Goal: Task Accomplishment & Management: Manage account settings

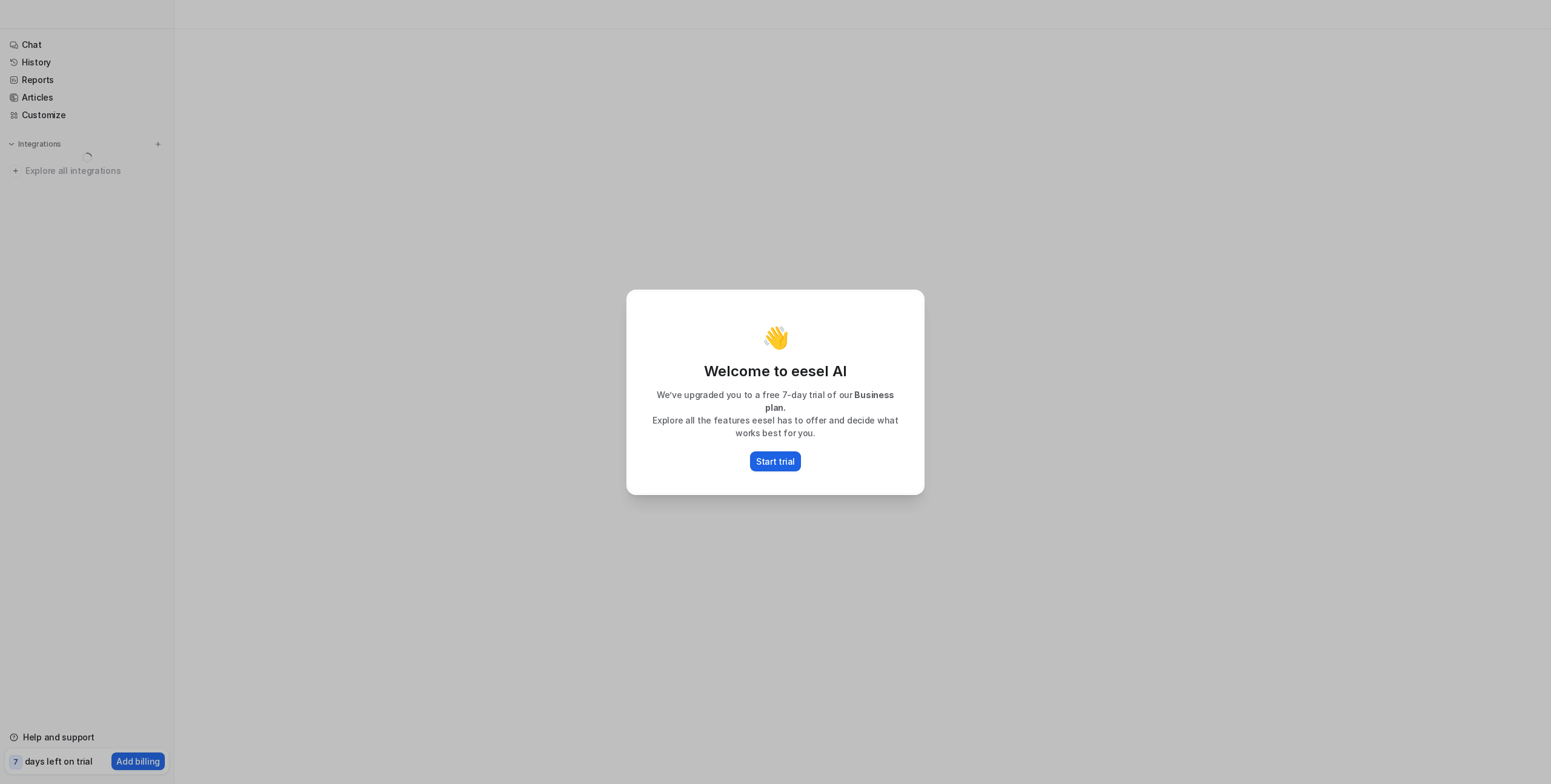
click at [770, 461] on p "Start trial" at bounding box center [776, 461] width 39 height 13
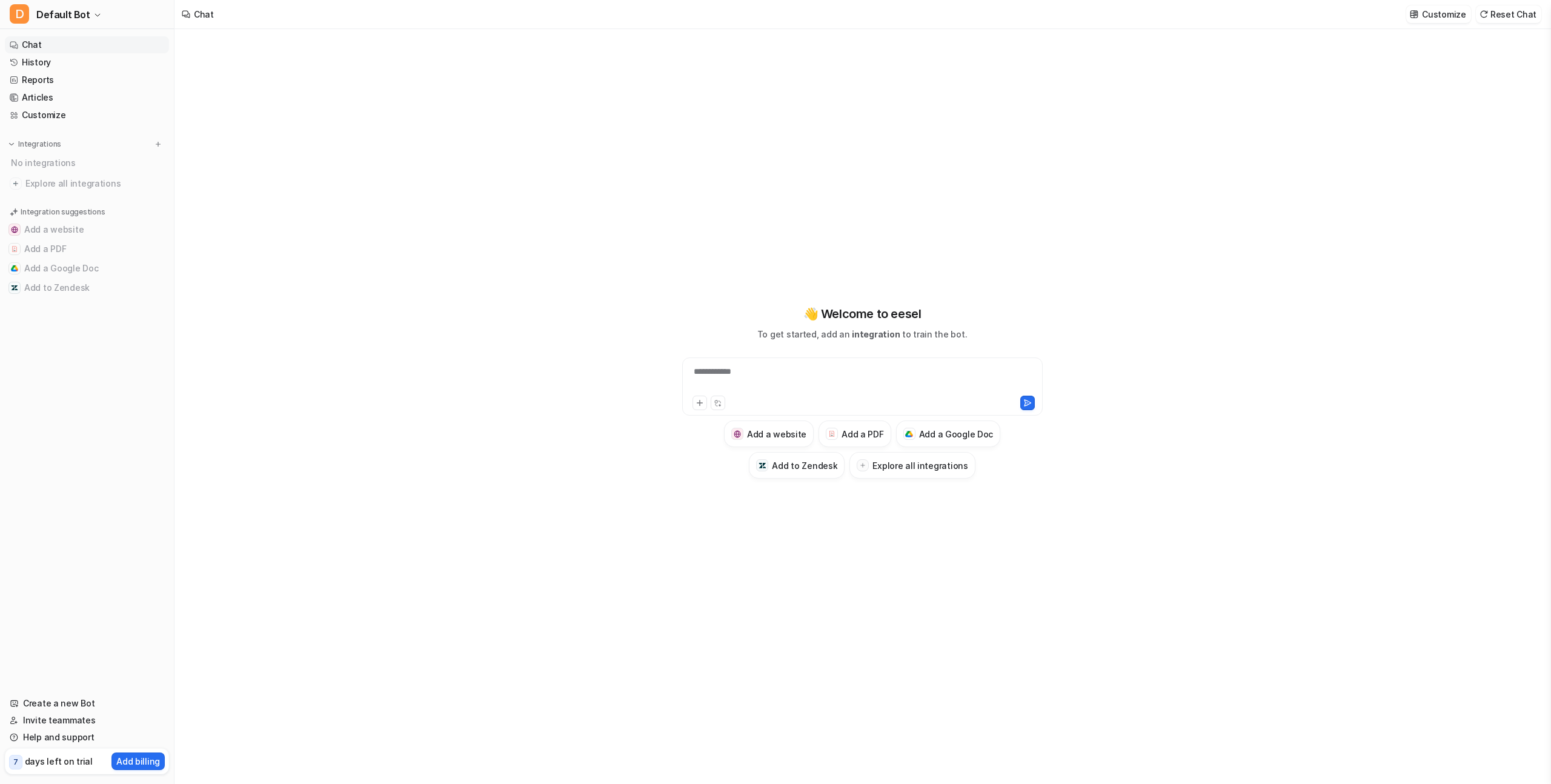
click at [307, 176] on div "**********" at bounding box center [862, 407] width 1375 height 755
click at [806, 470] on h3 "Add to Zendesk" at bounding box center [805, 466] width 66 height 13
click at [797, 465] on h3 "Add to Zendesk" at bounding box center [805, 466] width 66 height 13
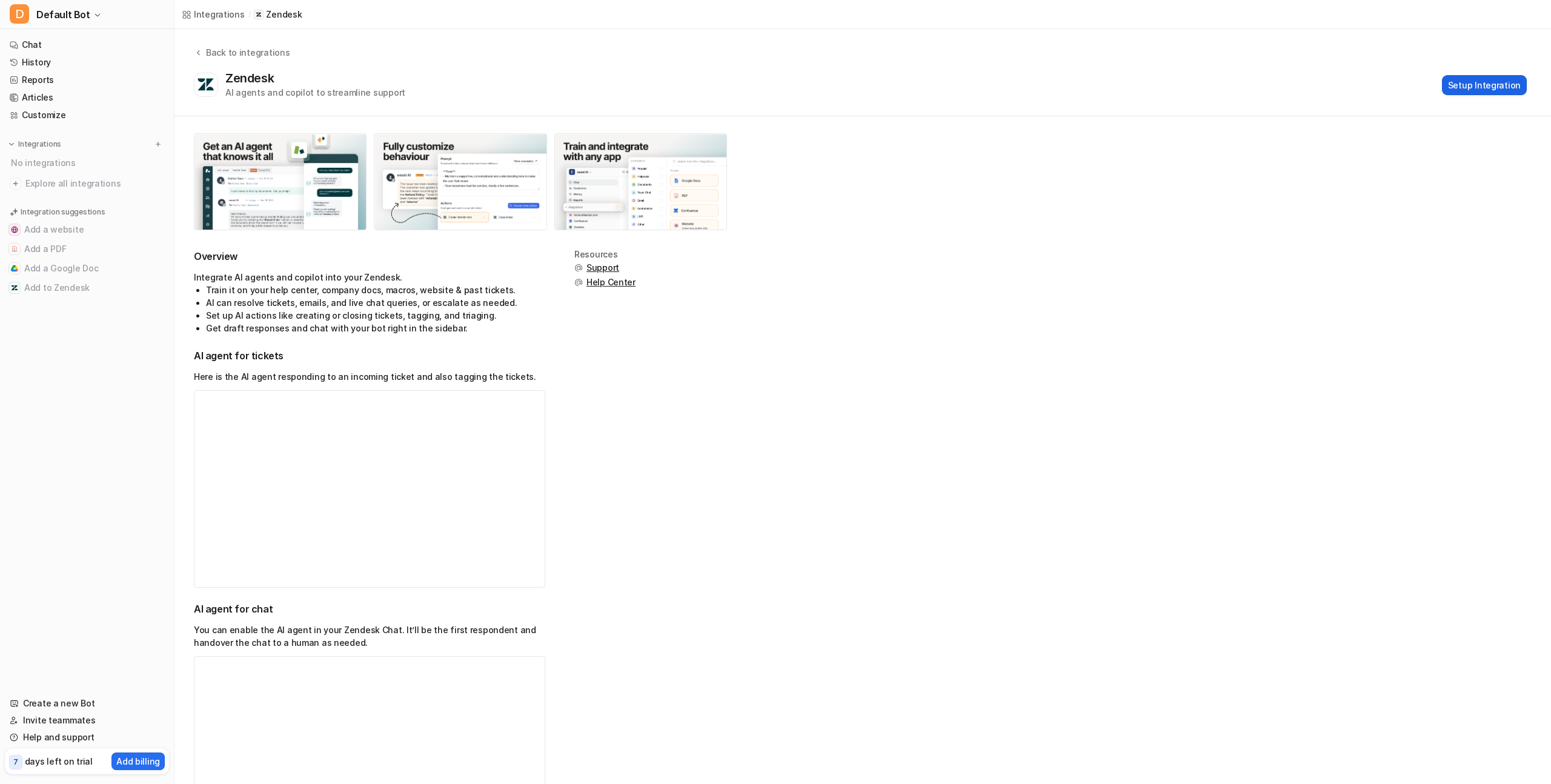
click at [1466, 87] on button "Setup Integration" at bounding box center [1485, 85] width 85 height 20
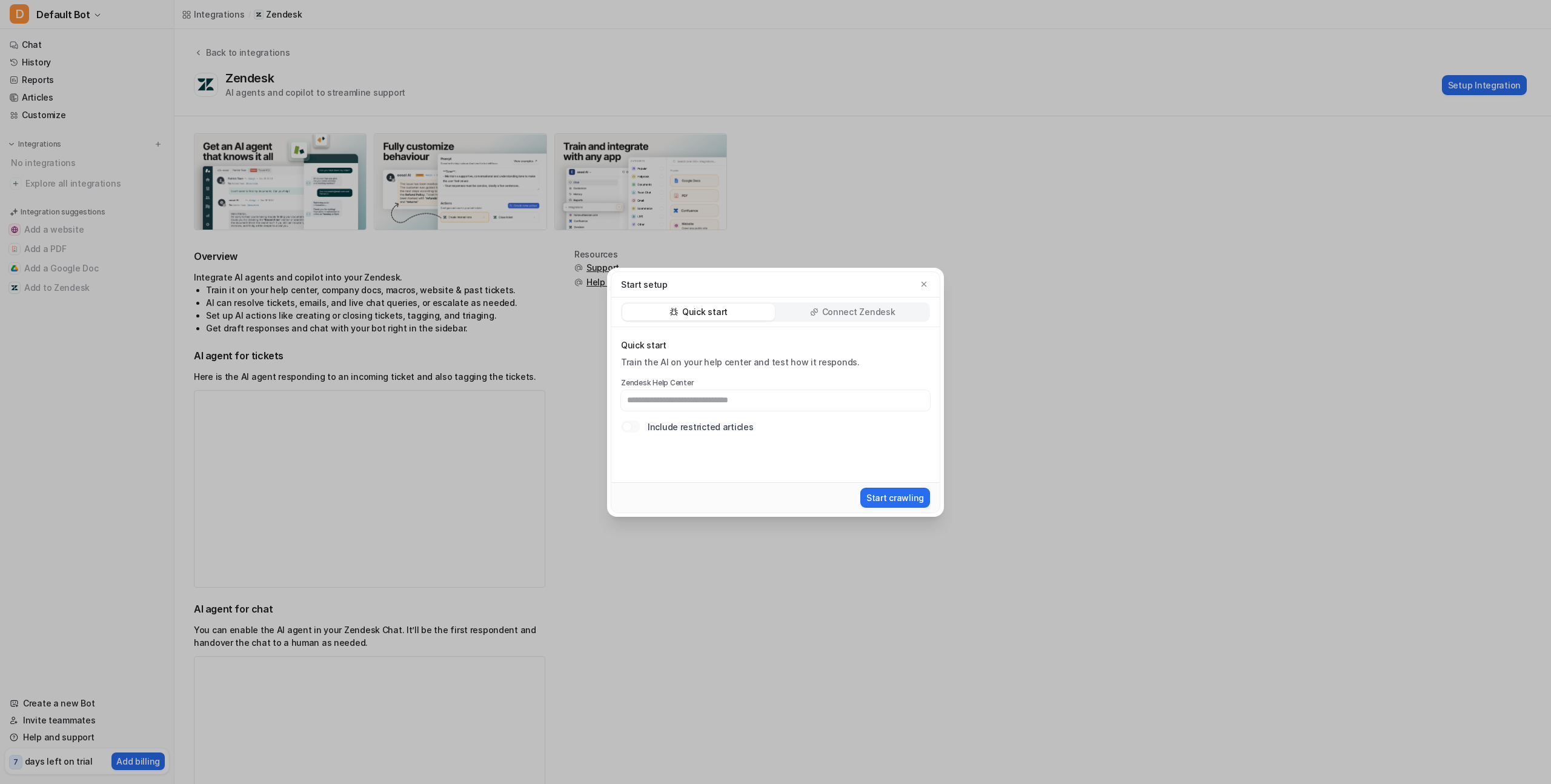
click at [829, 311] on p "Connect Zendesk" at bounding box center [859, 312] width 74 height 12
click at [731, 315] on div "Quick start" at bounding box center [698, 312] width 153 height 17
click at [975, 130] on div "Start setup Quick start Connect Zendesk Quick start Train the AI on your help c…" at bounding box center [776, 392] width 1551 height 784
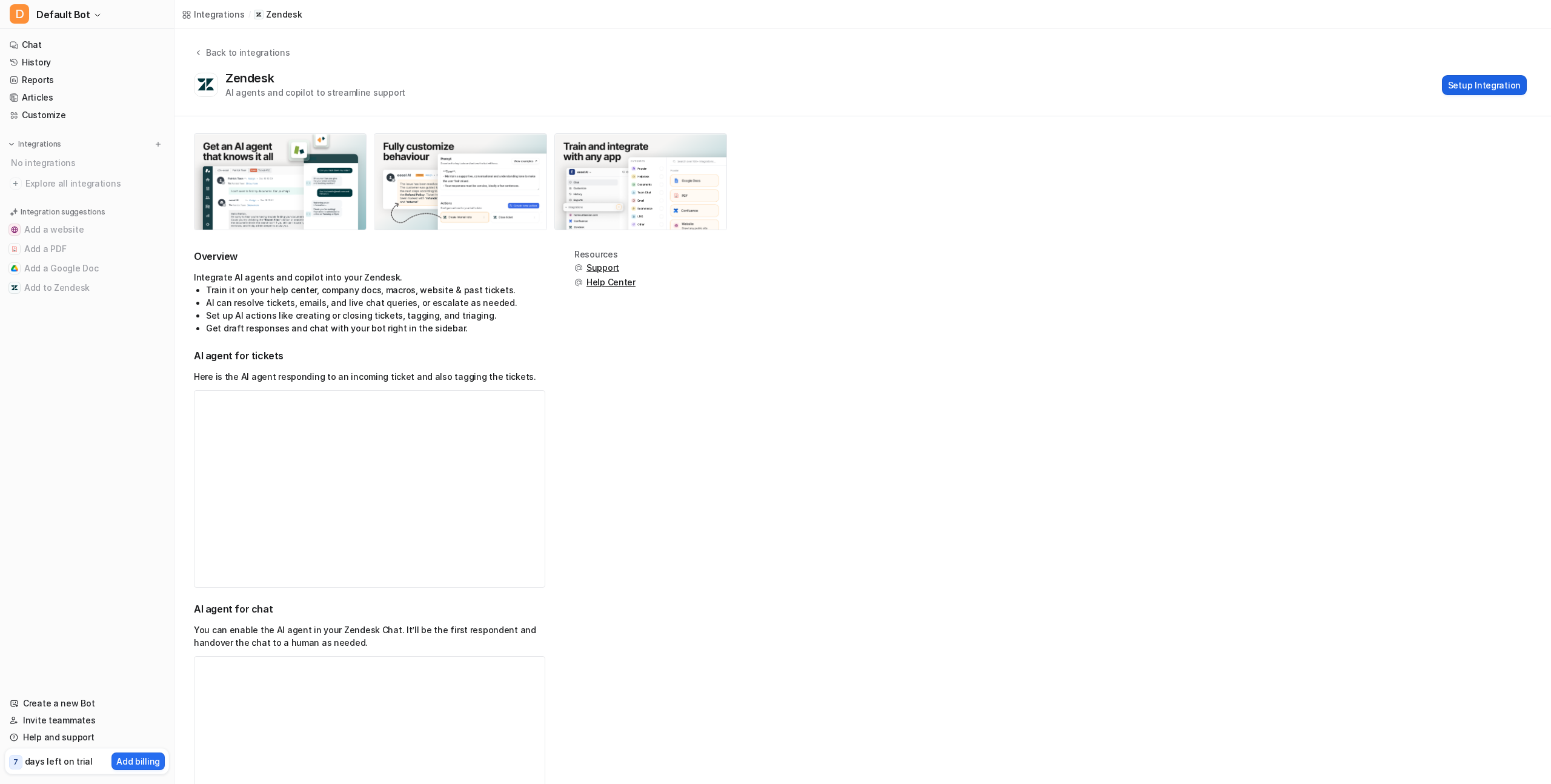
click at [1482, 87] on button "Setup Integration" at bounding box center [1485, 85] width 85 height 20
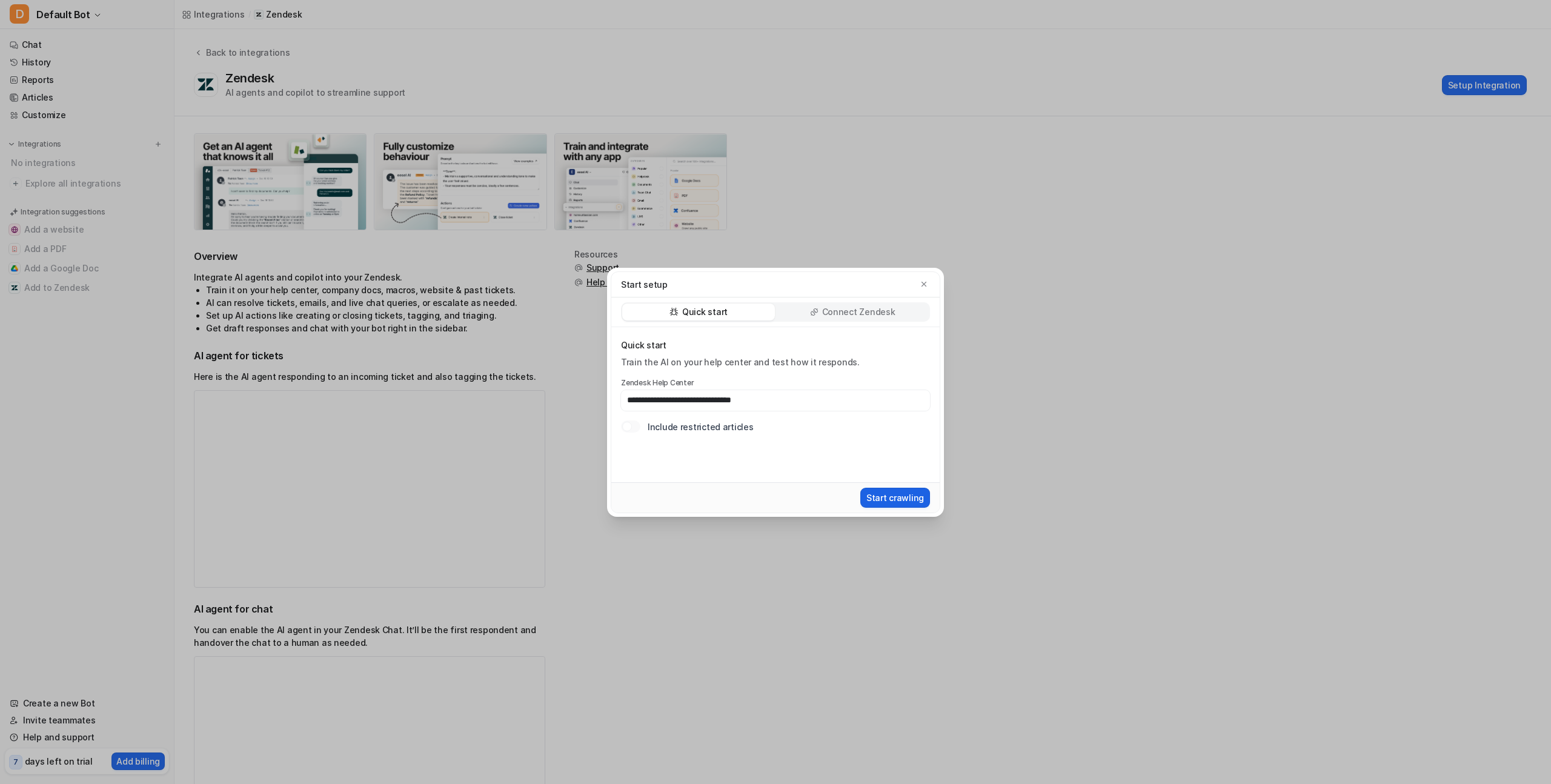
type input "**********"
click at [888, 497] on button "Start crawling" at bounding box center [895, 498] width 70 height 20
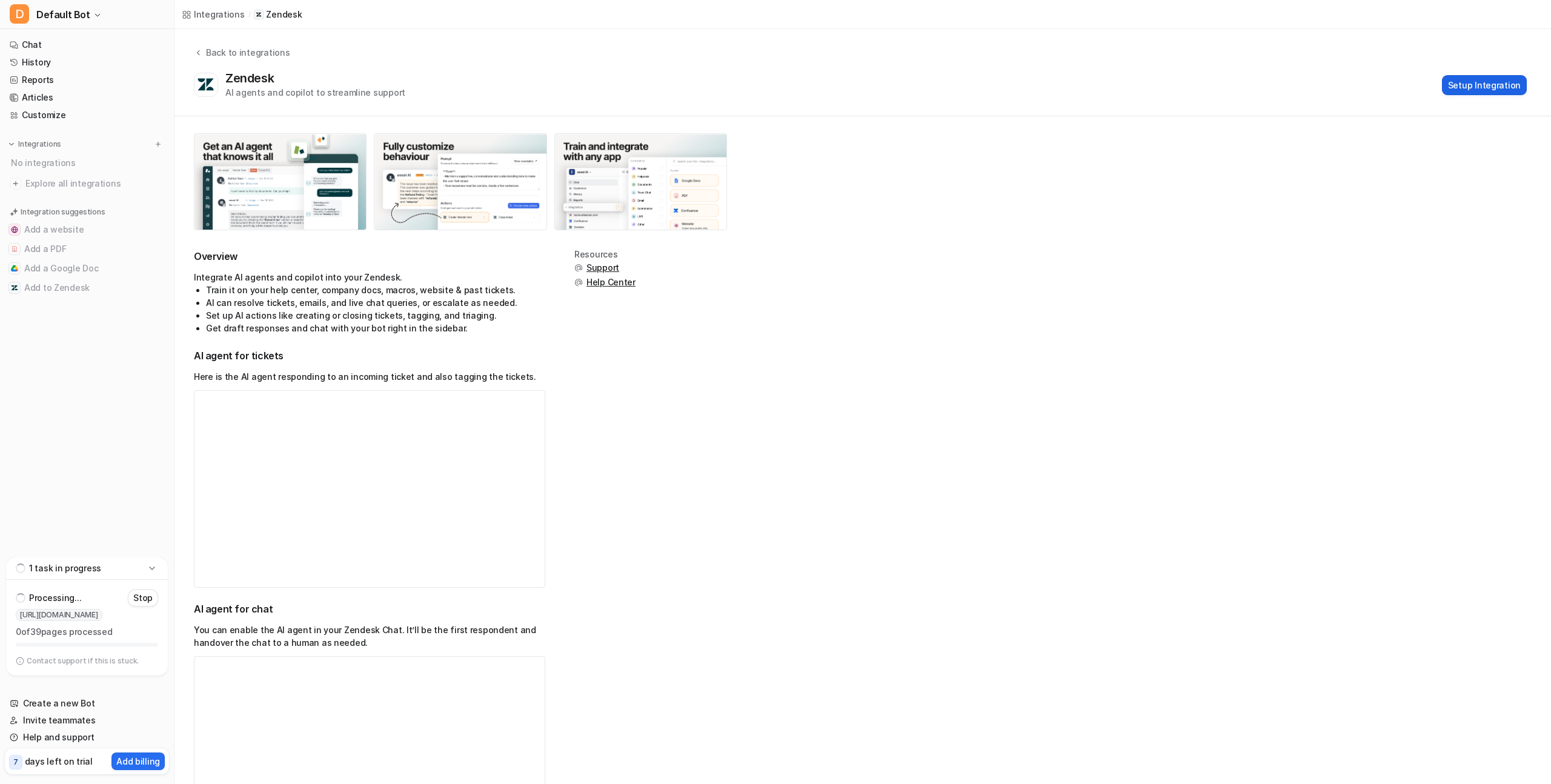
click at [1501, 83] on button "Setup Integration" at bounding box center [1485, 85] width 85 height 20
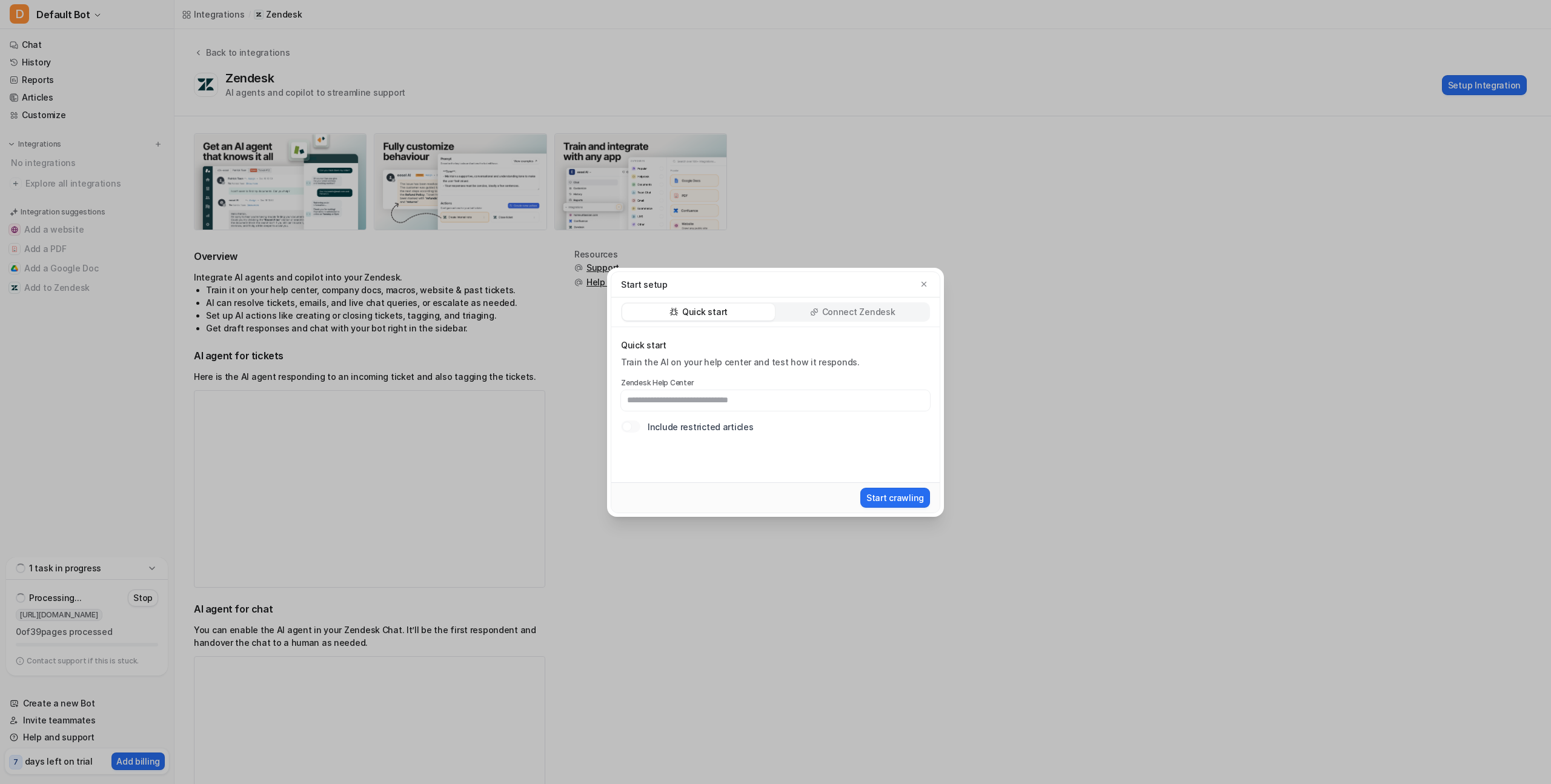
click at [856, 312] on p "Connect Zendesk" at bounding box center [859, 312] width 74 height 12
click at [738, 309] on div "Quick start" at bounding box center [698, 312] width 153 height 17
type input "**********"
click at [886, 499] on button "Start crawling" at bounding box center [895, 498] width 70 height 20
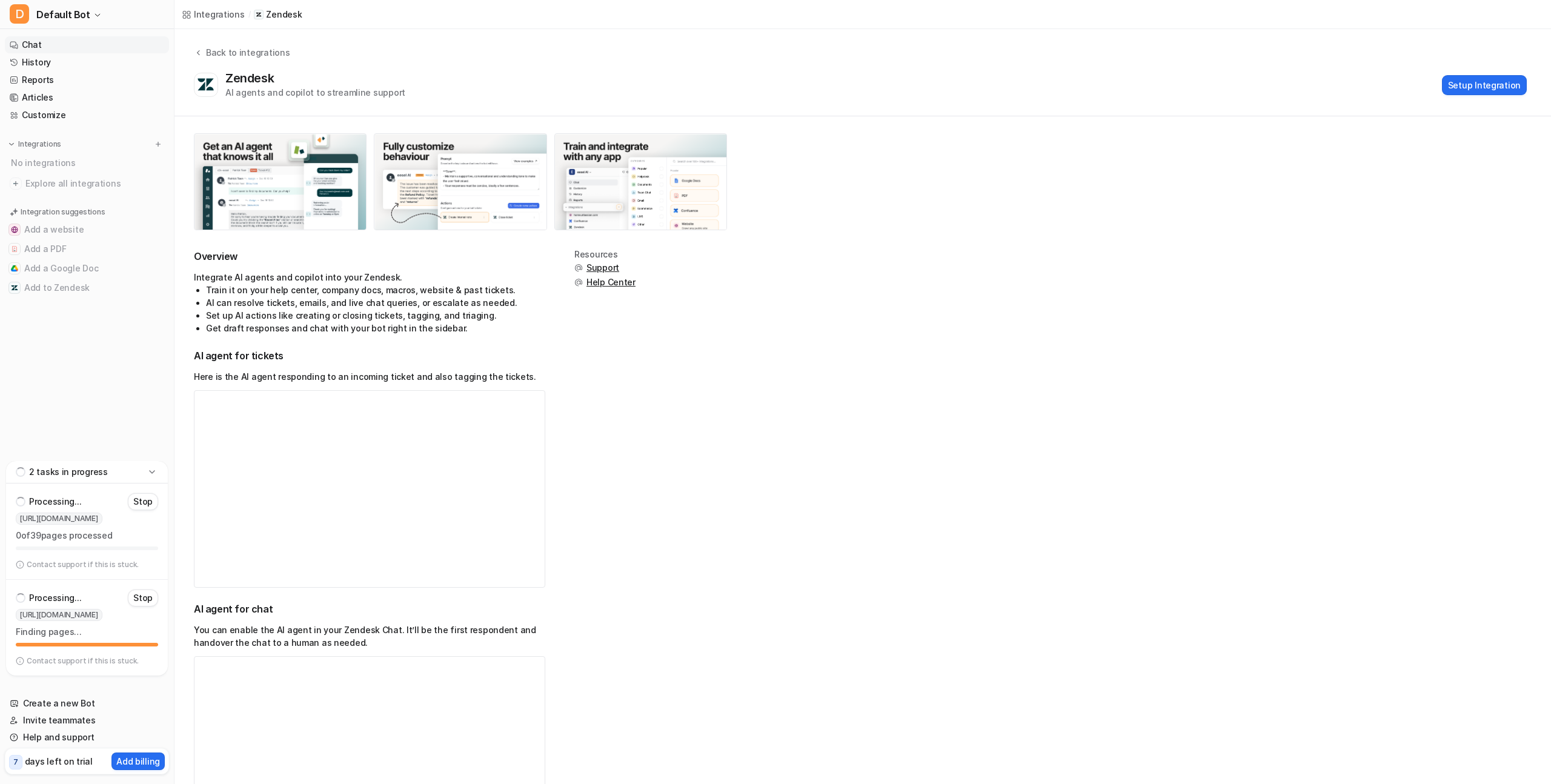
click at [40, 39] on link "Chat" at bounding box center [87, 45] width 164 height 17
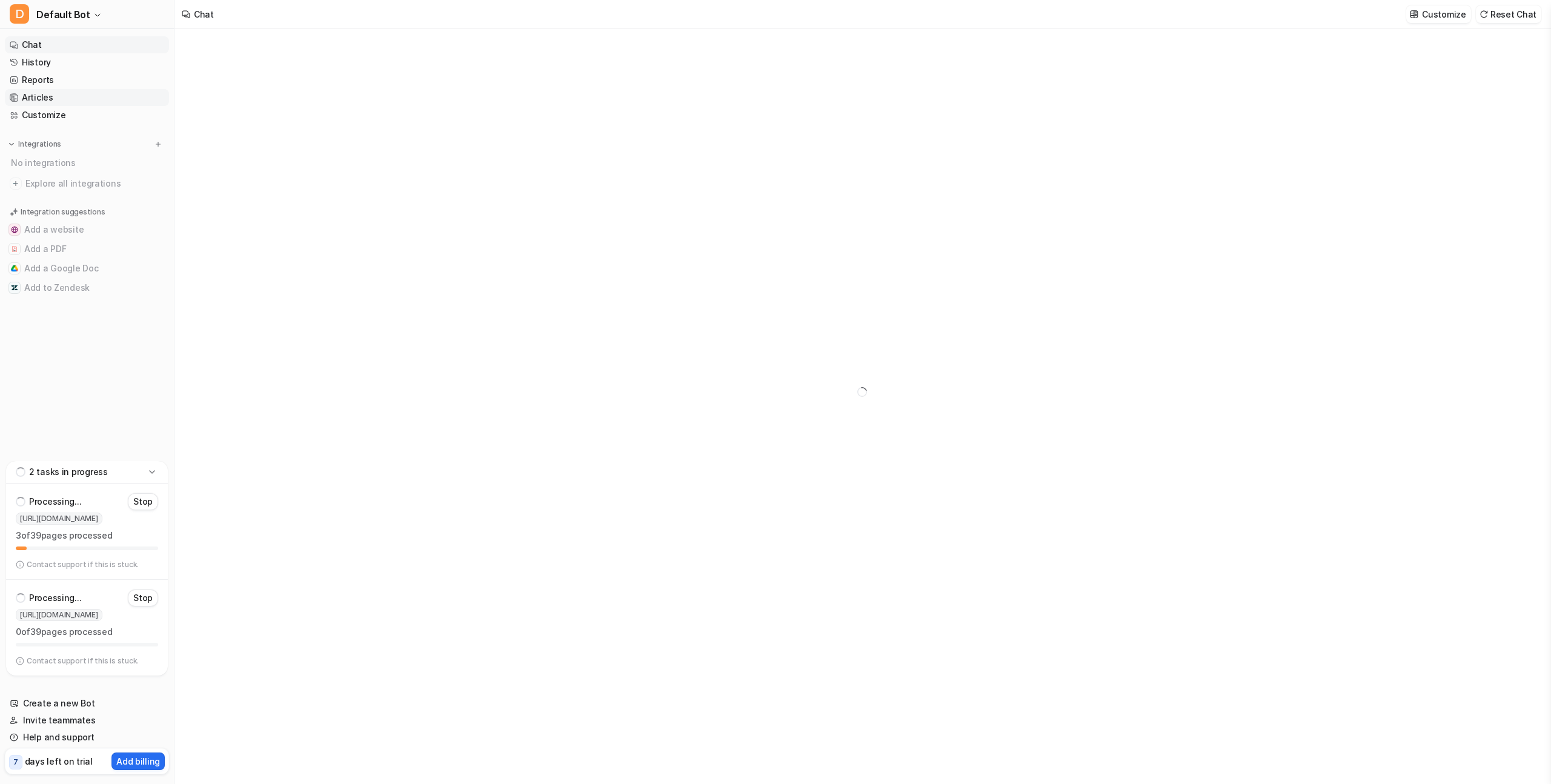
click at [43, 95] on link "Articles" at bounding box center [87, 98] width 164 height 17
click at [144, 503] on p "Stop" at bounding box center [143, 502] width 19 height 12
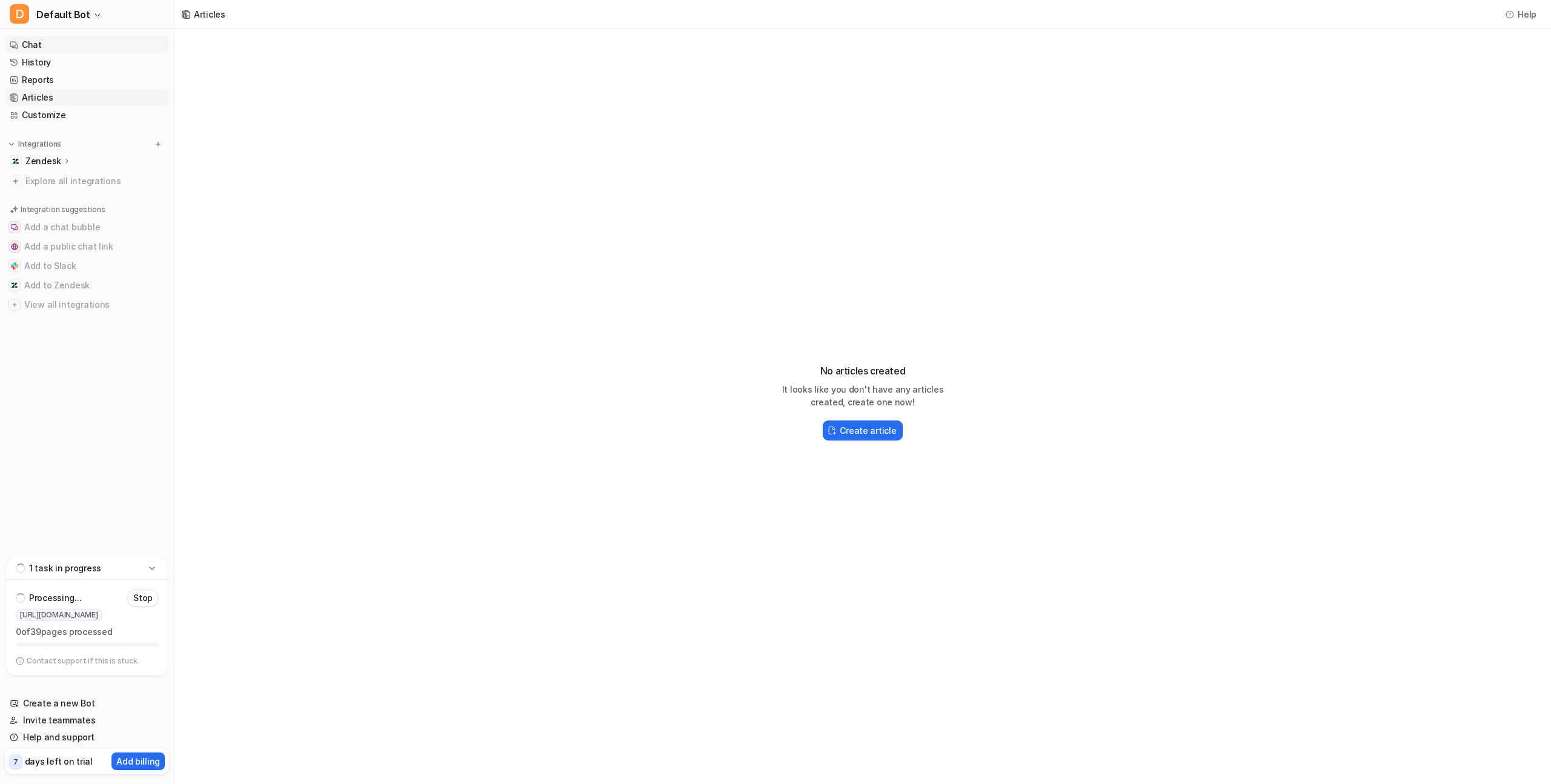
click at [41, 45] on link "Chat" at bounding box center [87, 45] width 164 height 17
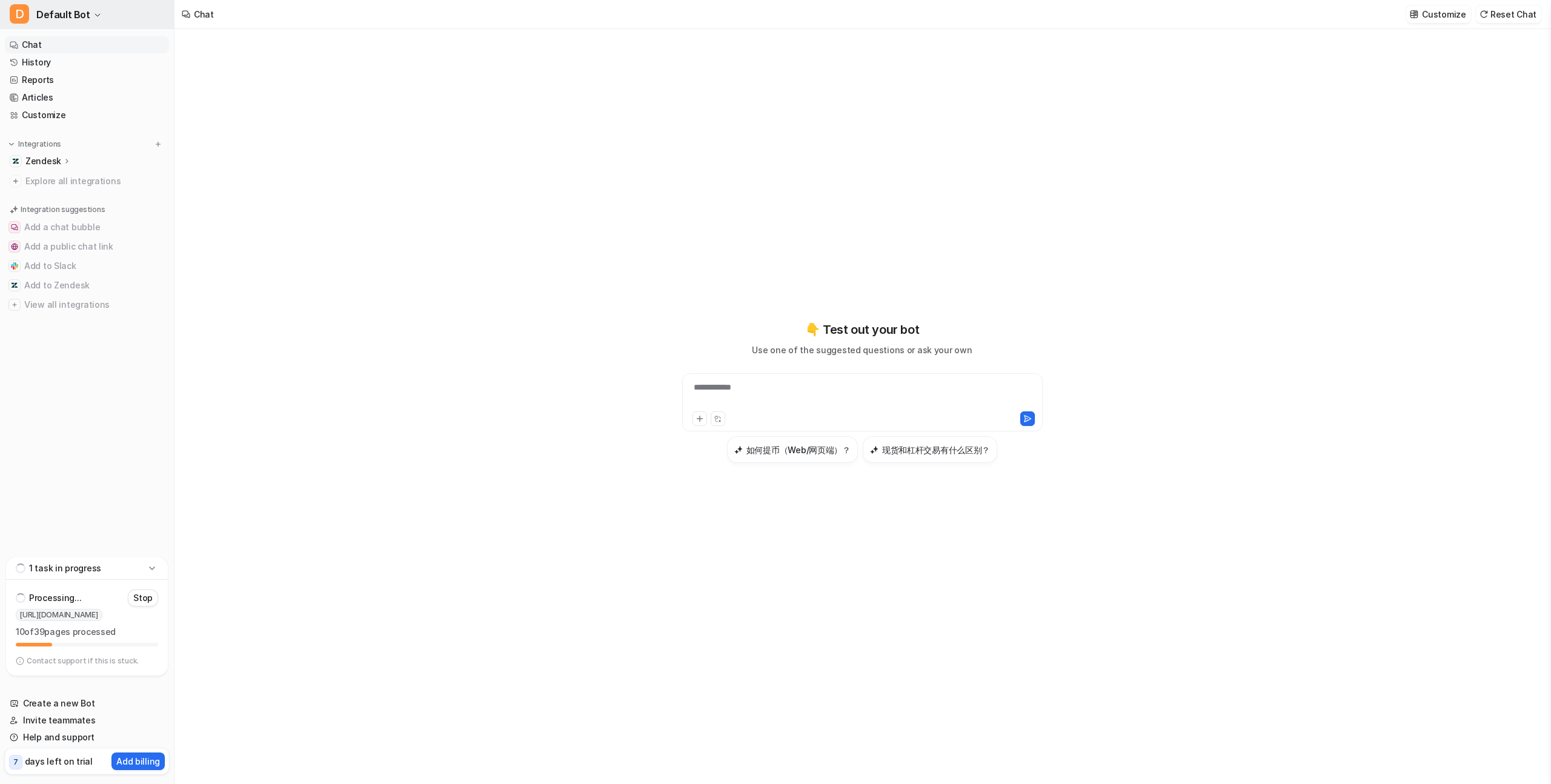
click at [85, 16] on span "Default Bot" at bounding box center [63, 15] width 54 height 17
click at [47, 166] on p "Zendesk" at bounding box center [43, 161] width 36 height 12
click at [59, 180] on p "Overview" at bounding box center [54, 179] width 39 height 12
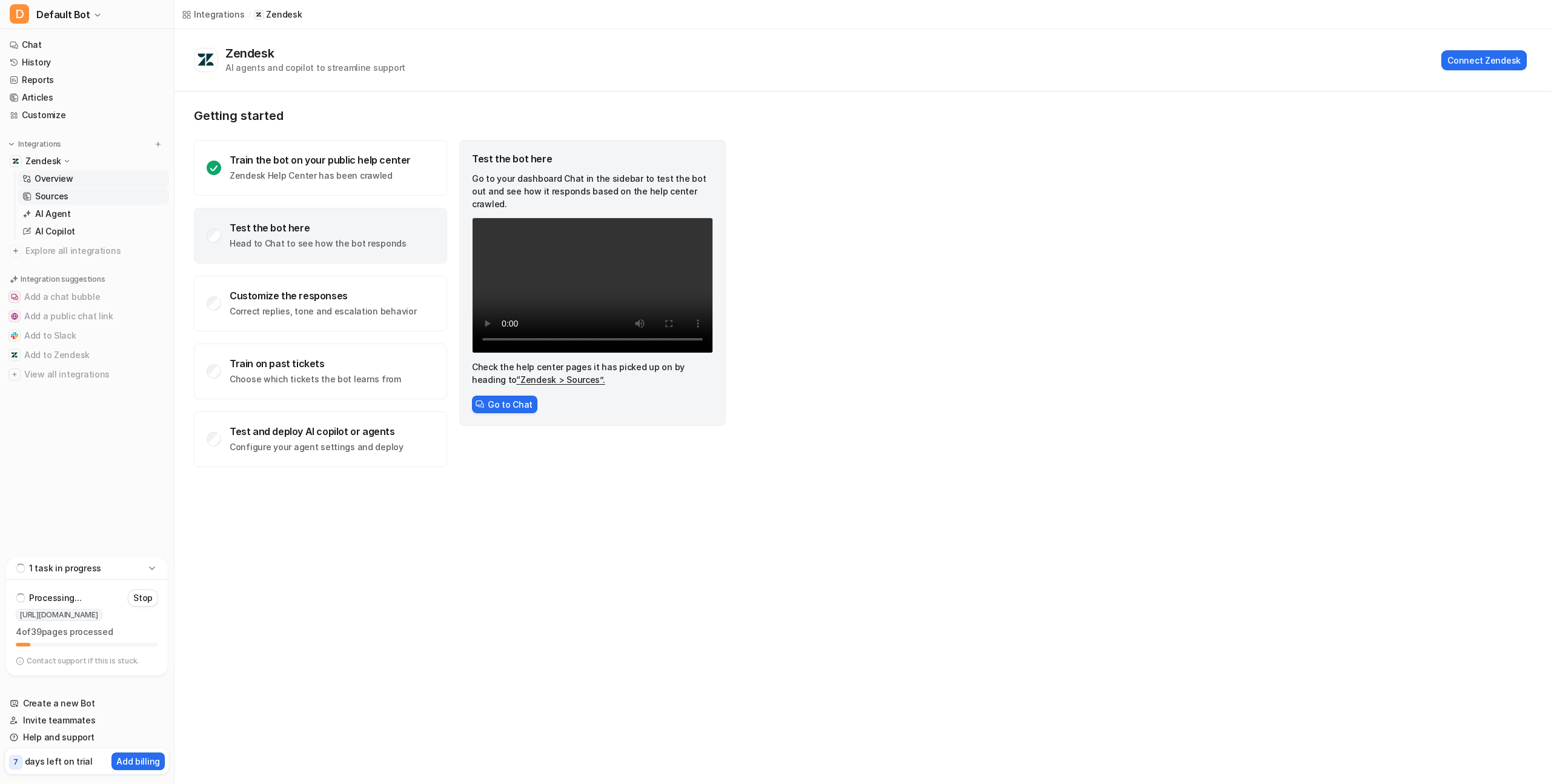
click at [61, 194] on p "Sources" at bounding box center [52, 196] width 33 height 12
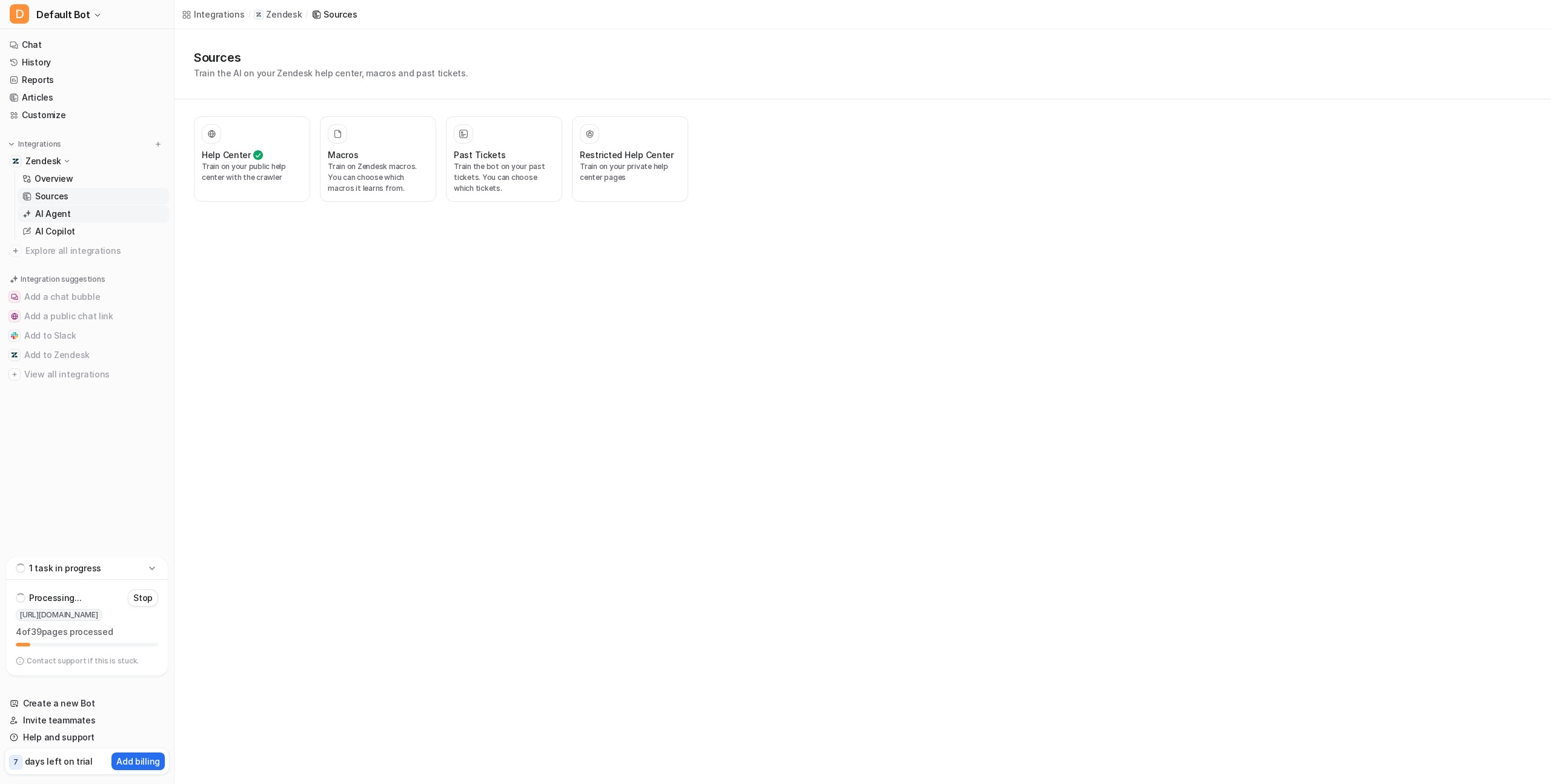
click at [76, 210] on link "AI Agent" at bounding box center [93, 214] width 151 height 17
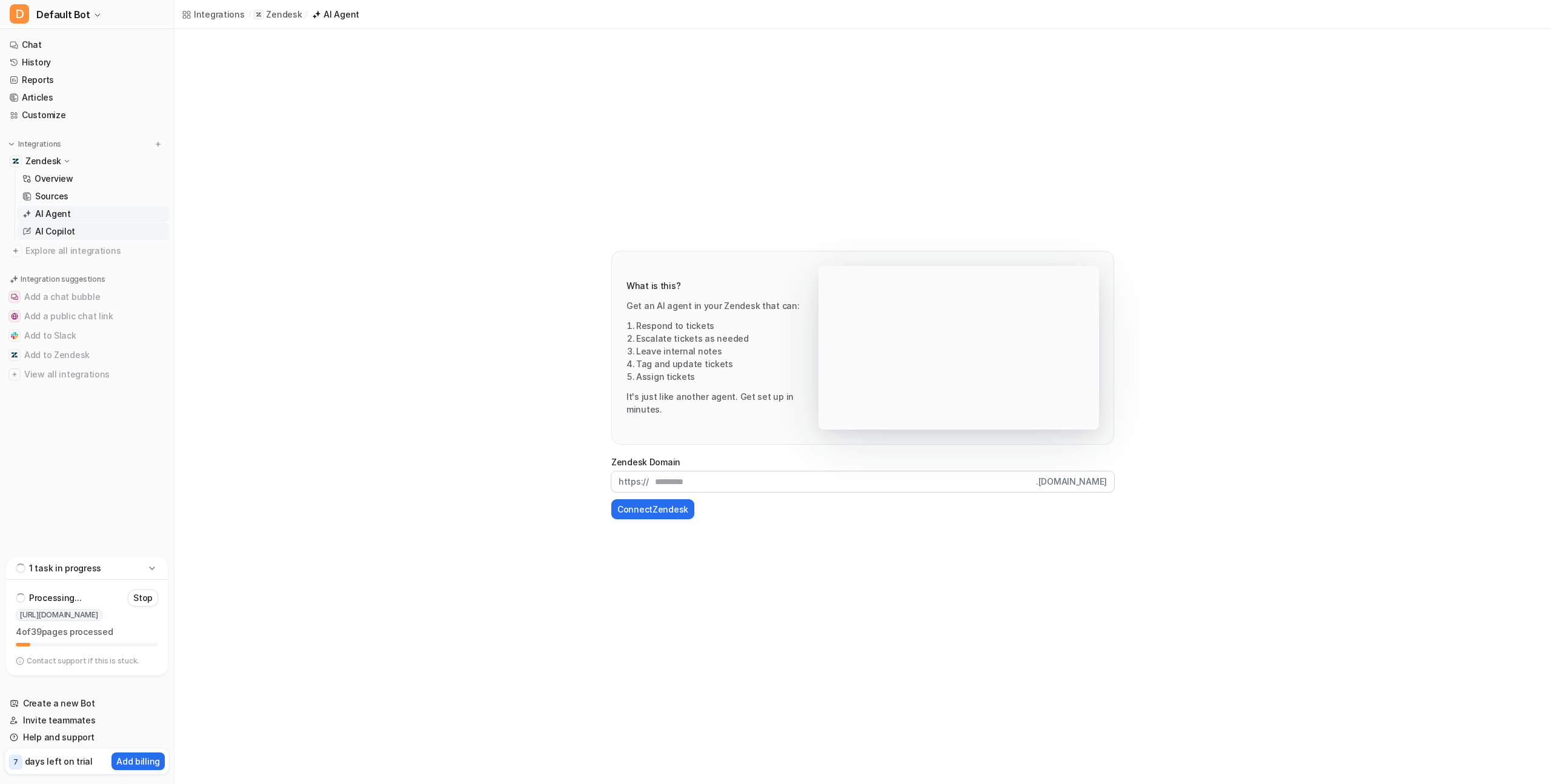
click at [71, 233] on p "AI Copilot" at bounding box center [55, 232] width 40 height 12
click at [79, 255] on span "Explore all integrations" at bounding box center [95, 251] width 139 height 19
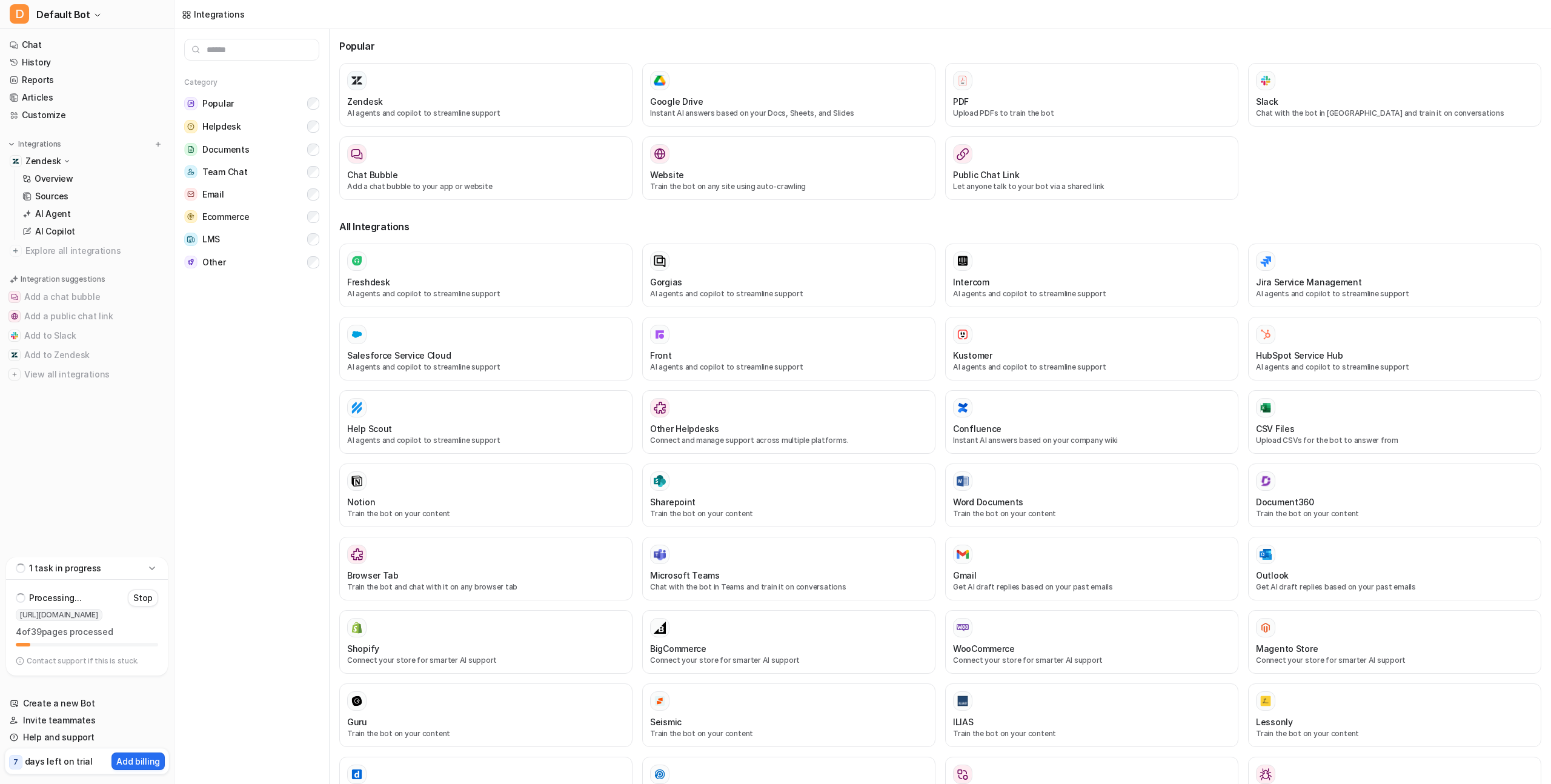
click at [269, 55] on input "text" at bounding box center [252, 50] width 135 height 22
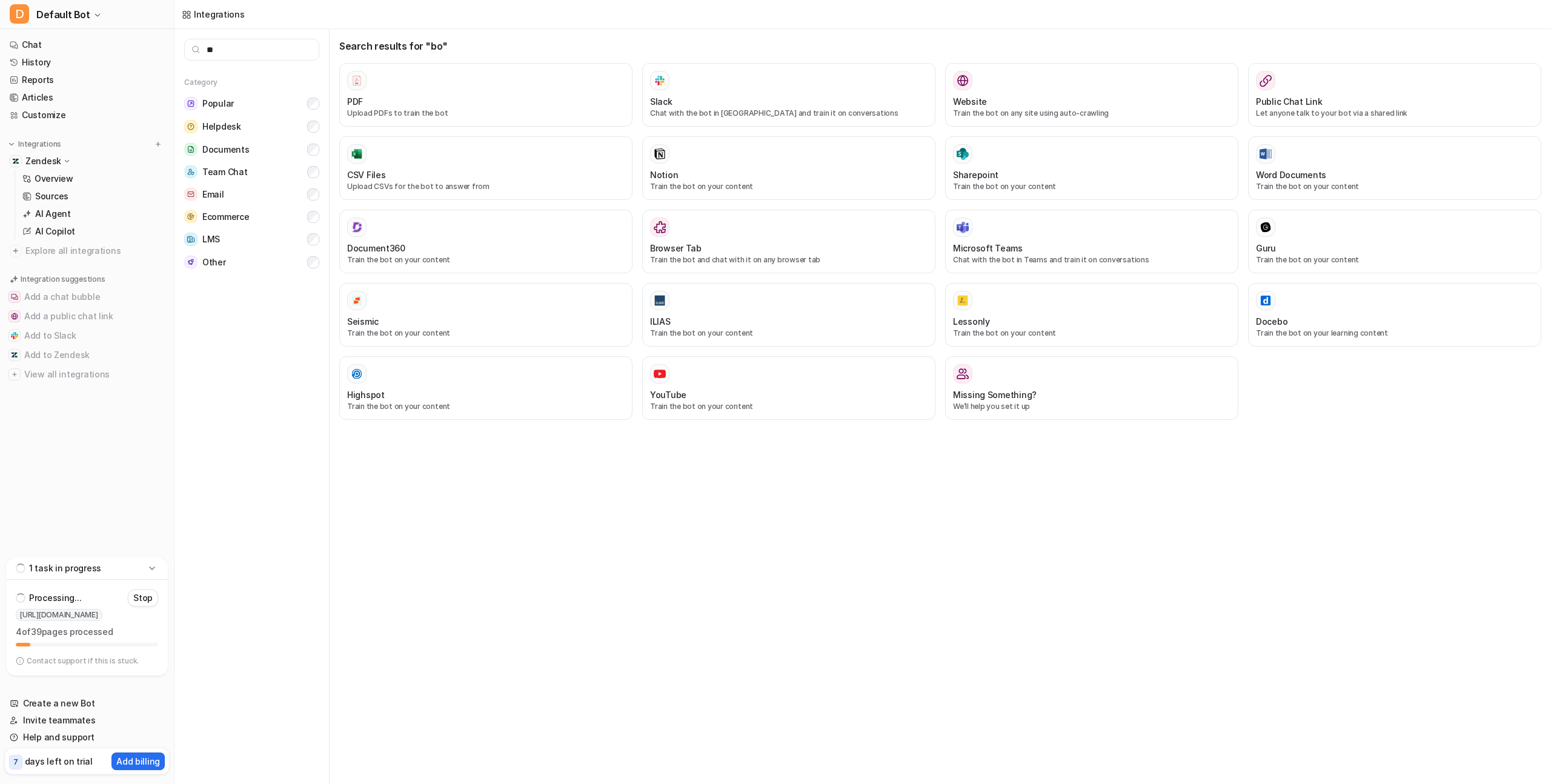
type input "*"
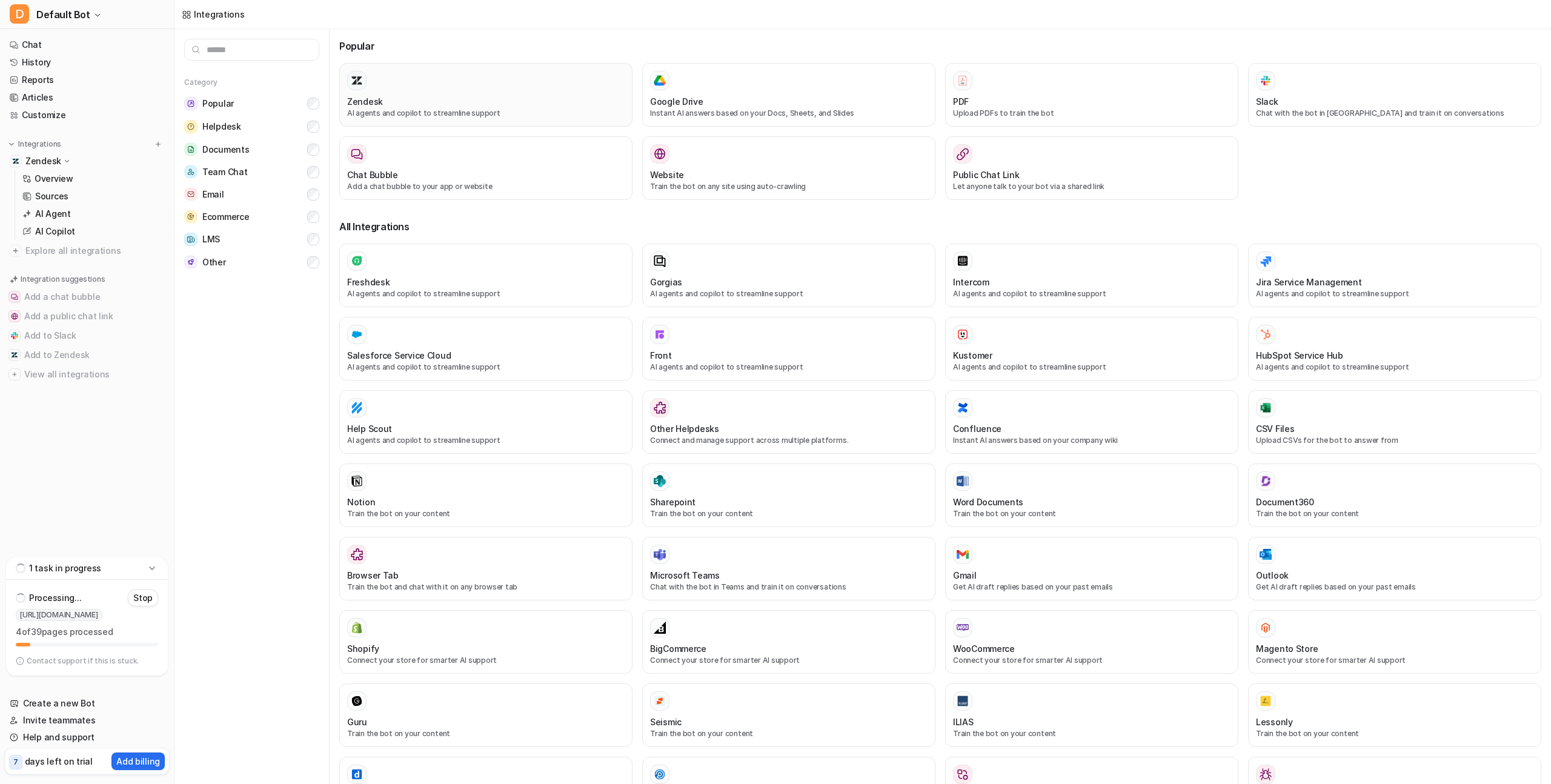
click at [383, 91] on div "Zendesk AI agents and copilot to streamline support" at bounding box center [486, 95] width 278 height 48
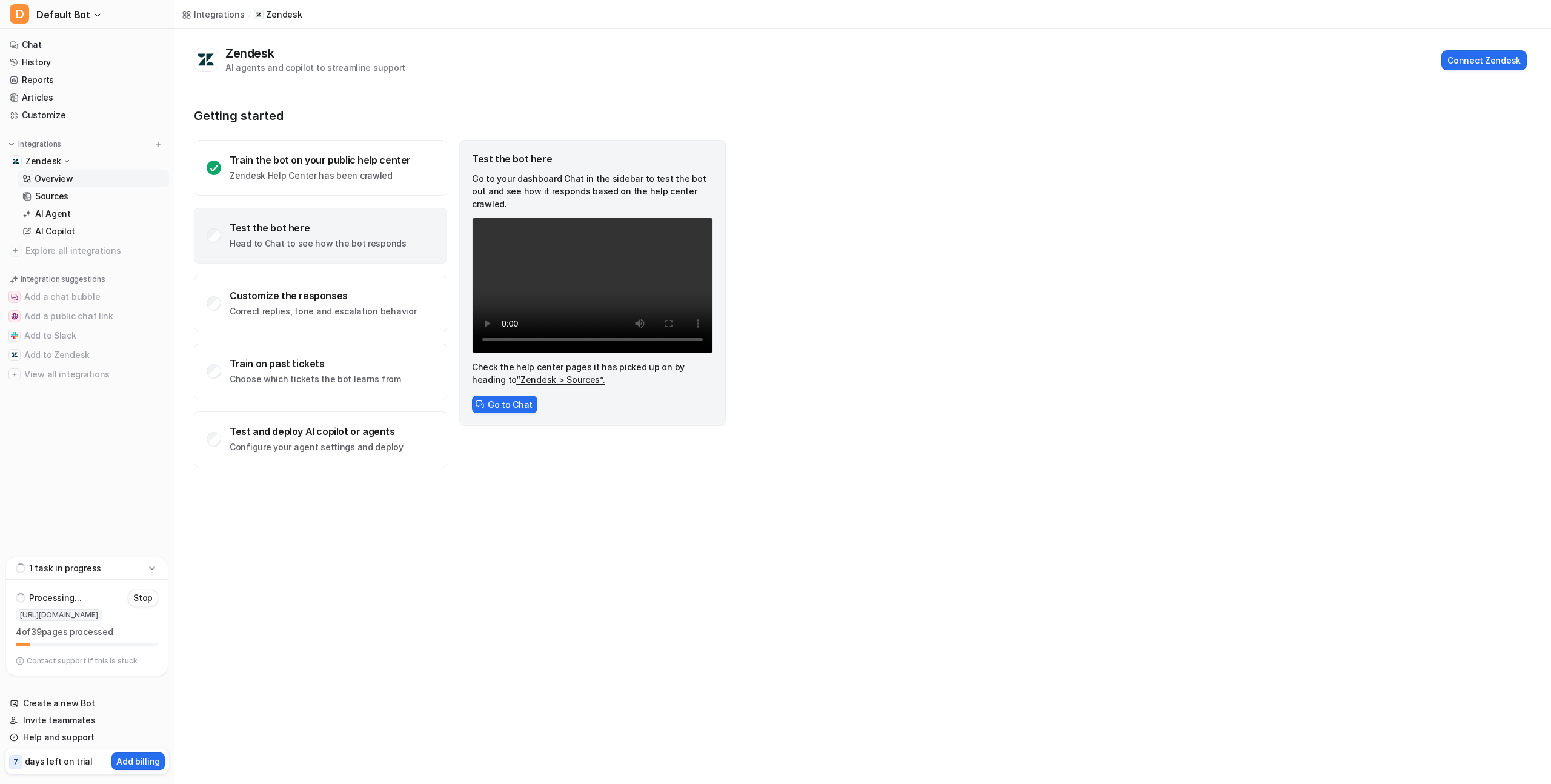
click at [323, 238] on p "Head to Chat to see how the bot responds" at bounding box center [318, 244] width 177 height 12
click at [515, 396] on button "Go to Chat" at bounding box center [505, 404] width 66 height 18
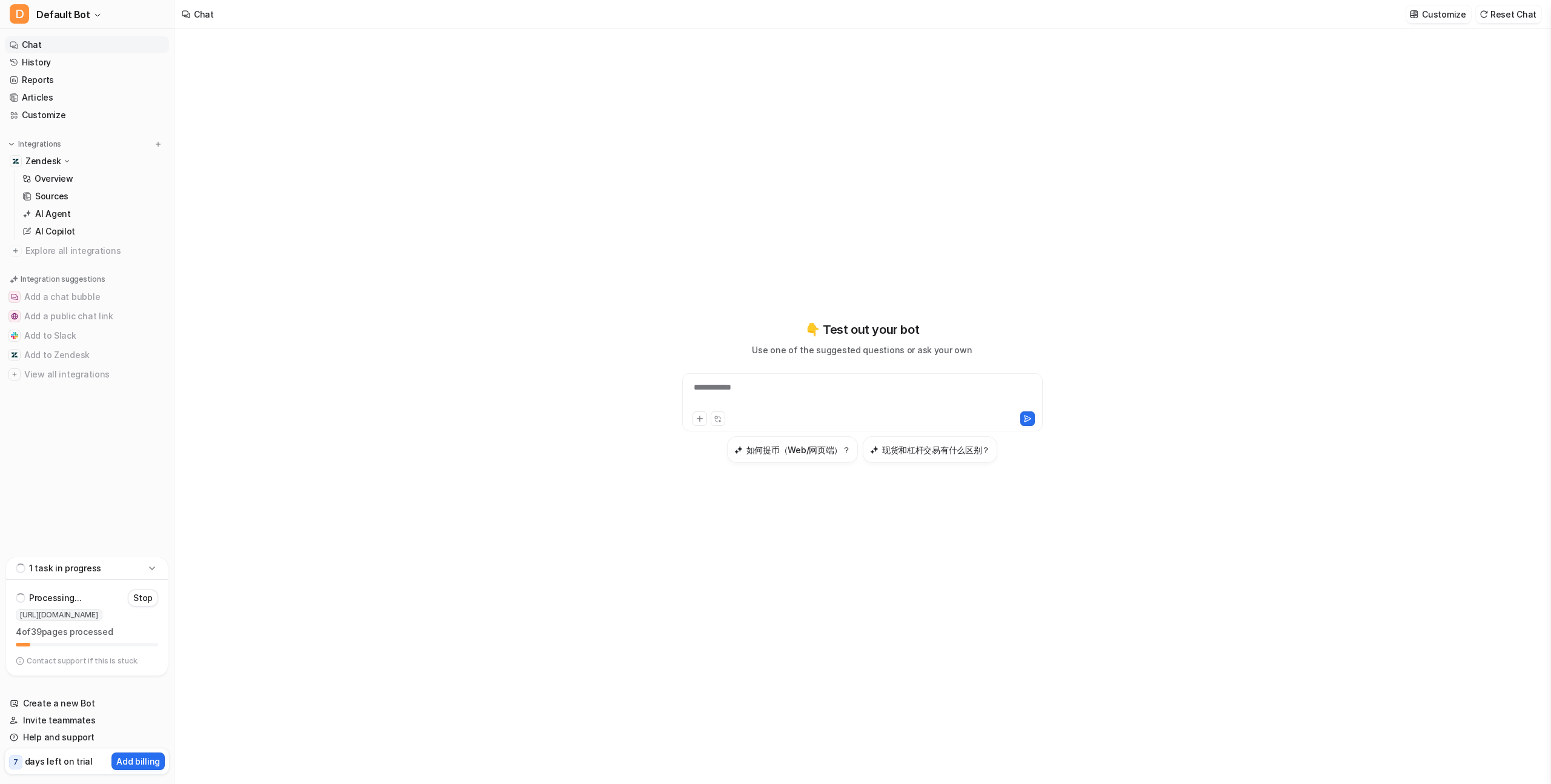
click at [746, 393] on div "**********" at bounding box center [862, 395] width 354 height 28
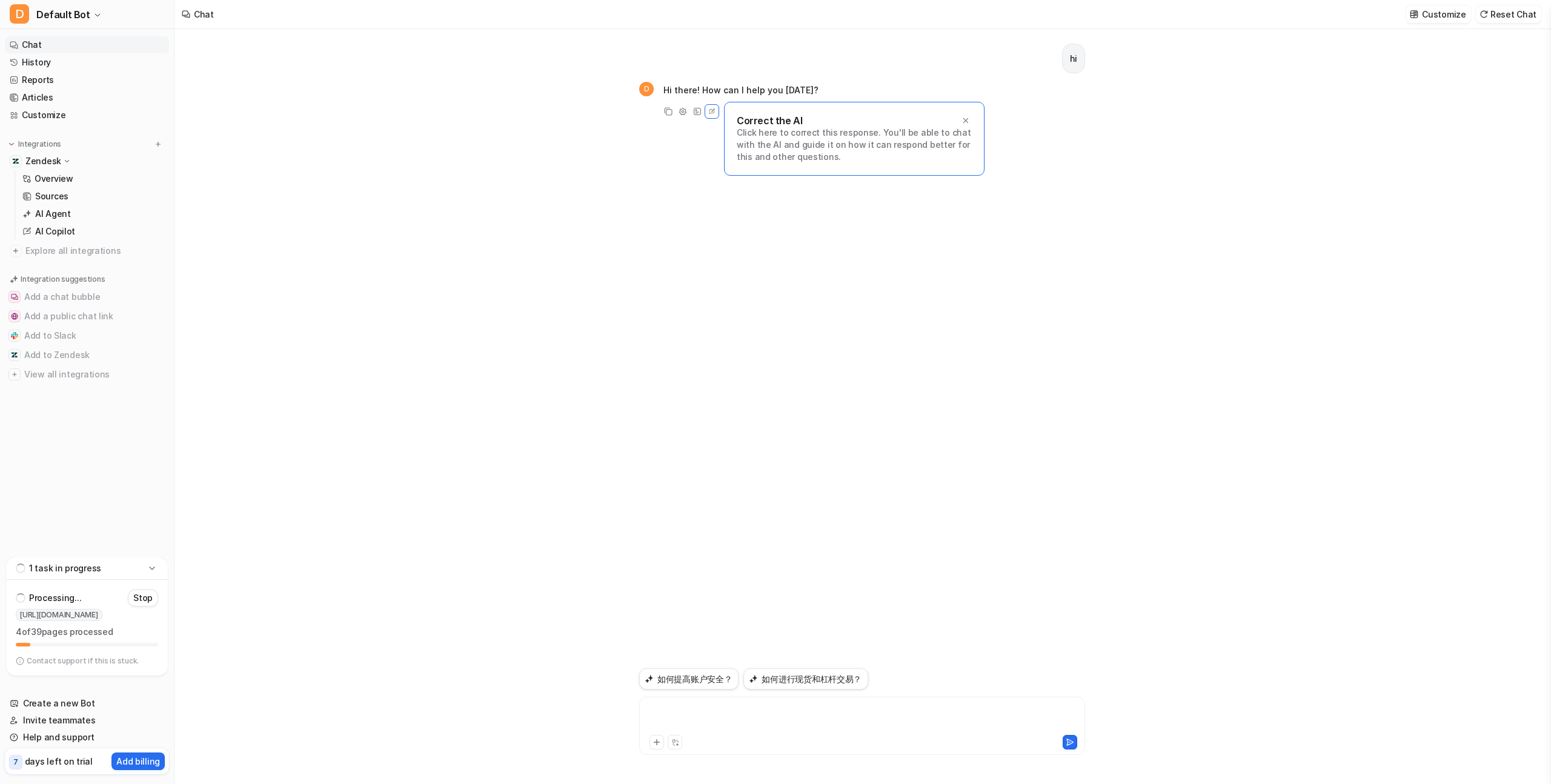
click at [704, 724] on div at bounding box center [862, 719] width 440 height 28
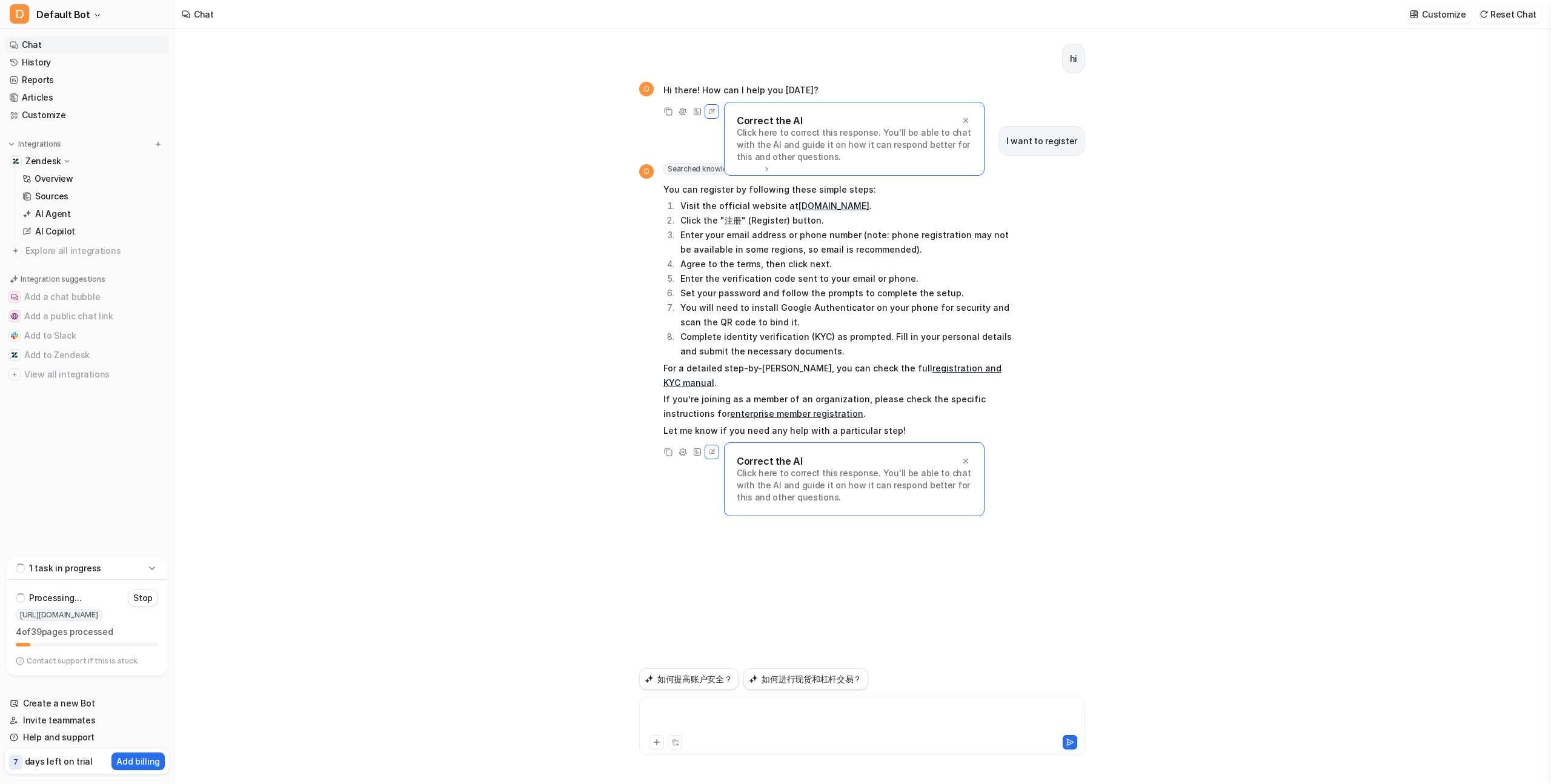
click at [723, 712] on div at bounding box center [862, 719] width 440 height 28
click at [712, 444] on icon at bounding box center [712, 452] width 11 height 16
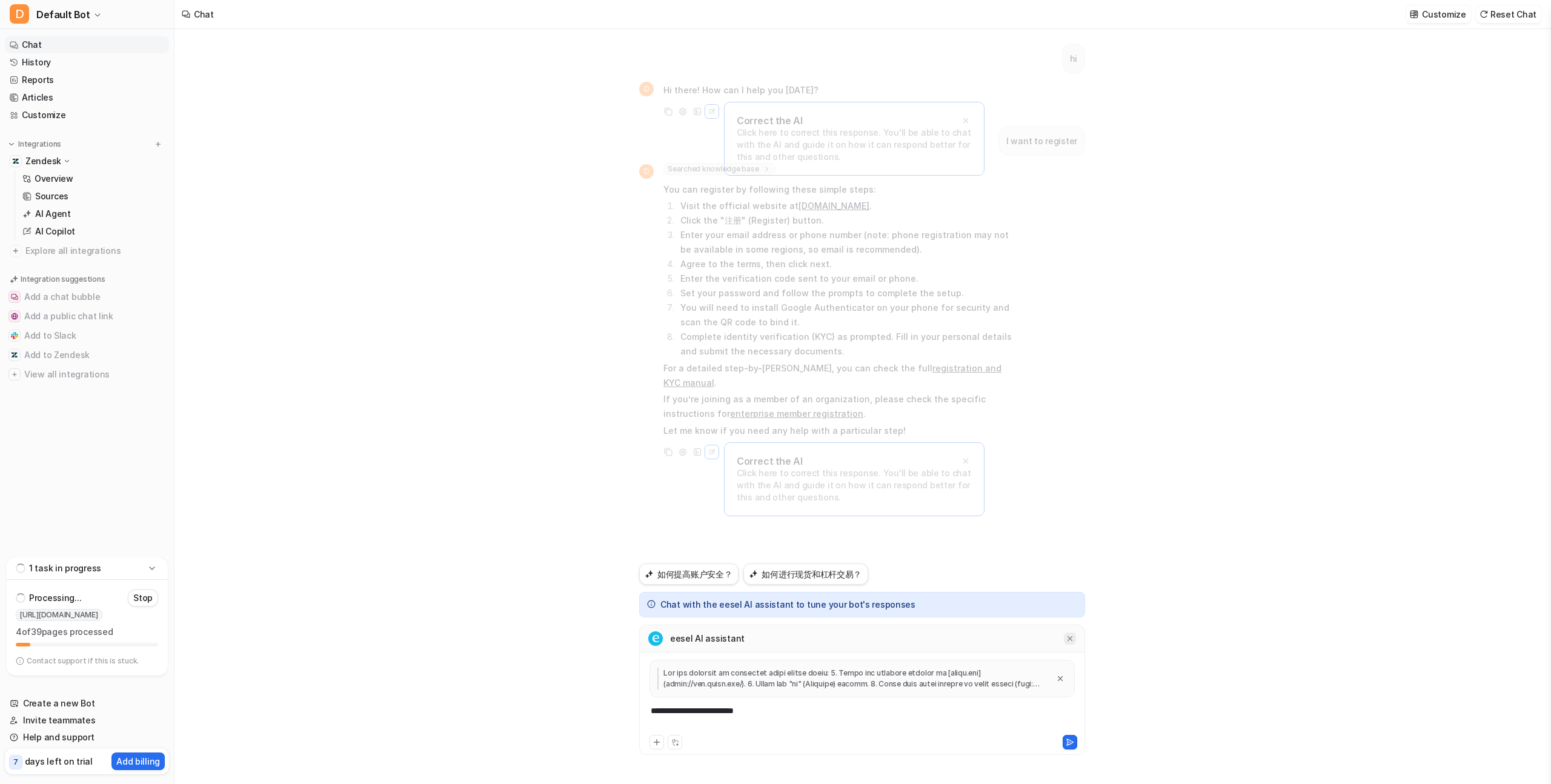
click at [1075, 642] on div at bounding box center [1070, 639] width 12 height 12
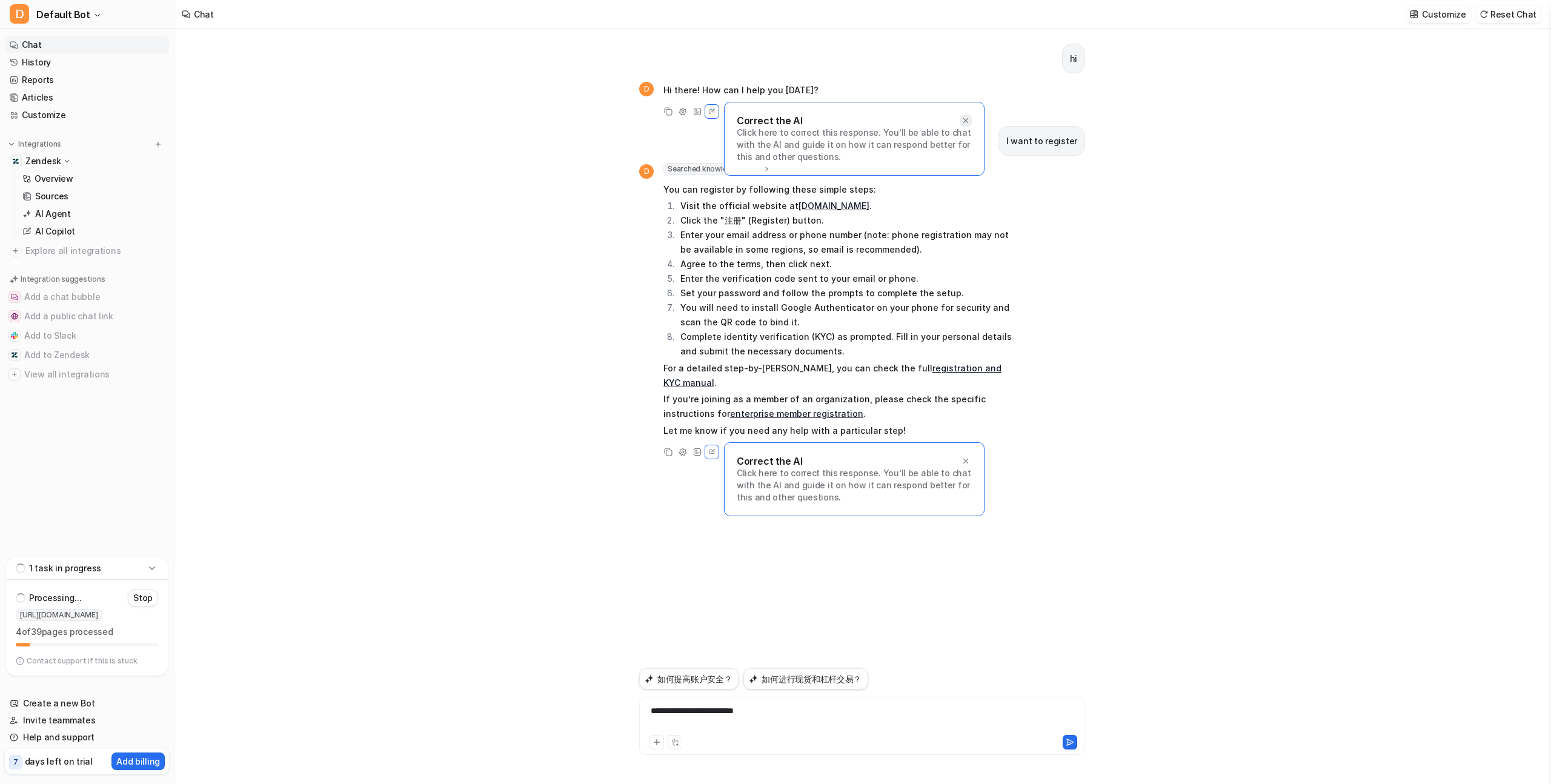
click at [961, 124] on icon at bounding box center [966, 120] width 9 height 9
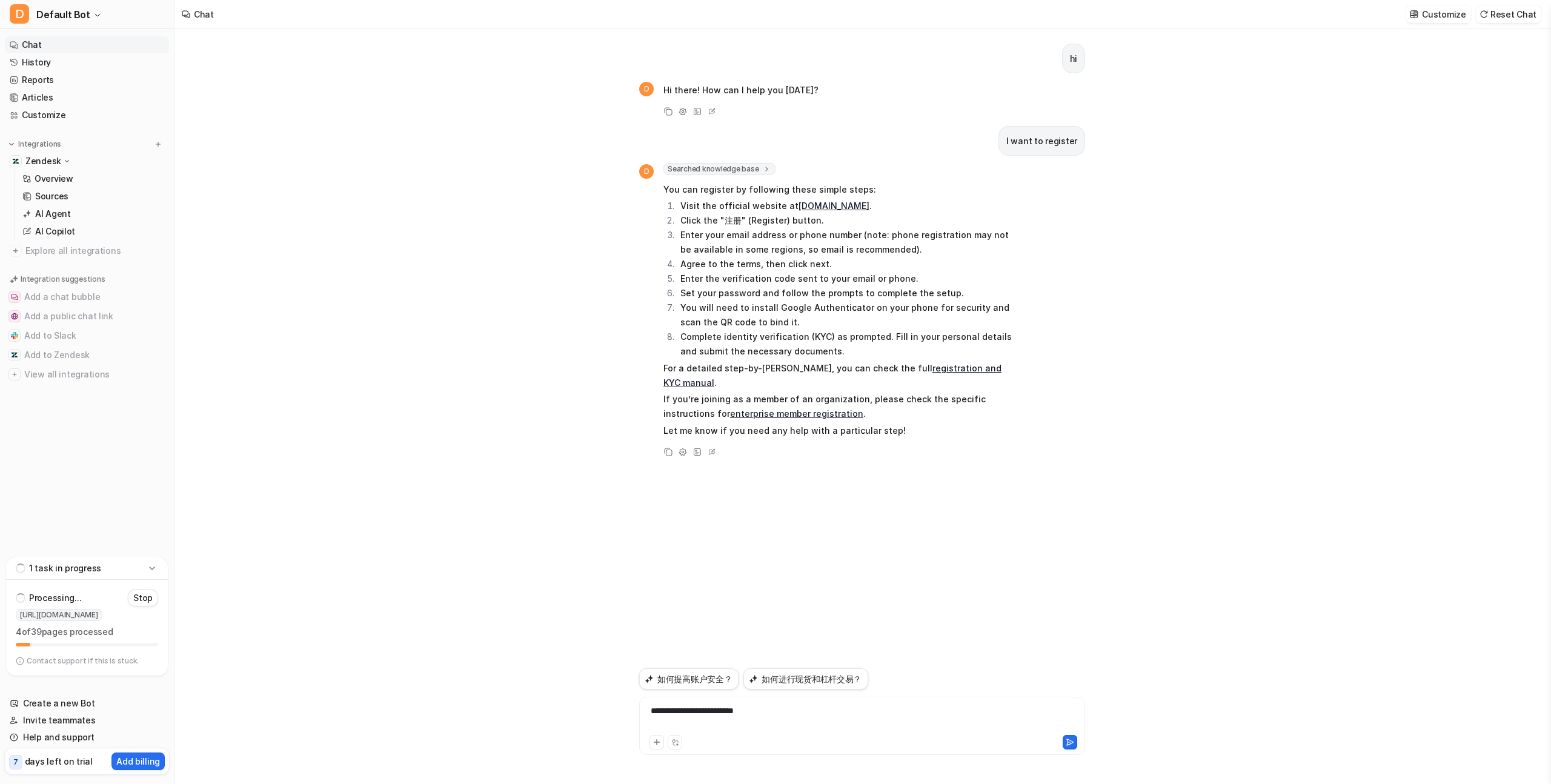
click at [855, 700] on div "**********" at bounding box center [862, 726] width 446 height 58
click at [855, 707] on div "**********" at bounding box center [862, 719] width 440 height 28
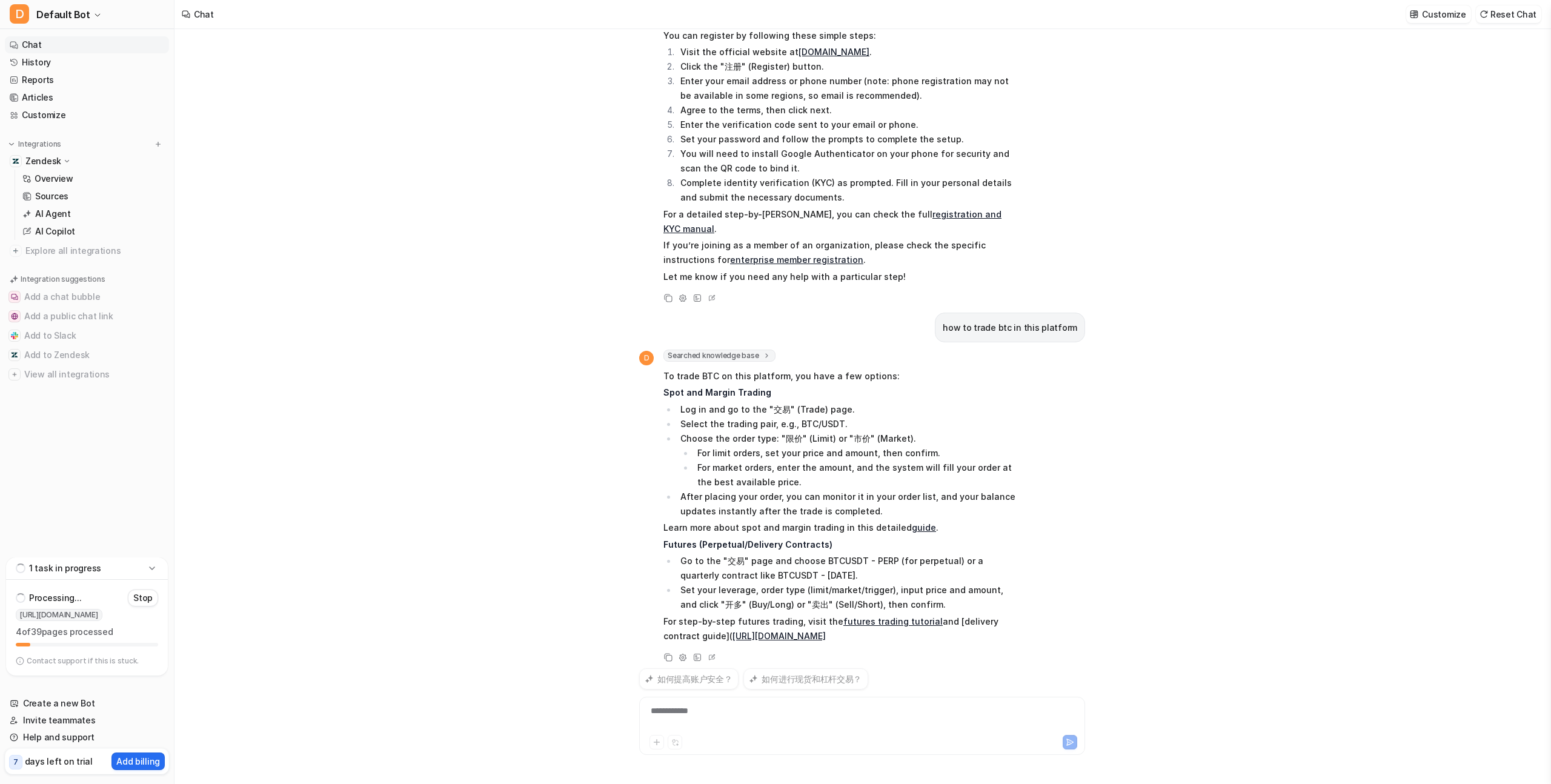
scroll to position [171, 0]
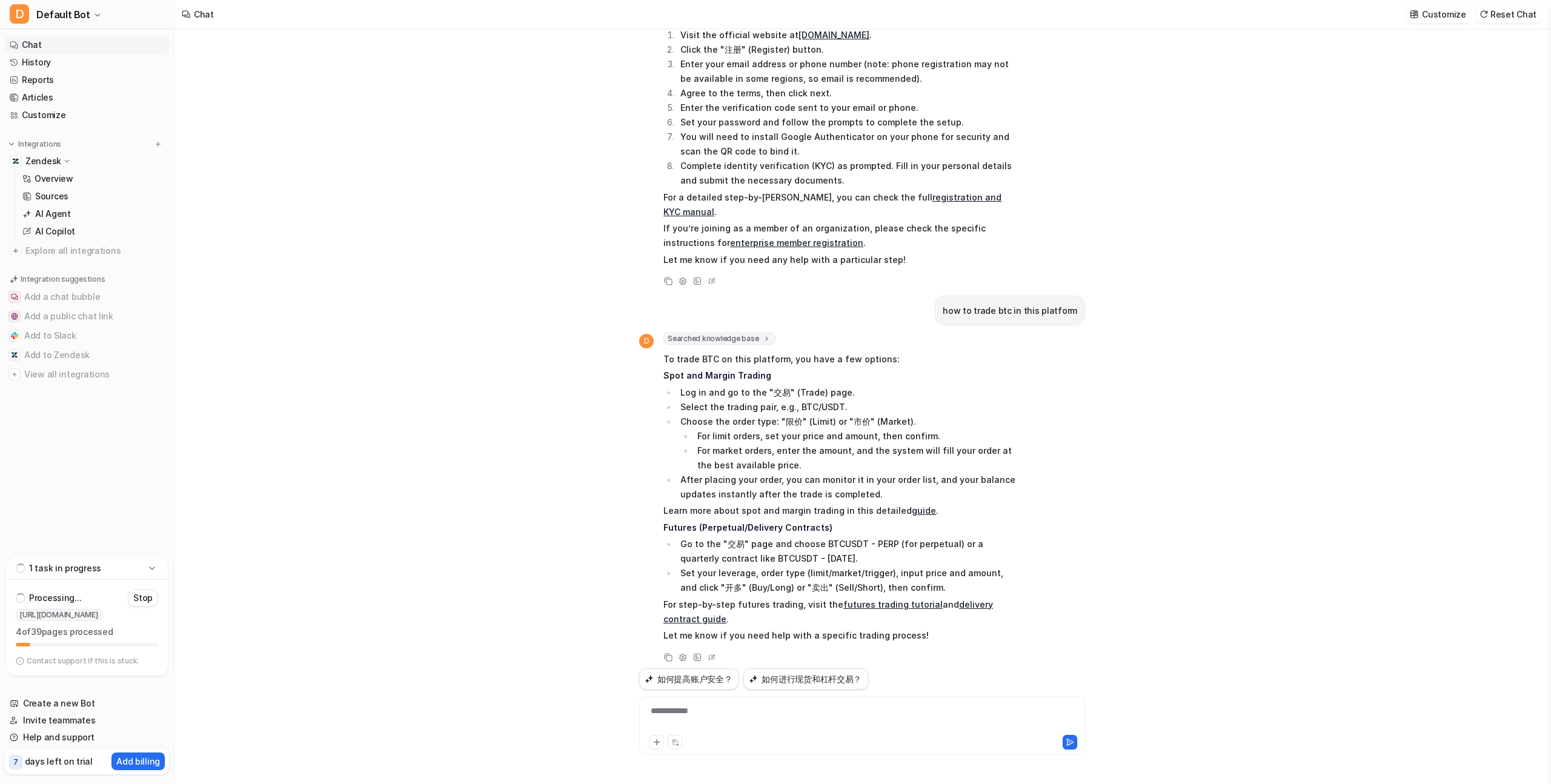
click at [797, 717] on div "**********" at bounding box center [862, 719] width 440 height 28
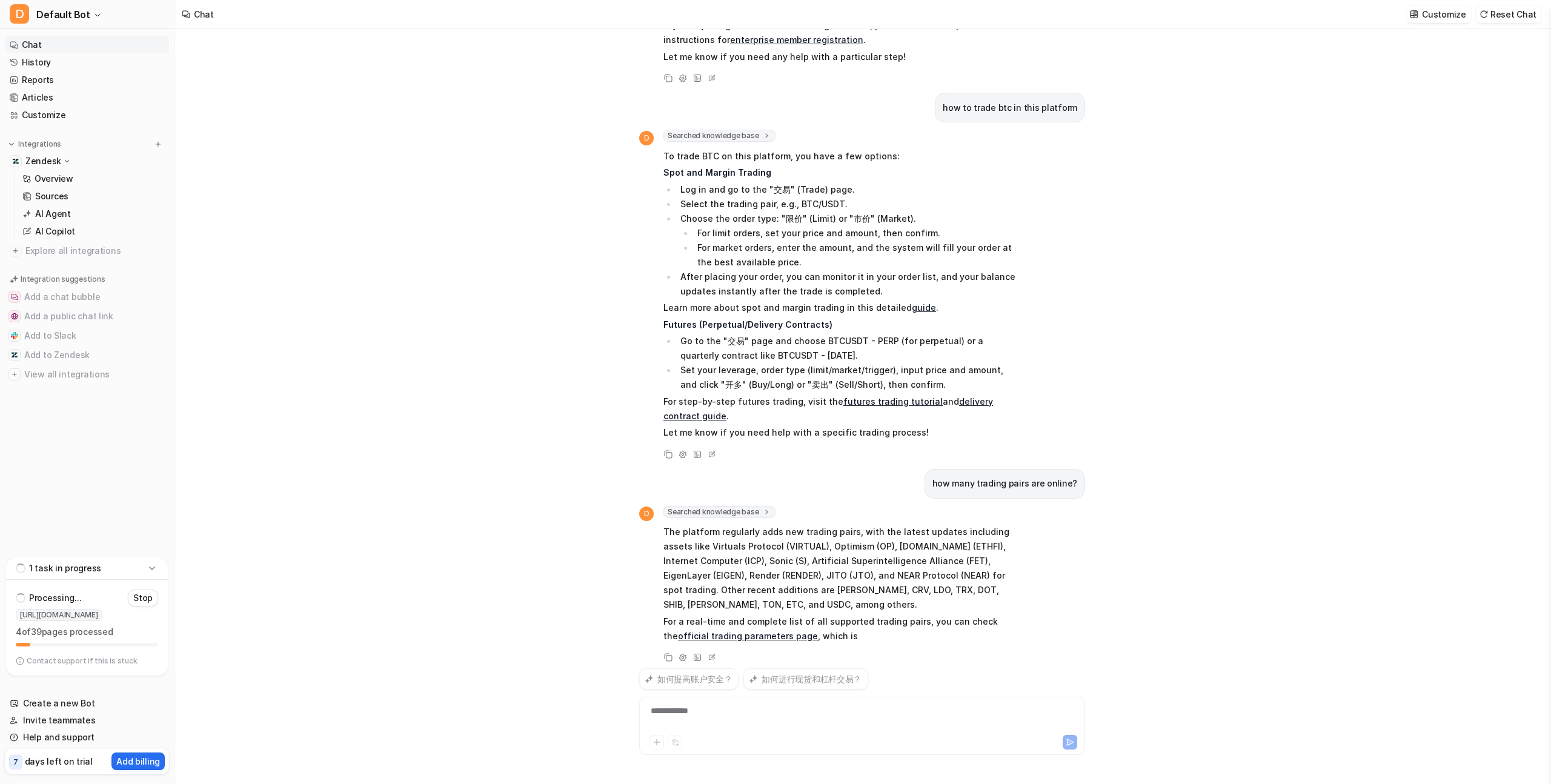
scroll to position [391, 0]
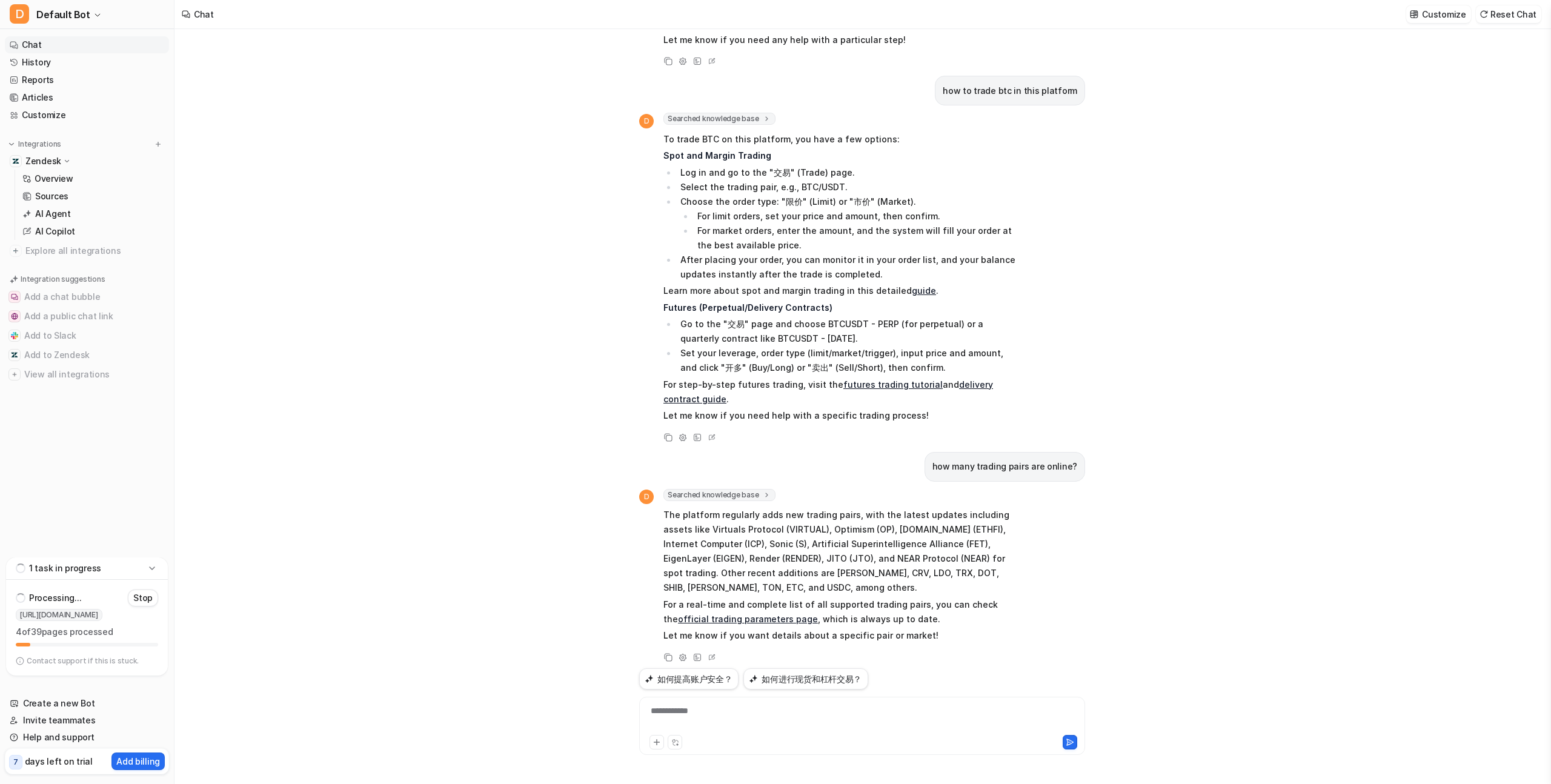
click at [762, 711] on div "**********" at bounding box center [862, 719] width 440 height 28
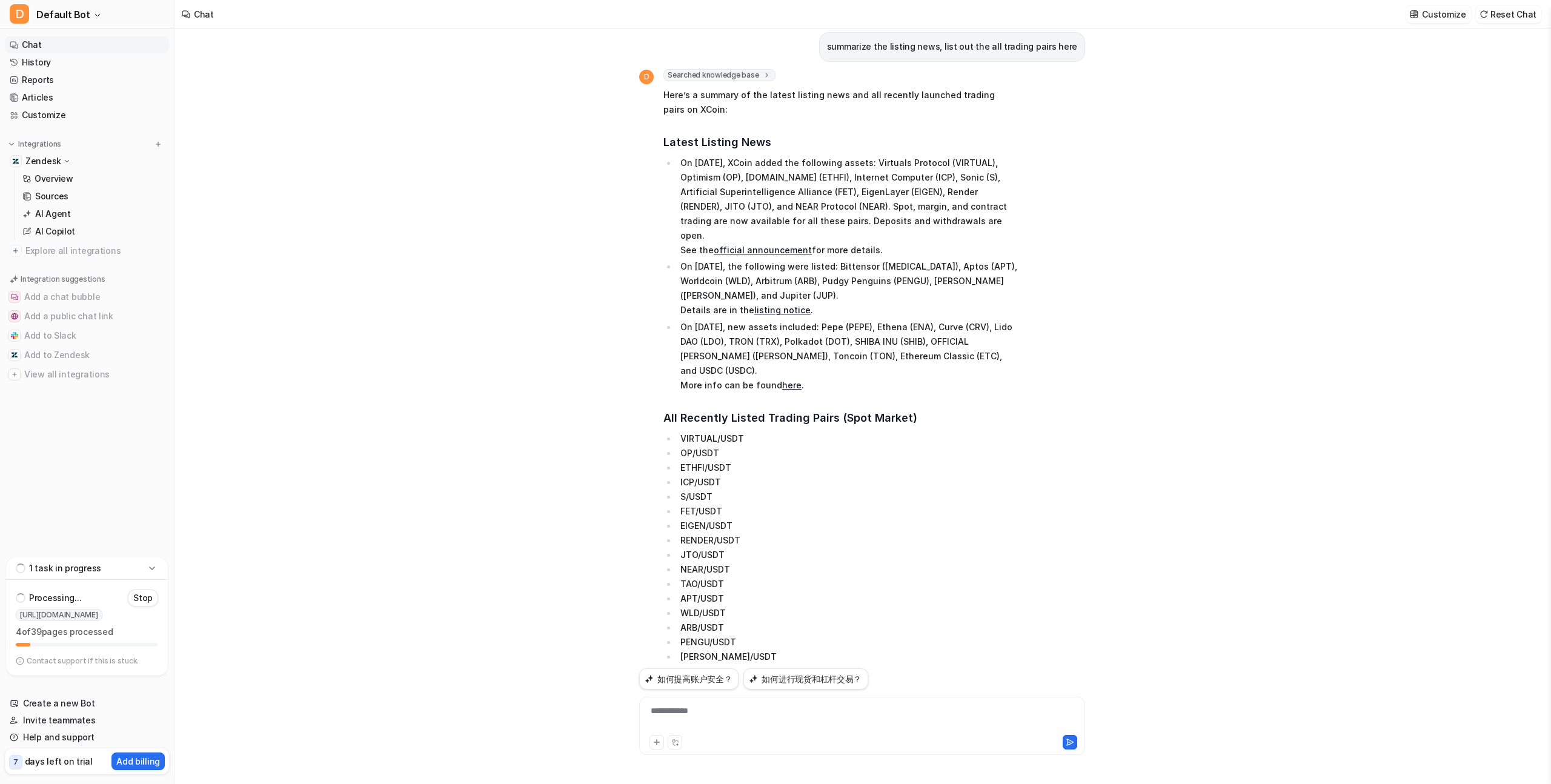
scroll to position [887, 0]
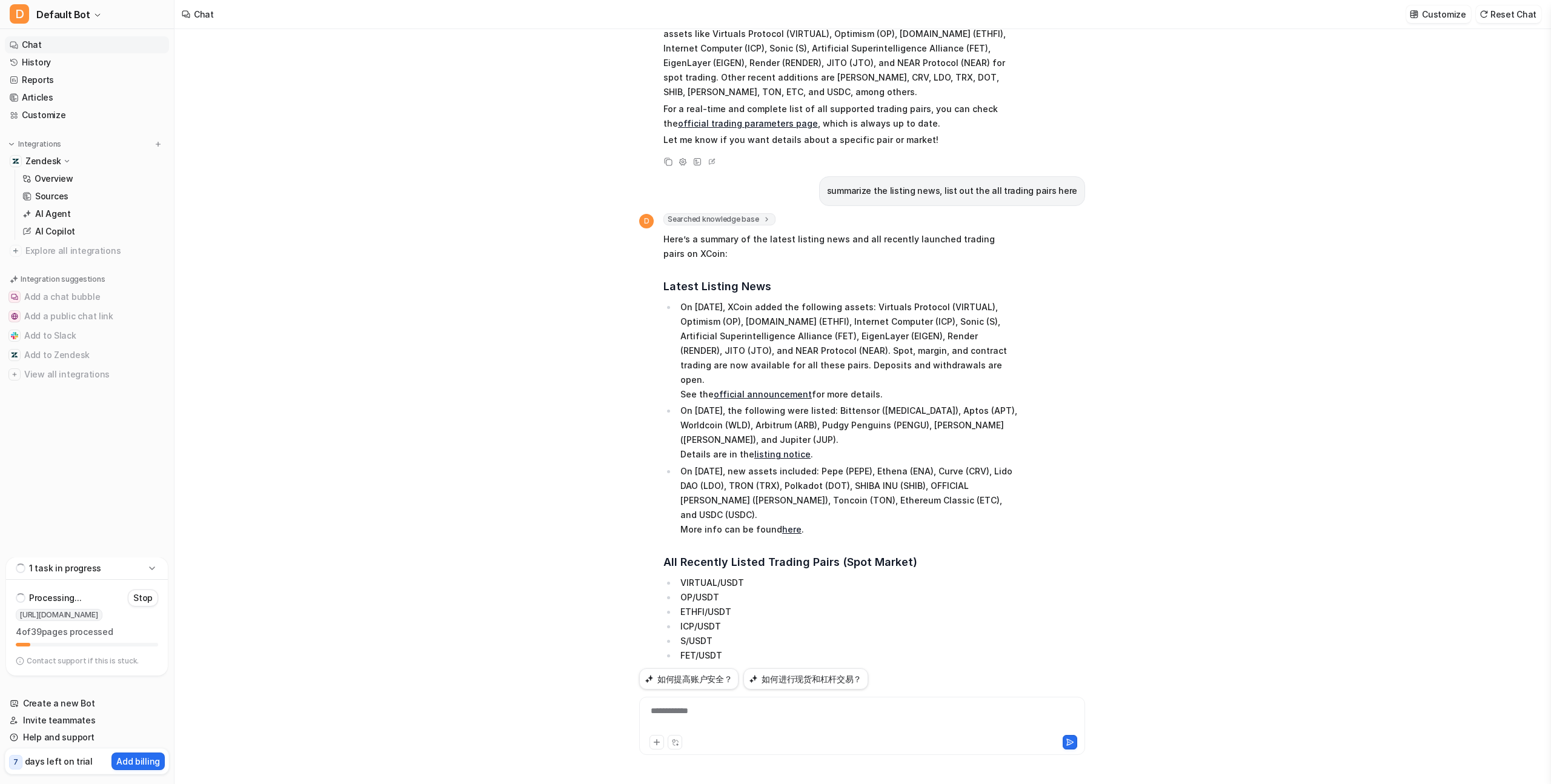
click at [785, 703] on div "**********" at bounding box center [862, 726] width 446 height 58
click at [783, 709] on div "**********" at bounding box center [862, 719] width 440 height 28
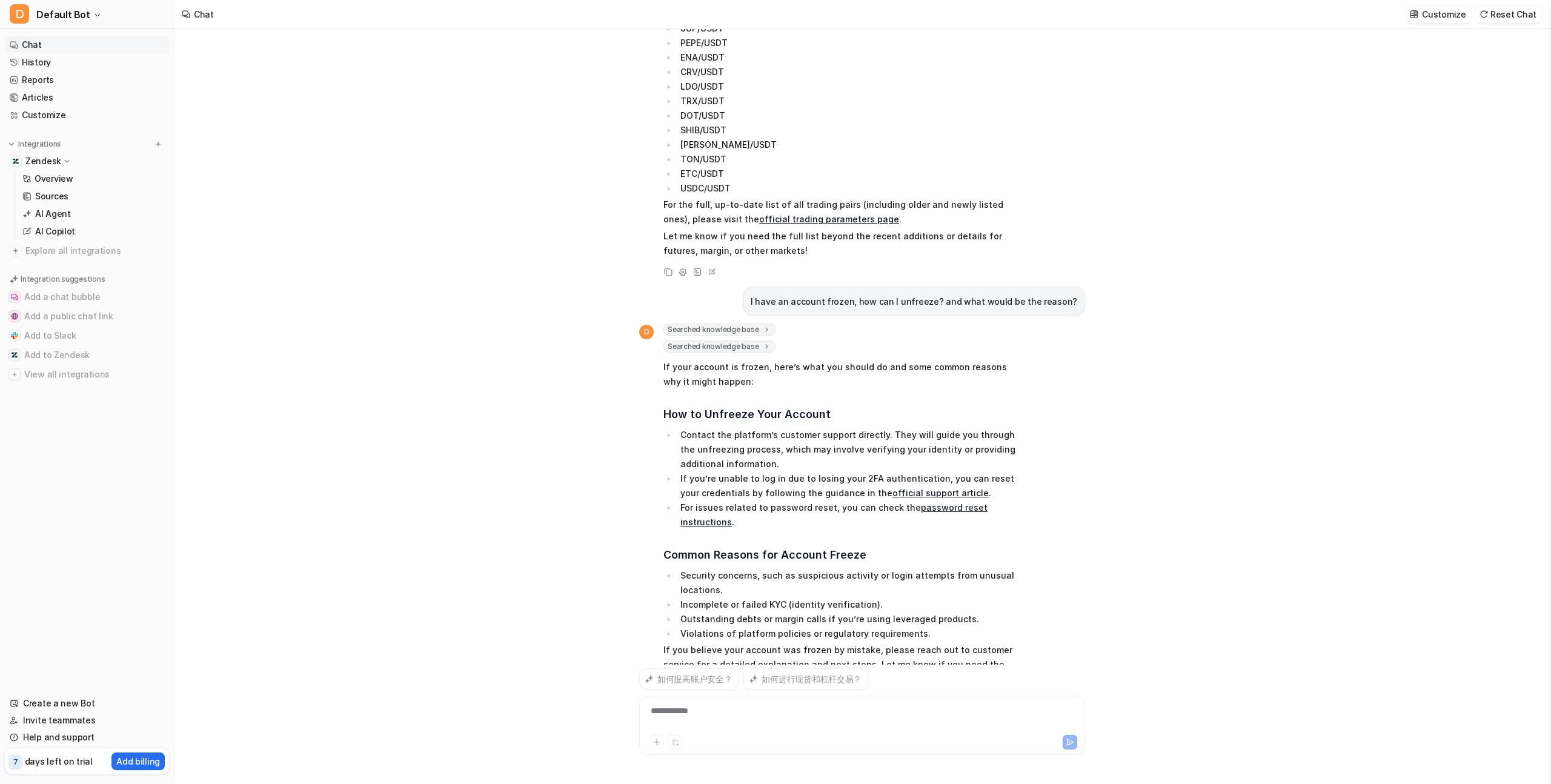
scroll to position [1688, 0]
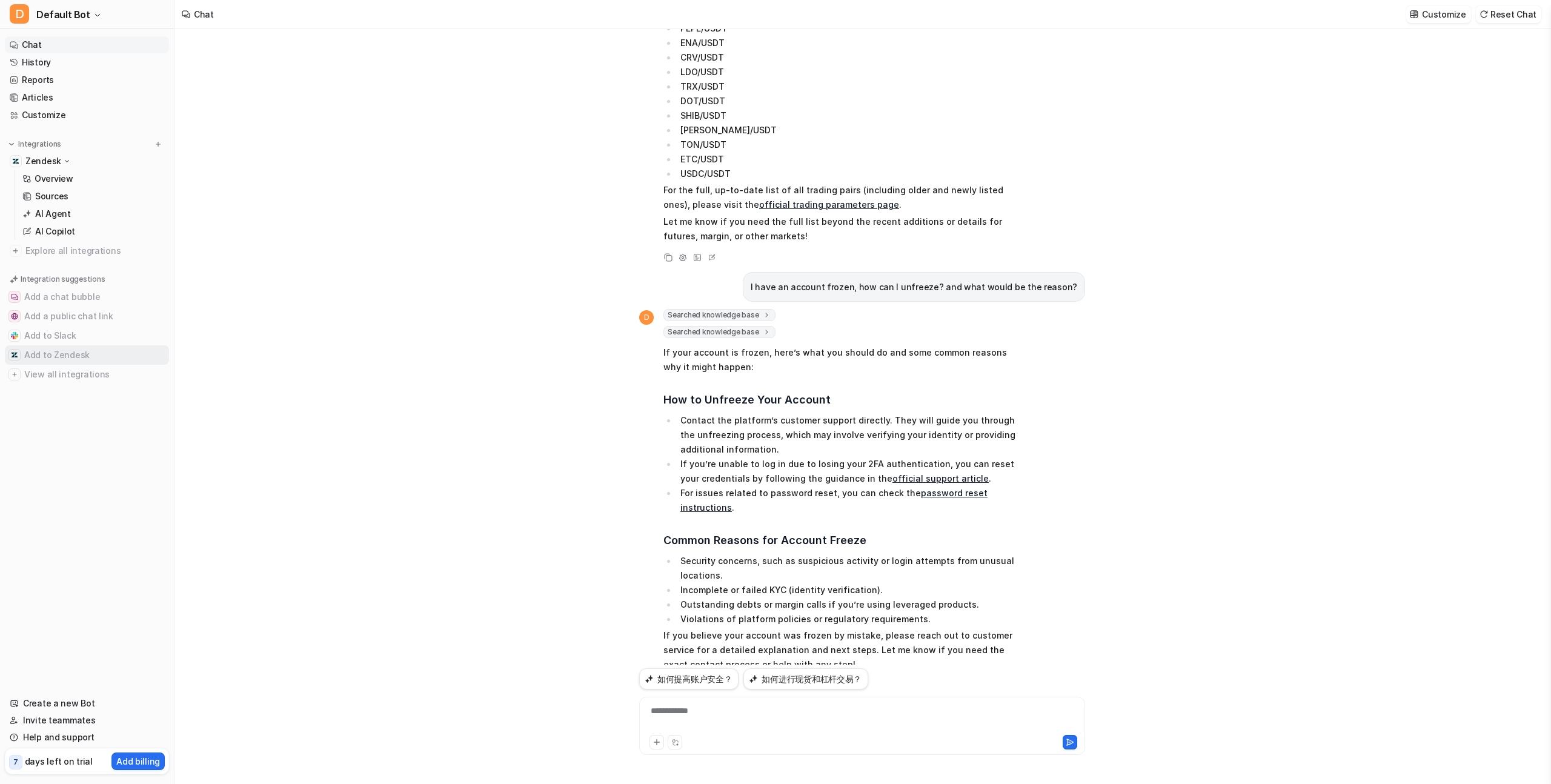
click at [77, 351] on button "Add to Zendesk" at bounding box center [87, 355] width 164 height 19
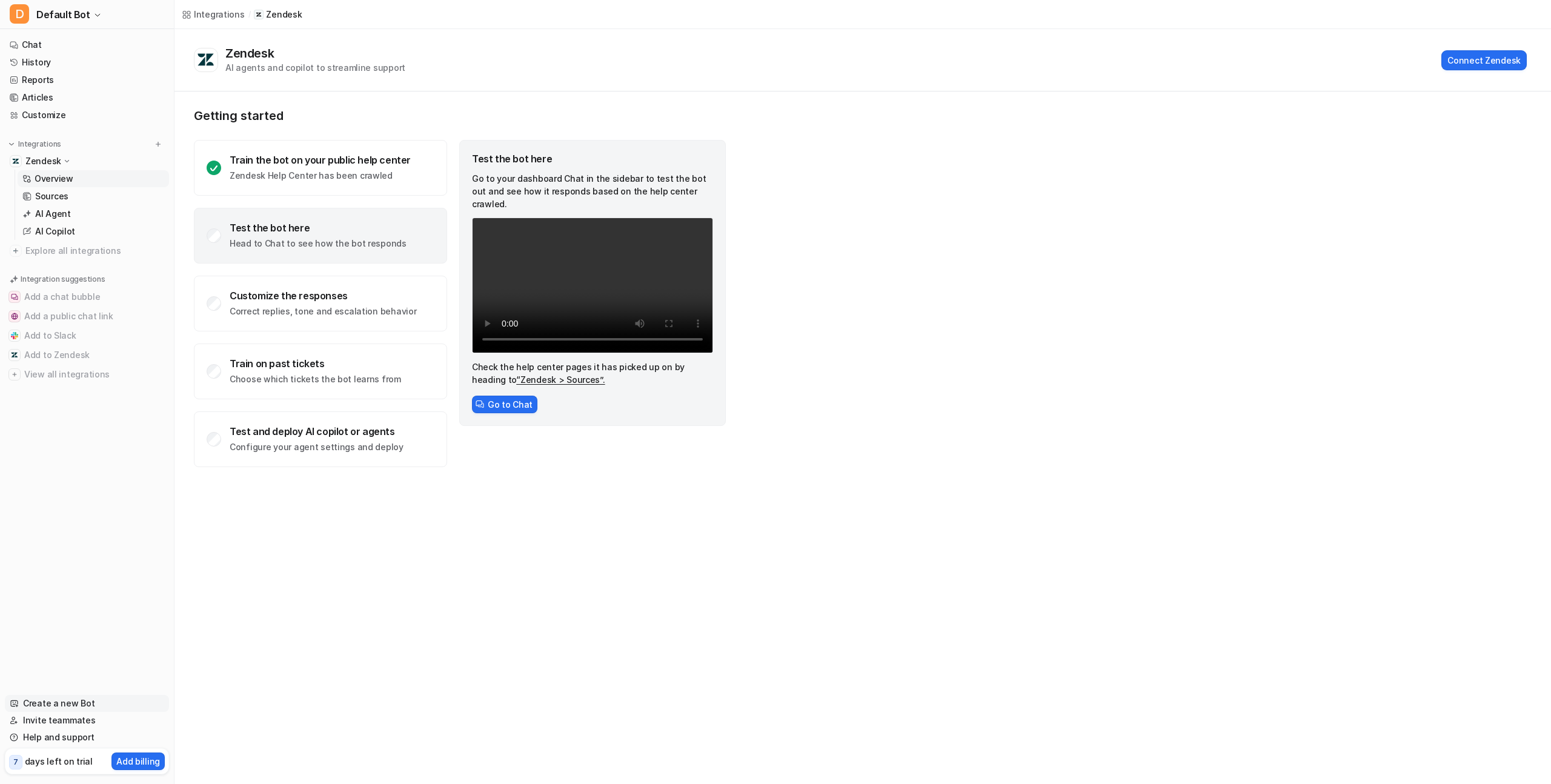
click at [70, 698] on link "Create a new Bot" at bounding box center [87, 704] width 164 height 17
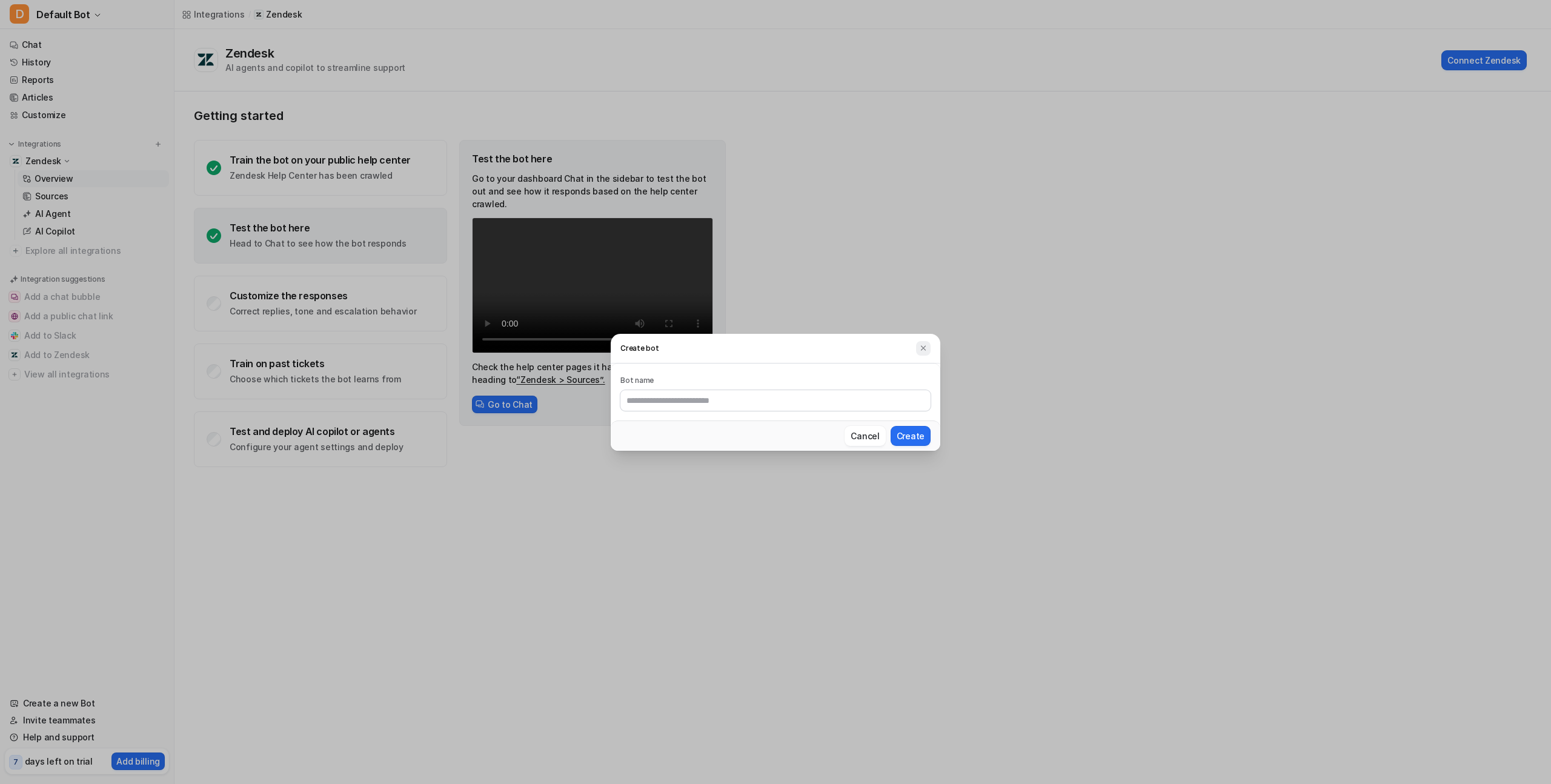
click at [923, 343] on img at bounding box center [924, 348] width 9 height 9
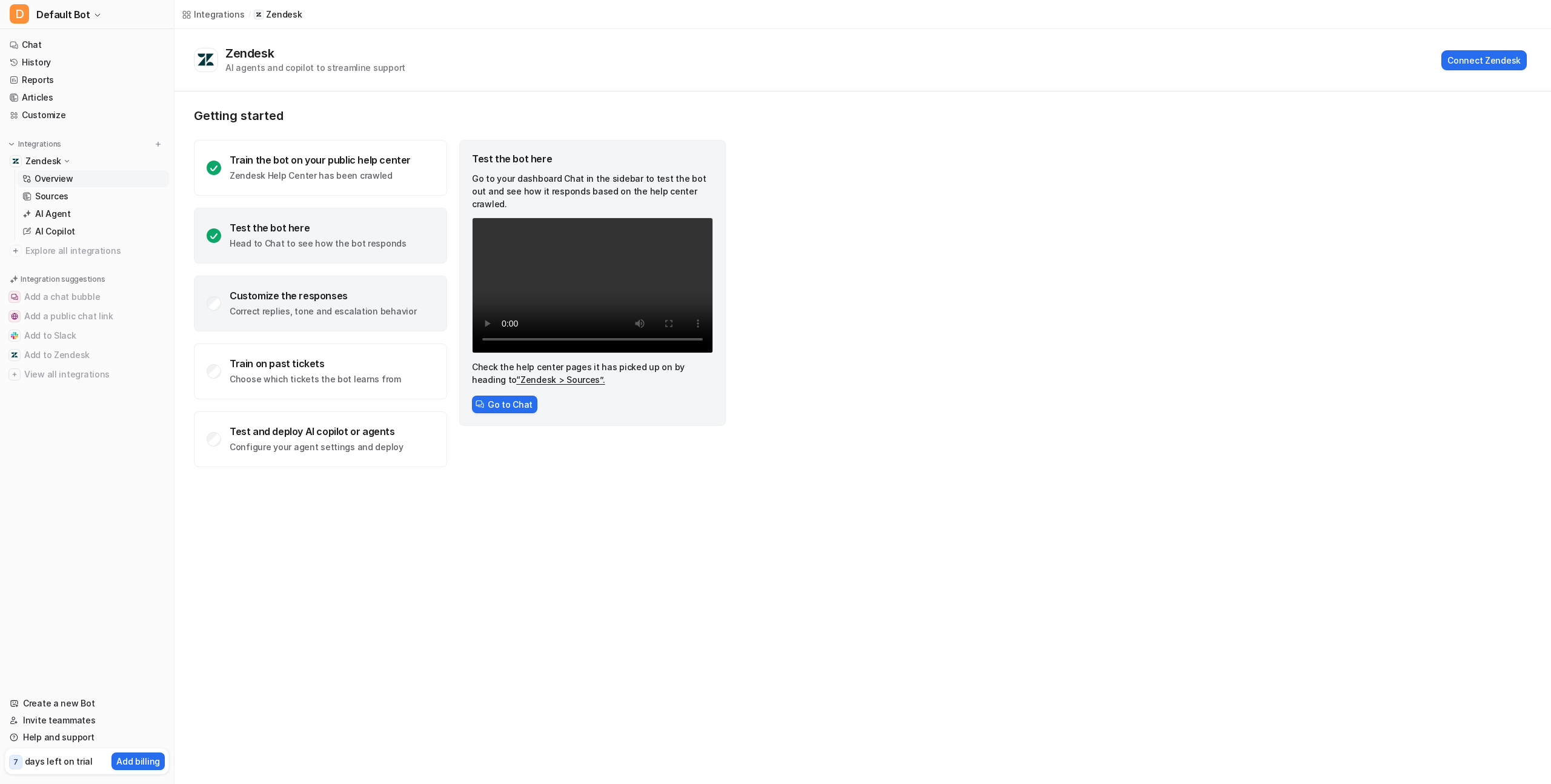
click at [309, 292] on div "Customize the responses" at bounding box center [323, 296] width 187 height 12
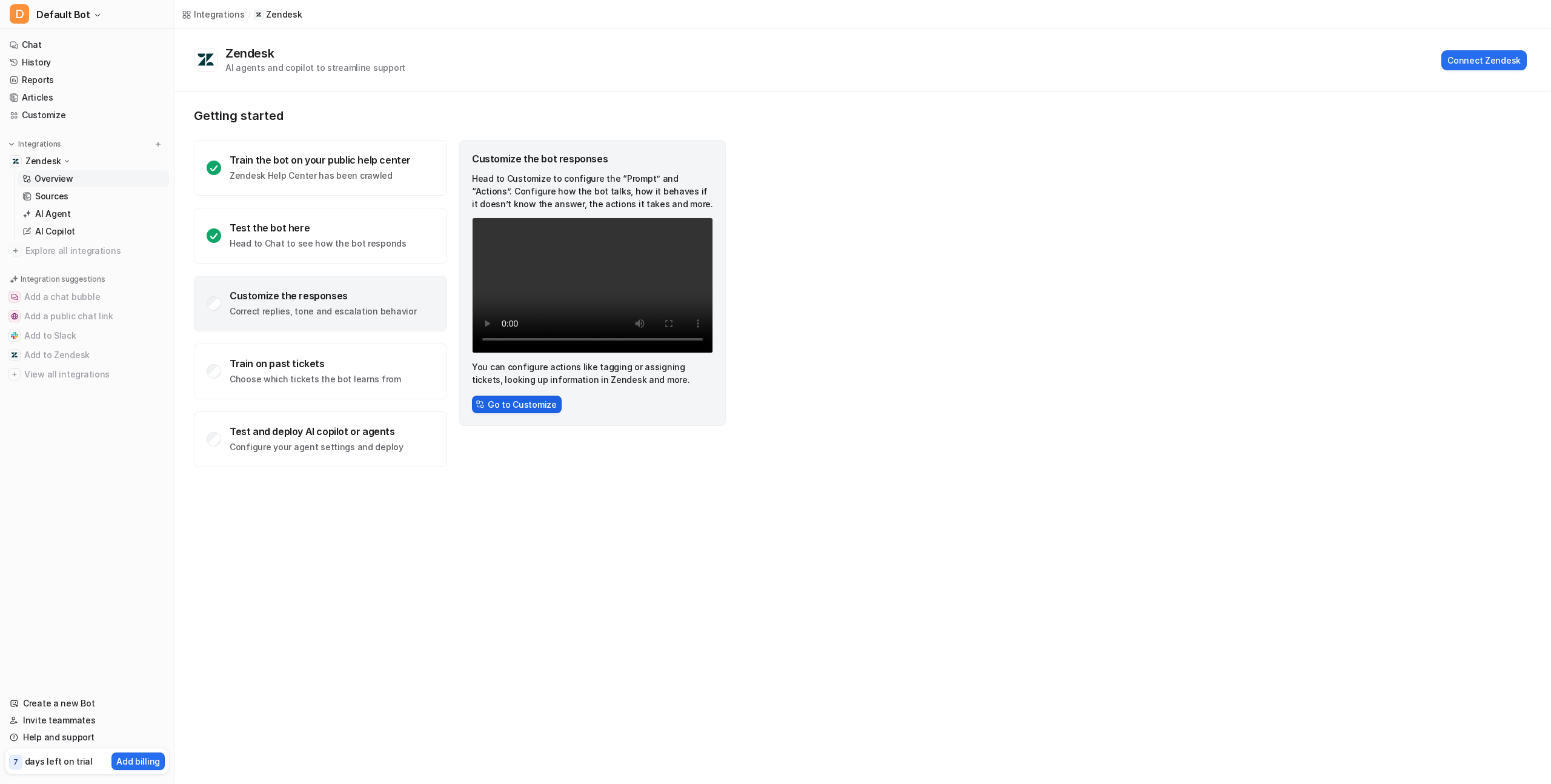
click at [515, 405] on button "Go to Customize" at bounding box center [517, 404] width 90 height 18
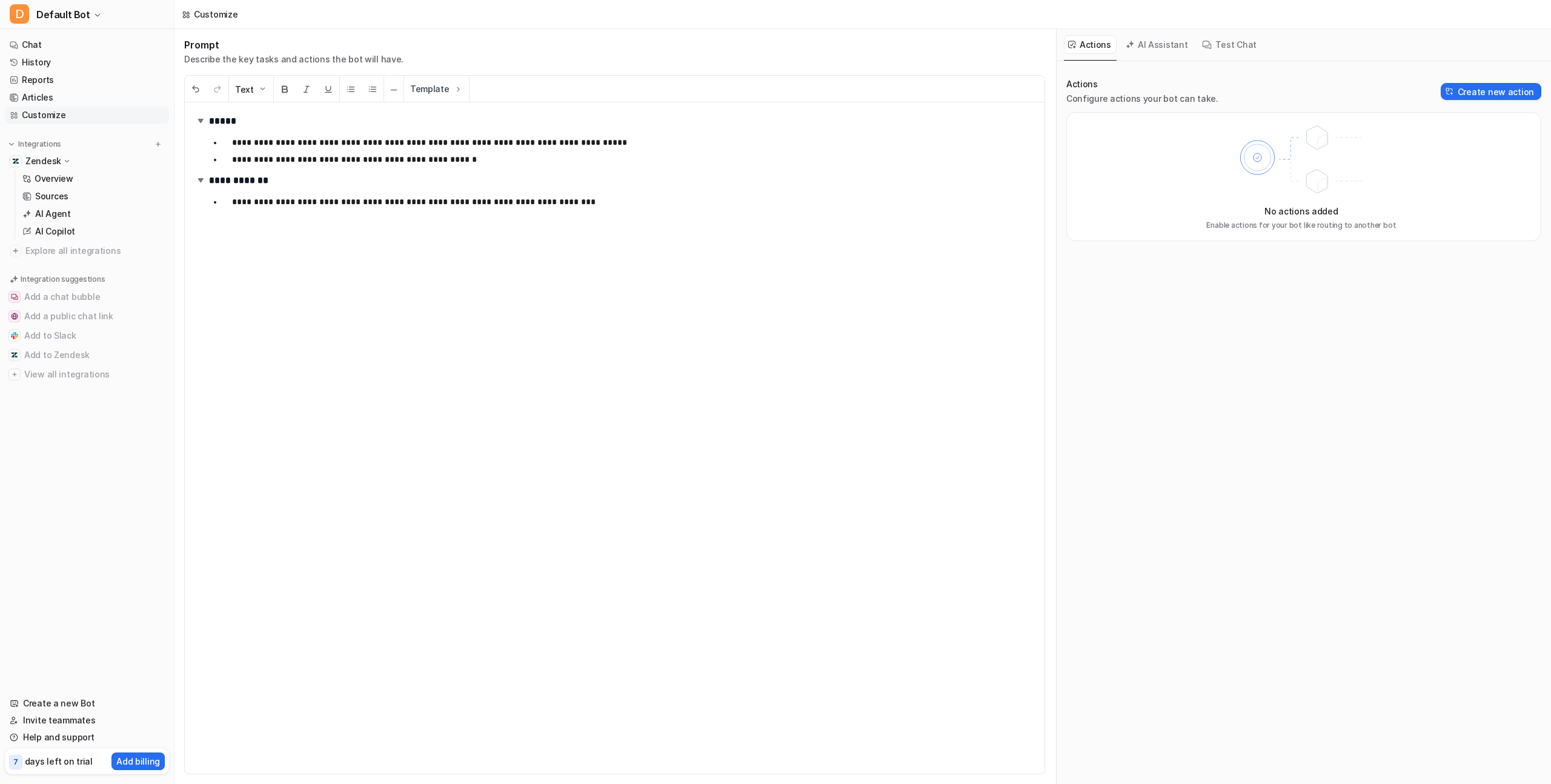
click at [300, 255] on div "**********" at bounding box center [614, 438] width 860 height 672
click at [1159, 45] on button "AI Assistant" at bounding box center [1158, 44] width 72 height 19
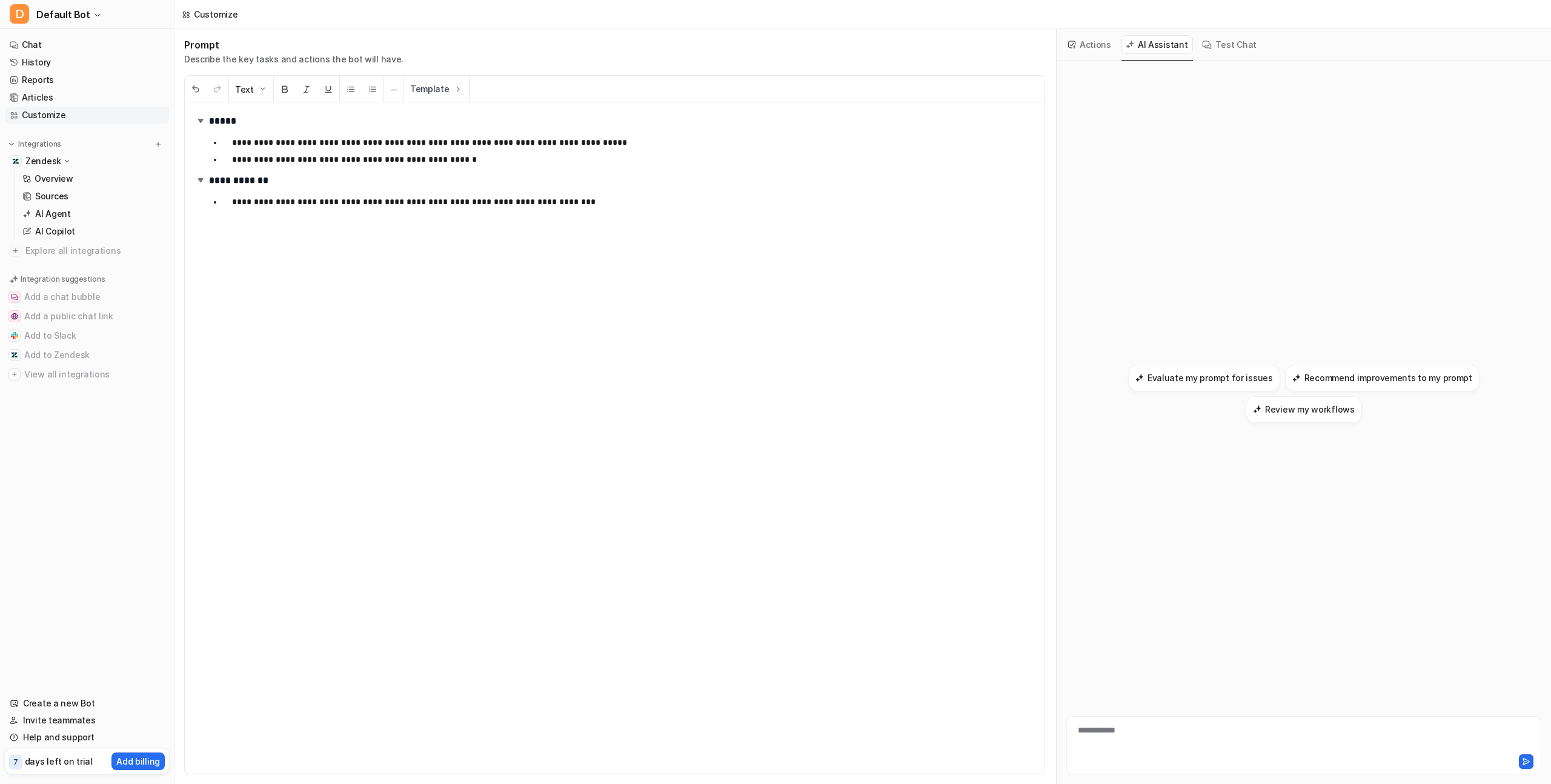
click at [1089, 42] on button "Actions" at bounding box center [1090, 44] width 53 height 19
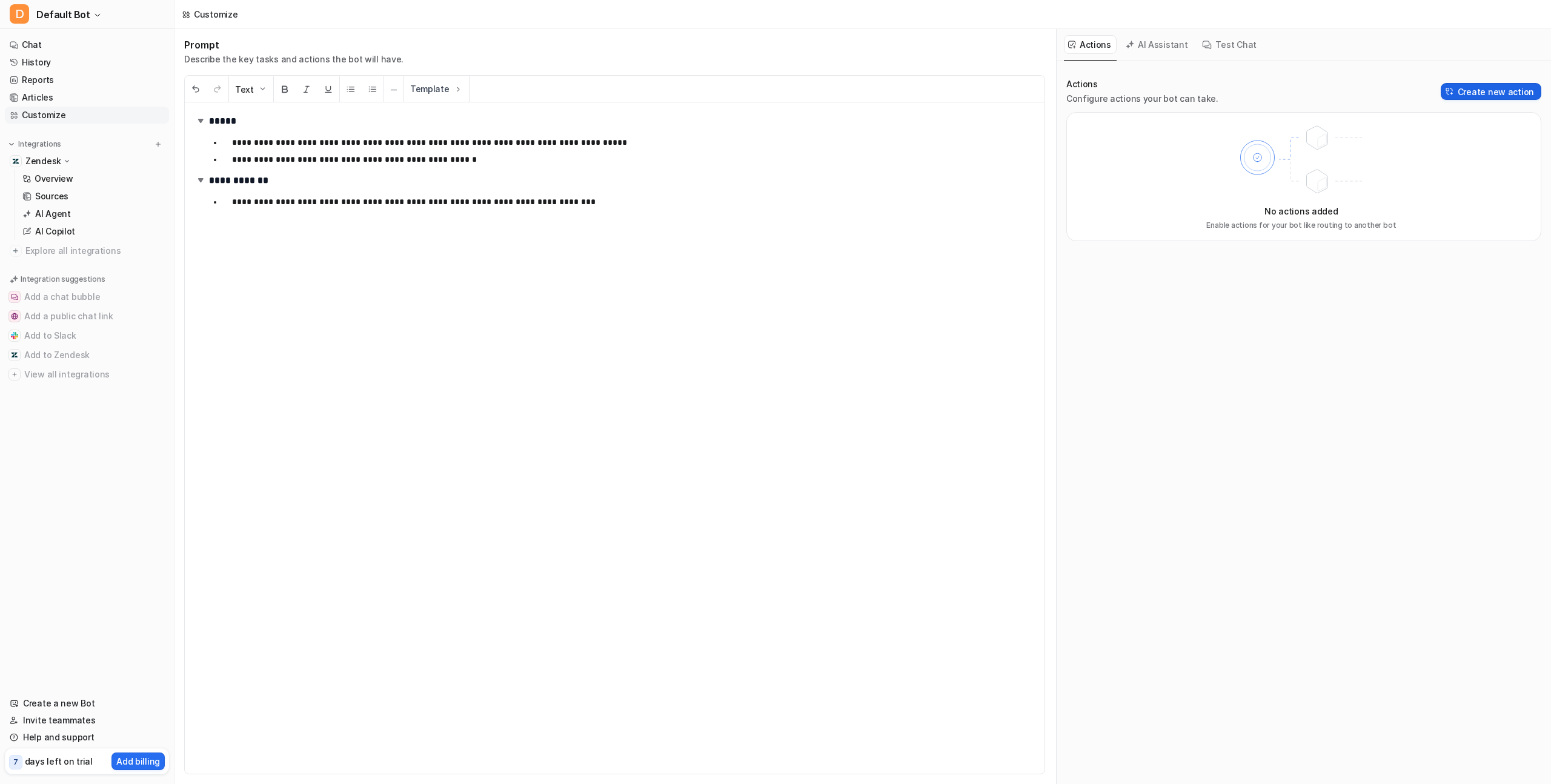
click at [1471, 89] on button "Create new action" at bounding box center [1491, 92] width 101 height 17
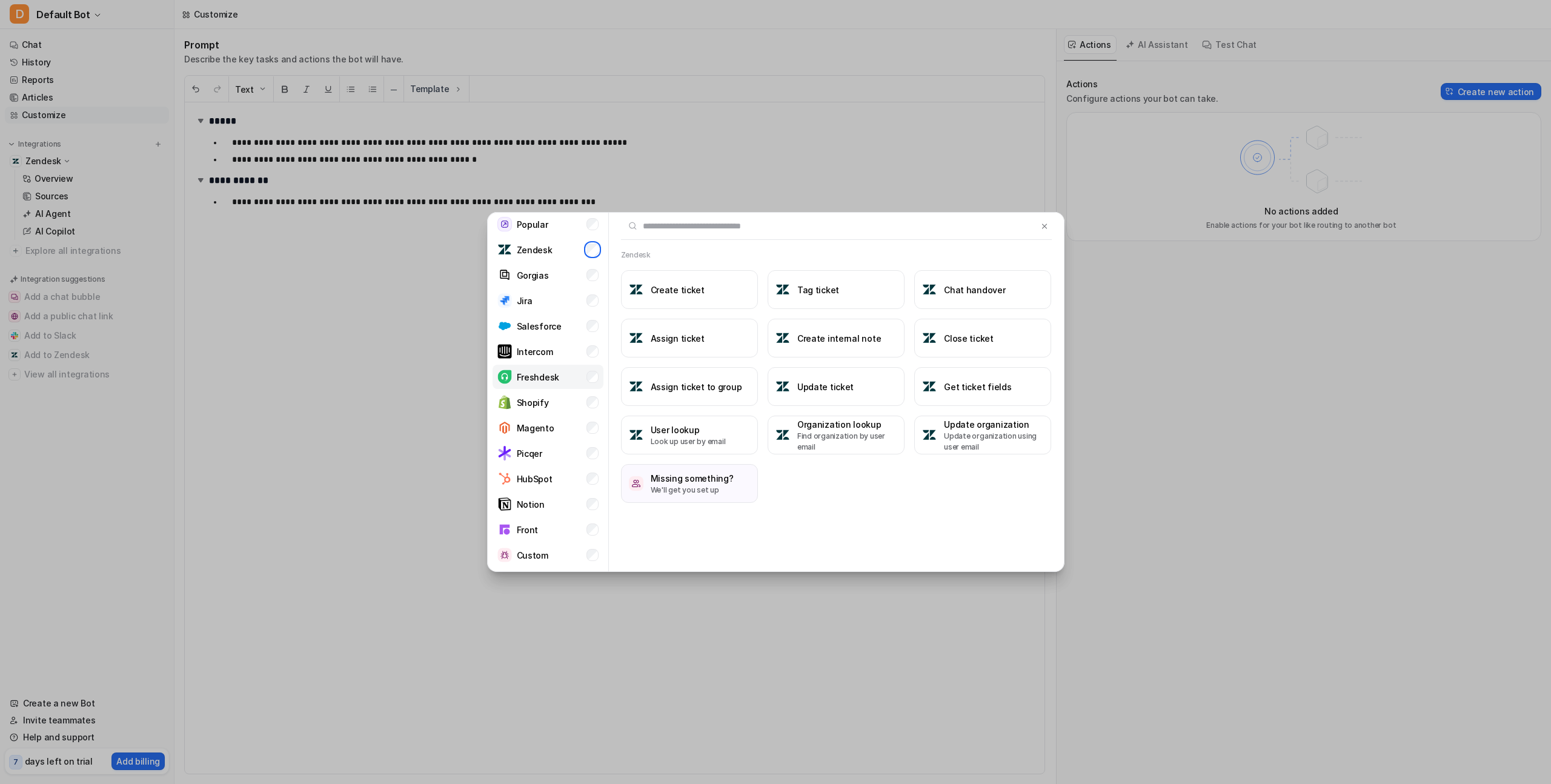
scroll to position [50, 0]
click at [557, 308] on li "Salesforce" at bounding box center [548, 301] width 111 height 24
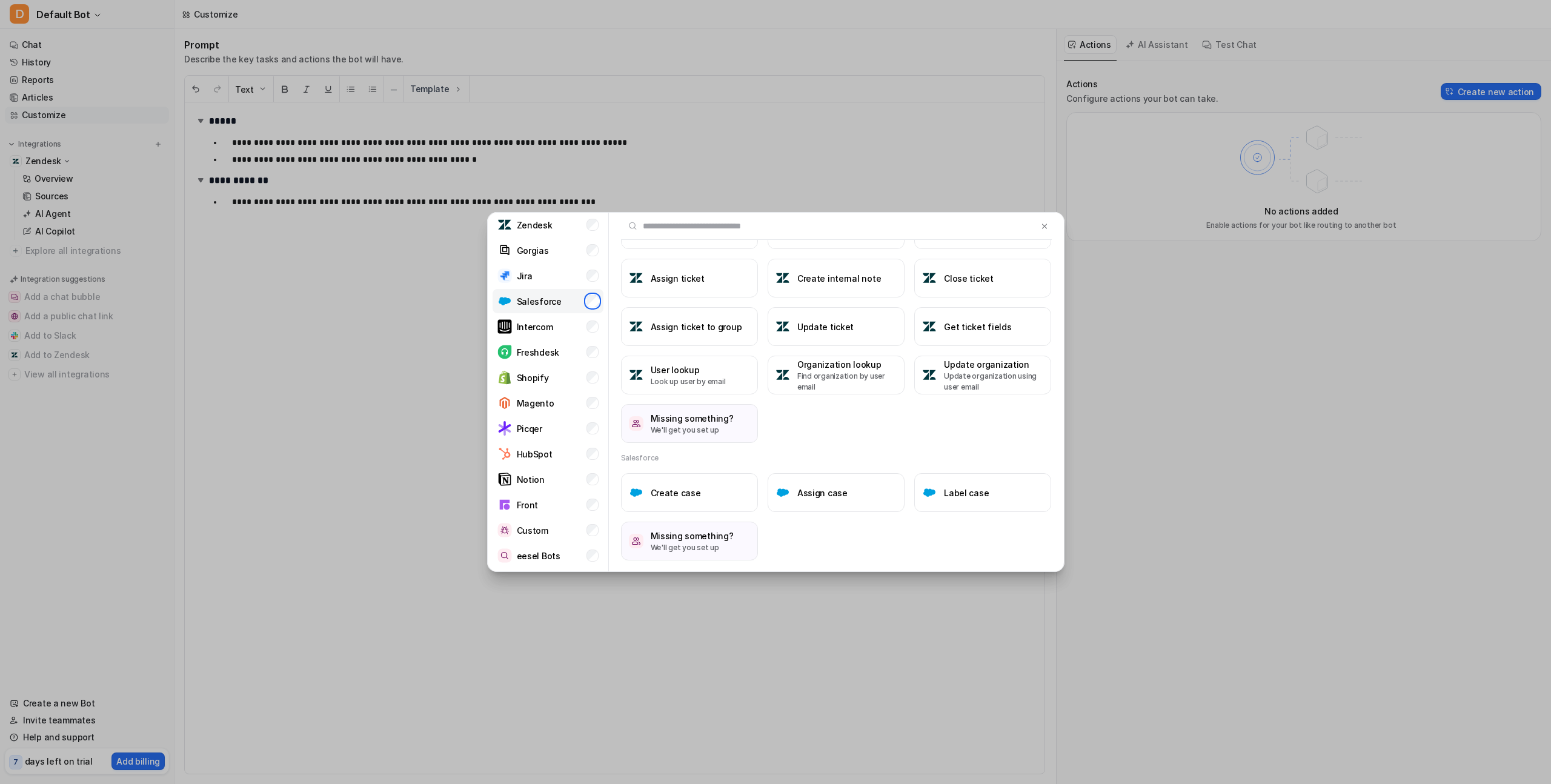
scroll to position [0, 0]
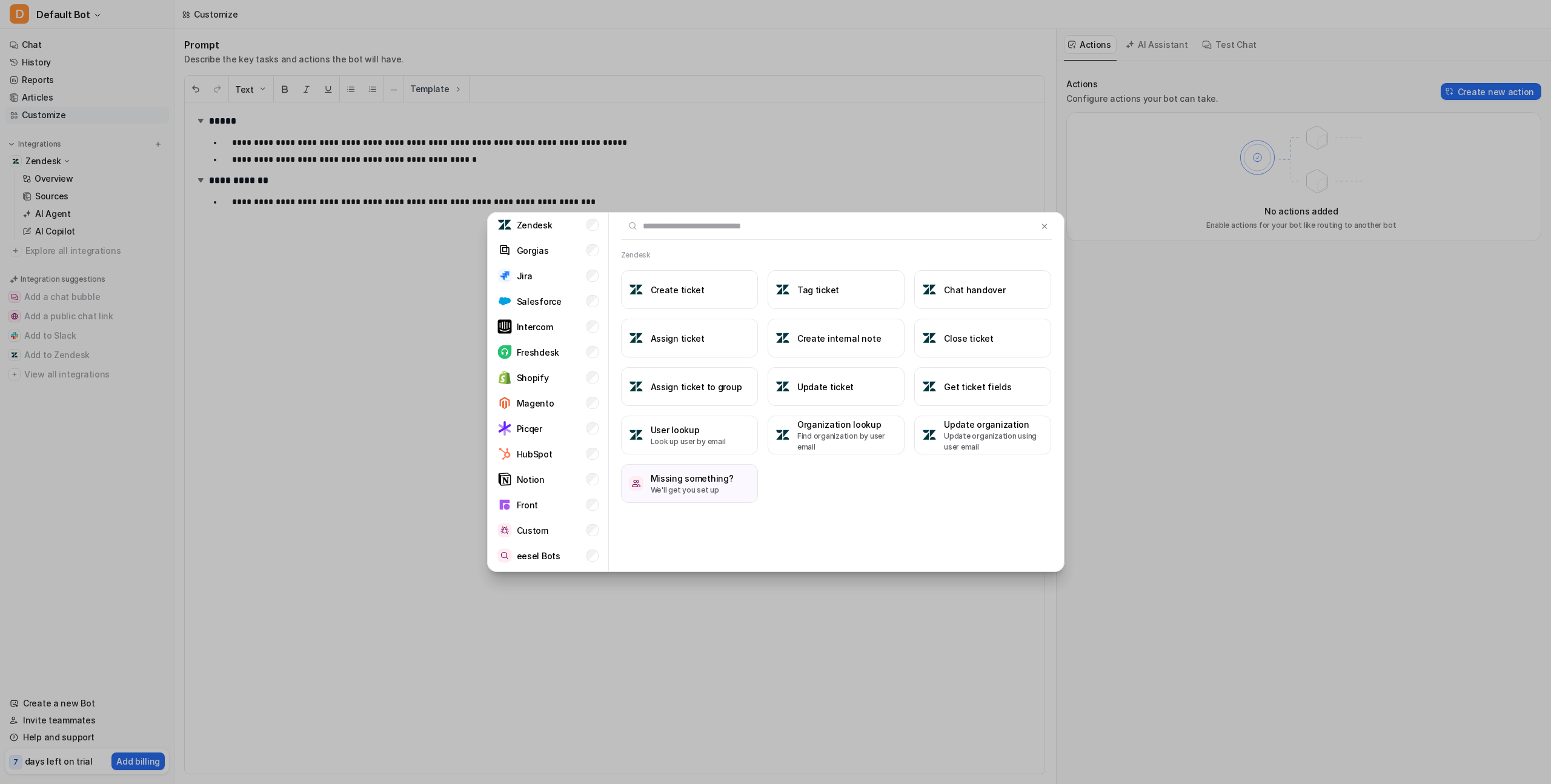
click at [697, 106] on div "Categories Popular Zendesk Gorgias Jira Salesforce Intercom Freshdesk Shopify M…" at bounding box center [776, 392] width 597 height 784
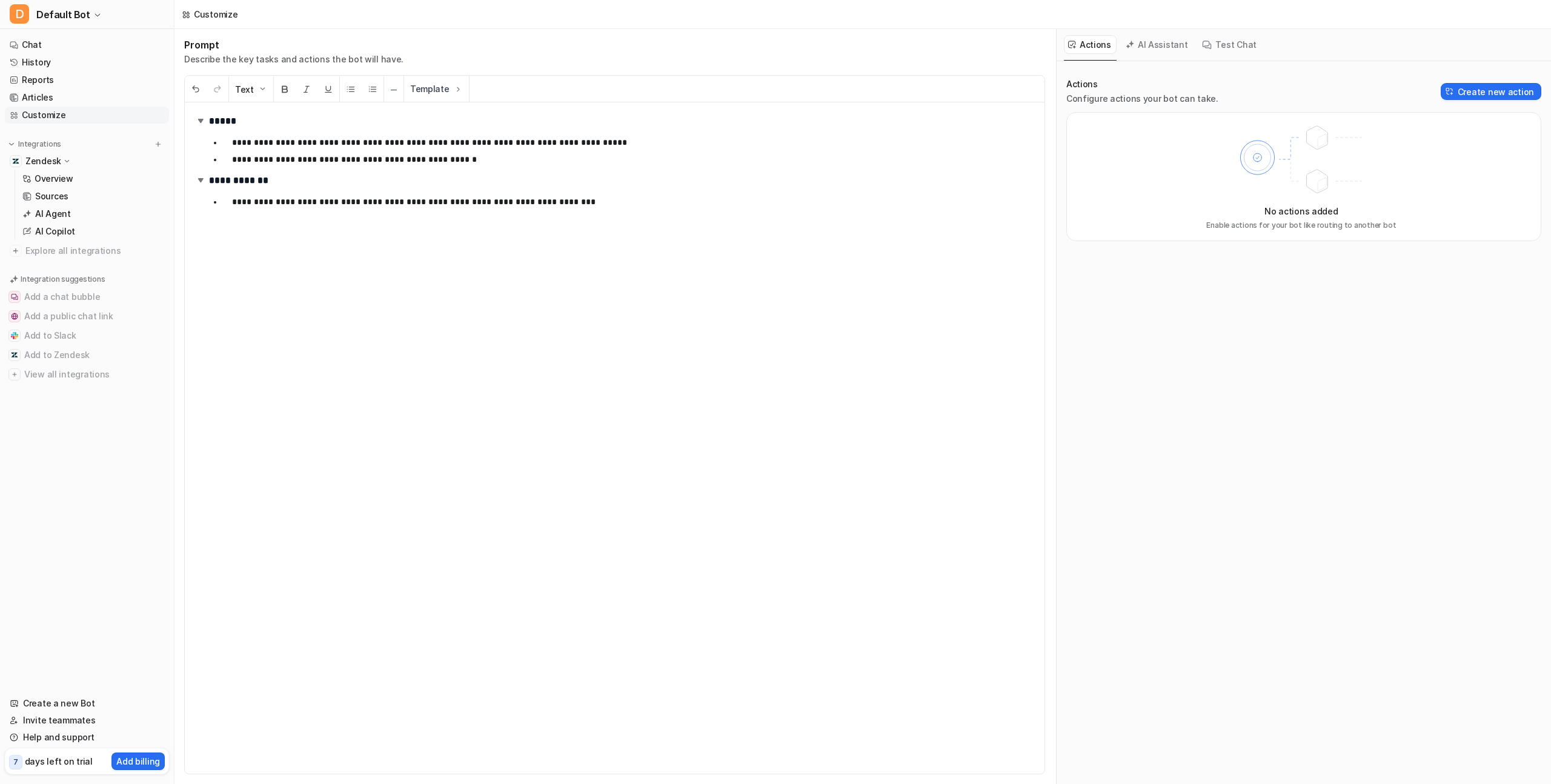
click at [686, 55] on div "Prompt Describe the key tasks and actions the bot will have." at bounding box center [614, 52] width 861 height 27
click at [574, 260] on div "**********" at bounding box center [614, 438] width 860 height 672
click at [635, 40] on div "Prompt Describe the key tasks and actions the bot will have." at bounding box center [614, 52] width 861 height 27
click at [551, 43] on div "Prompt Describe the key tasks and actions the bot will have." at bounding box center [614, 52] width 861 height 27
click at [573, 189] on h2 "**********" at bounding box center [614, 181] width 841 height 18
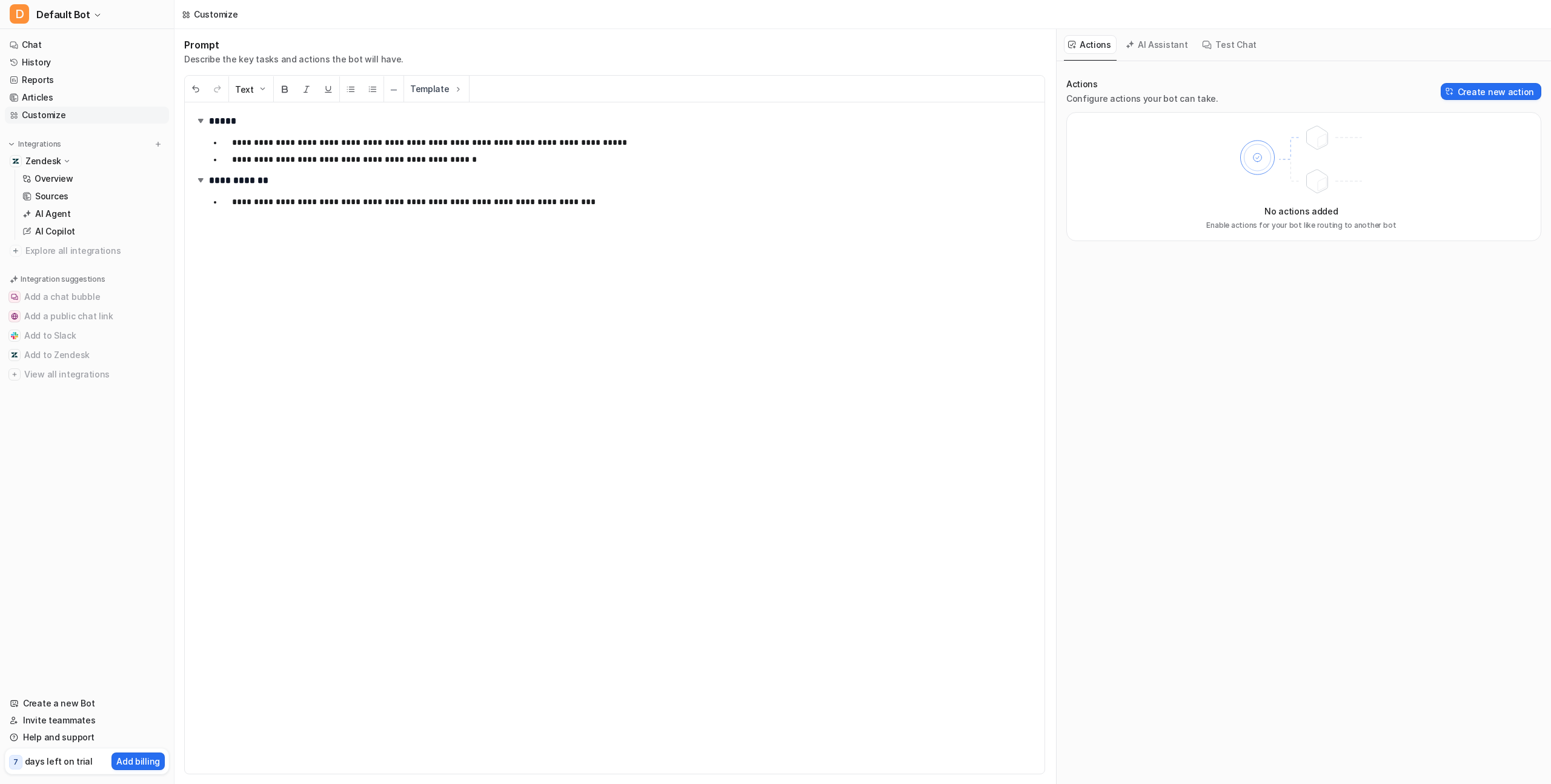
click at [594, 199] on p "**********" at bounding box center [633, 202] width 803 height 15
click at [284, 46] on h1 "Prompt" at bounding box center [294, 45] width 219 height 12
click at [576, 202] on p "**********" at bounding box center [633, 202] width 803 height 15
click at [1149, 50] on button "AI Assistant" at bounding box center [1158, 44] width 72 height 19
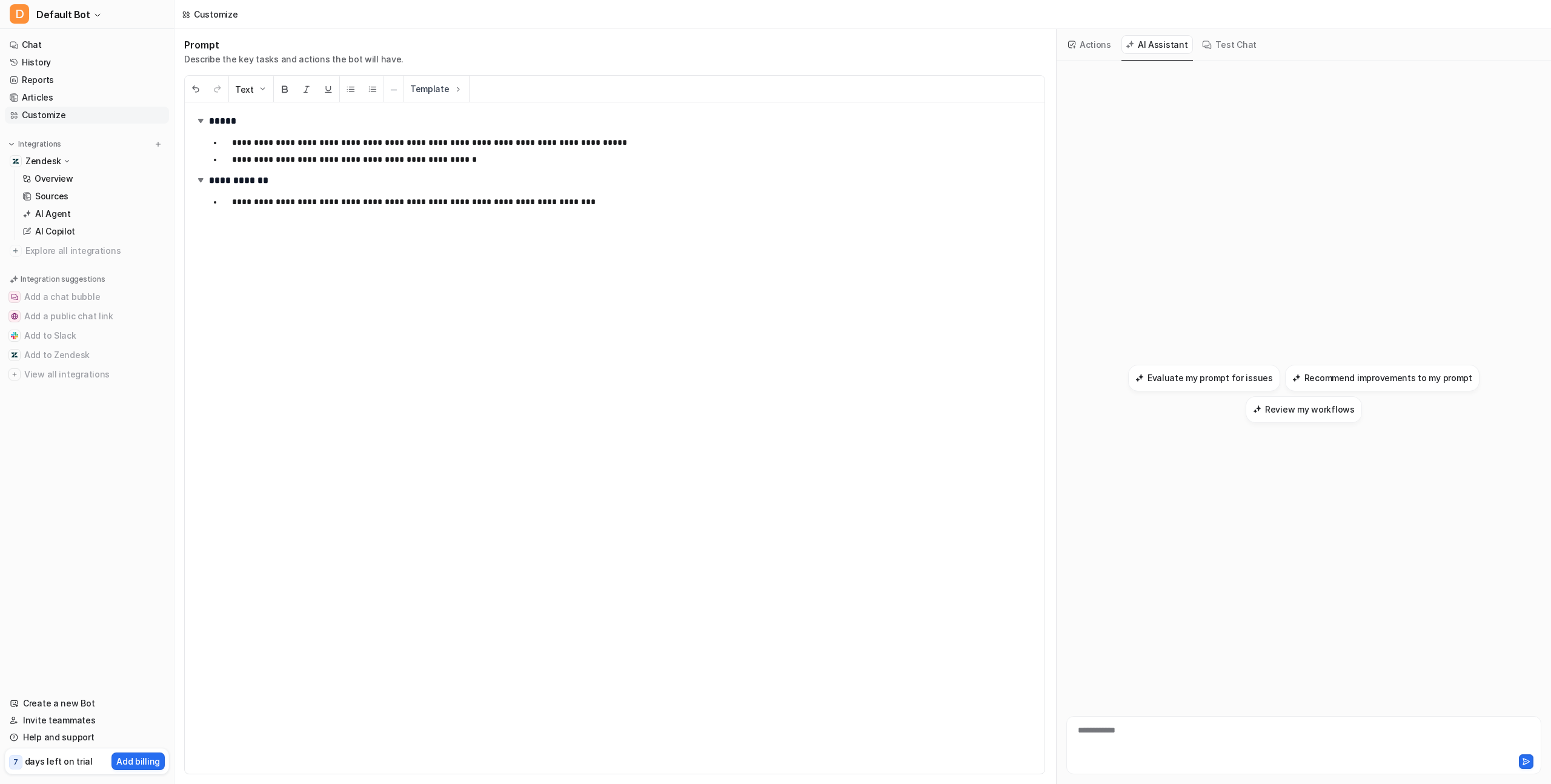
click at [1216, 49] on button "Test Chat" at bounding box center [1229, 44] width 64 height 19
click at [1090, 46] on button "Actions" at bounding box center [1090, 44] width 53 height 19
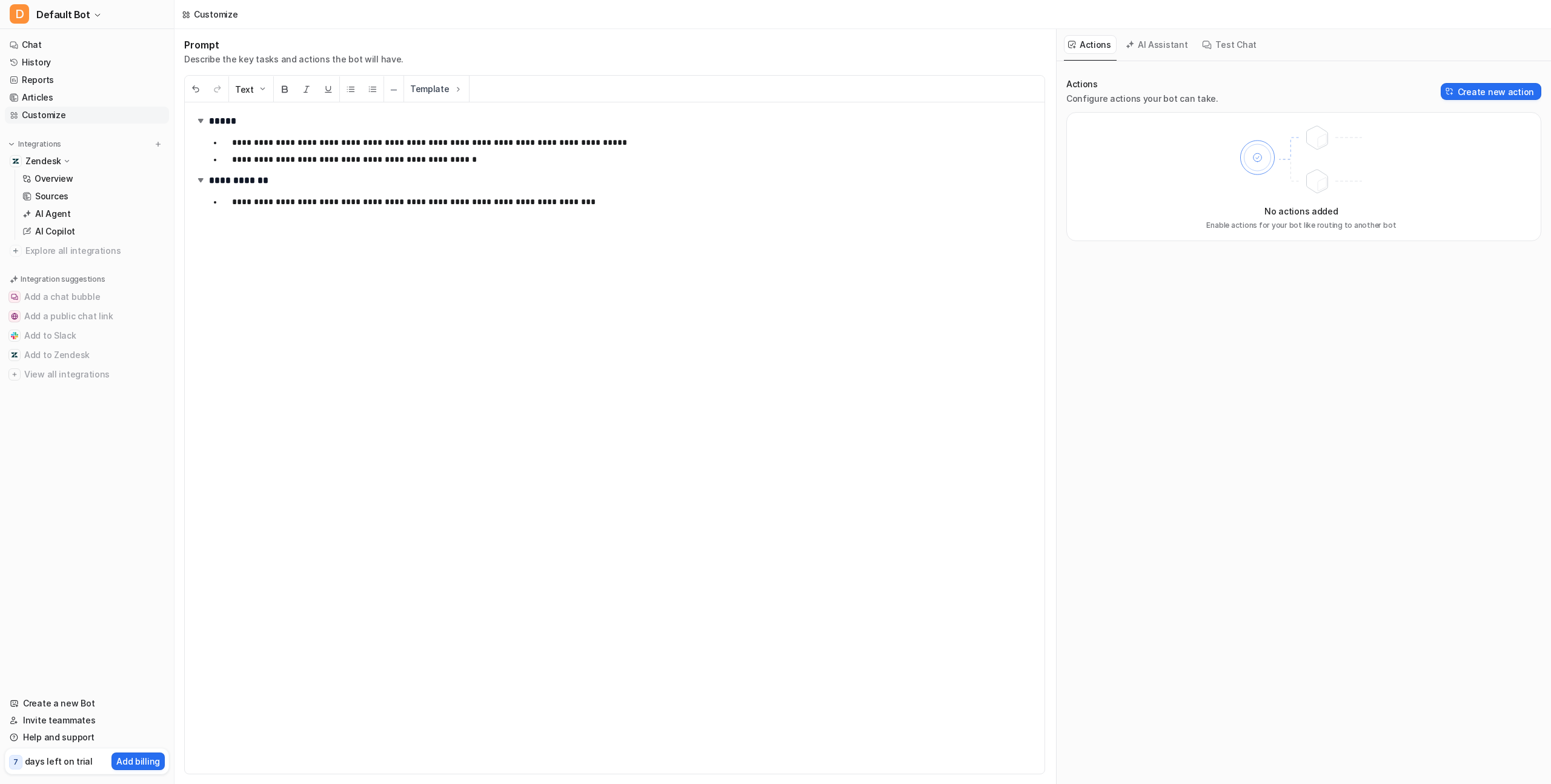
click at [62, 116] on link "Customize" at bounding box center [87, 115] width 164 height 17
click at [318, 52] on div "Prompt Describe the key tasks and actions the bot will have." at bounding box center [294, 52] width 219 height 27
click at [185, 18] on div "Customize" at bounding box center [210, 15] width 70 height 29
click at [50, 156] on p "Zendesk" at bounding box center [43, 161] width 36 height 12
click at [55, 162] on p "Zendesk" at bounding box center [43, 161] width 36 height 12
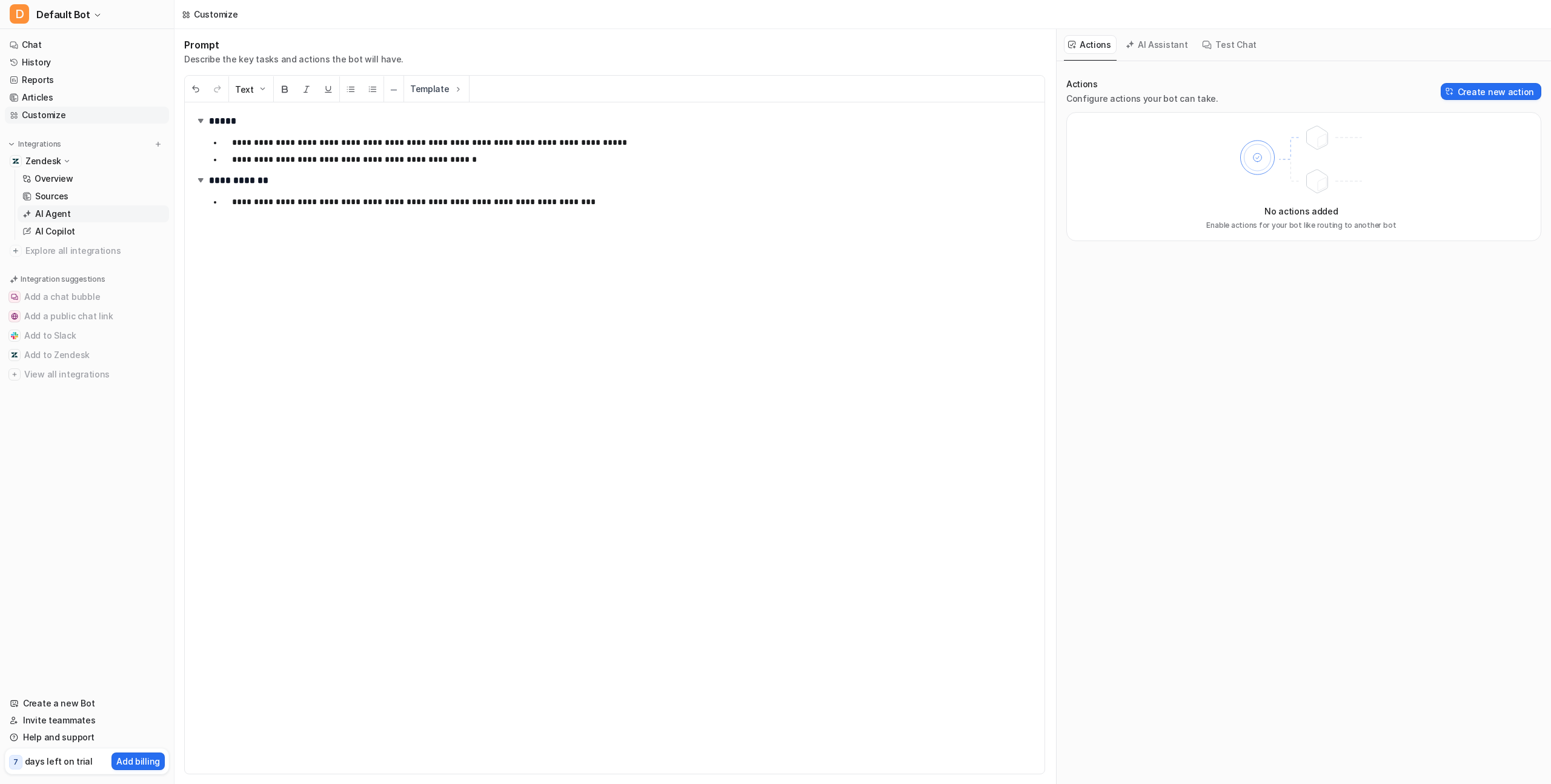
click at [62, 211] on p "AI Agent" at bounding box center [53, 214] width 36 height 12
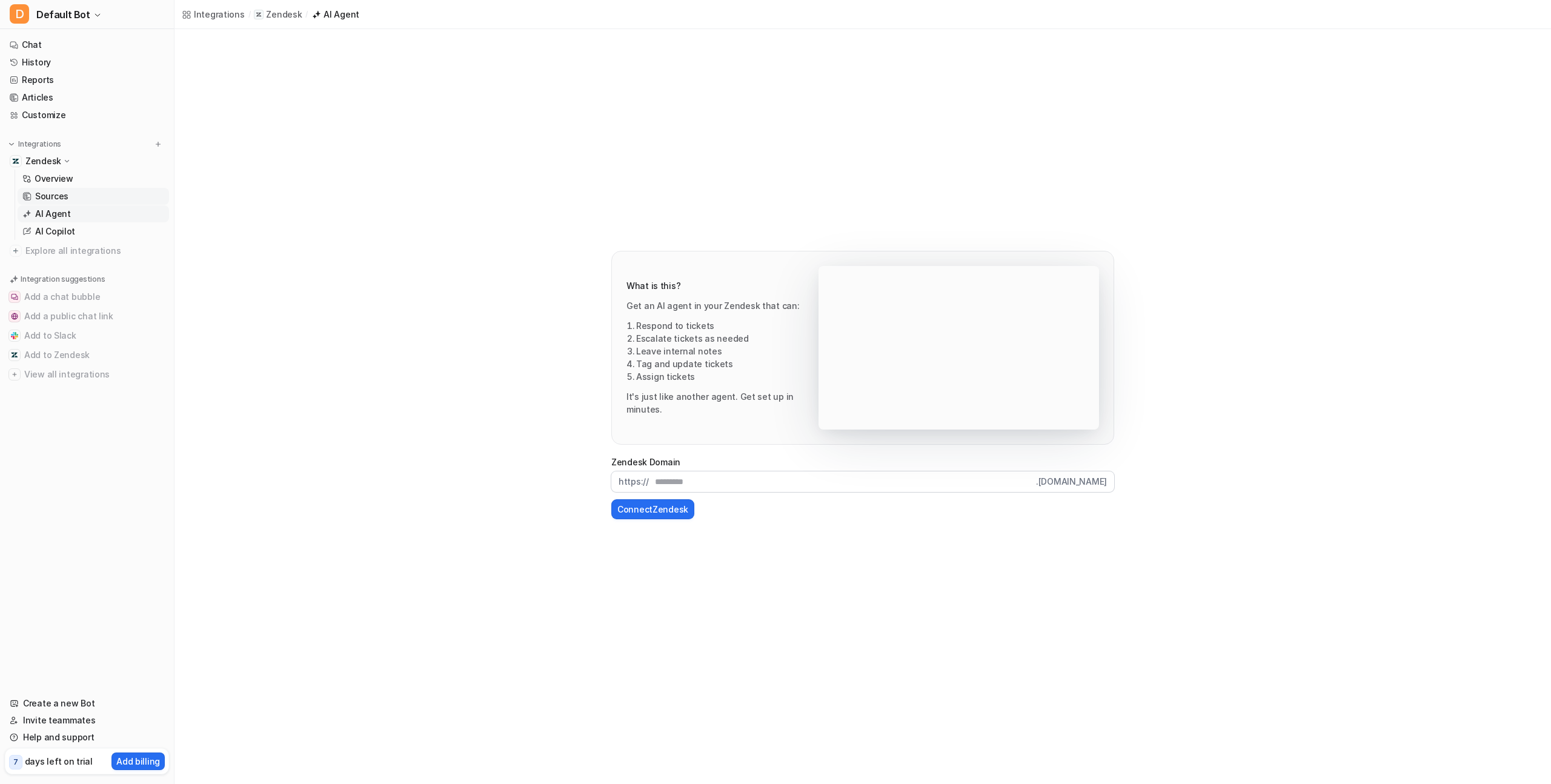
click at [65, 195] on p "Sources" at bounding box center [52, 196] width 33 height 12
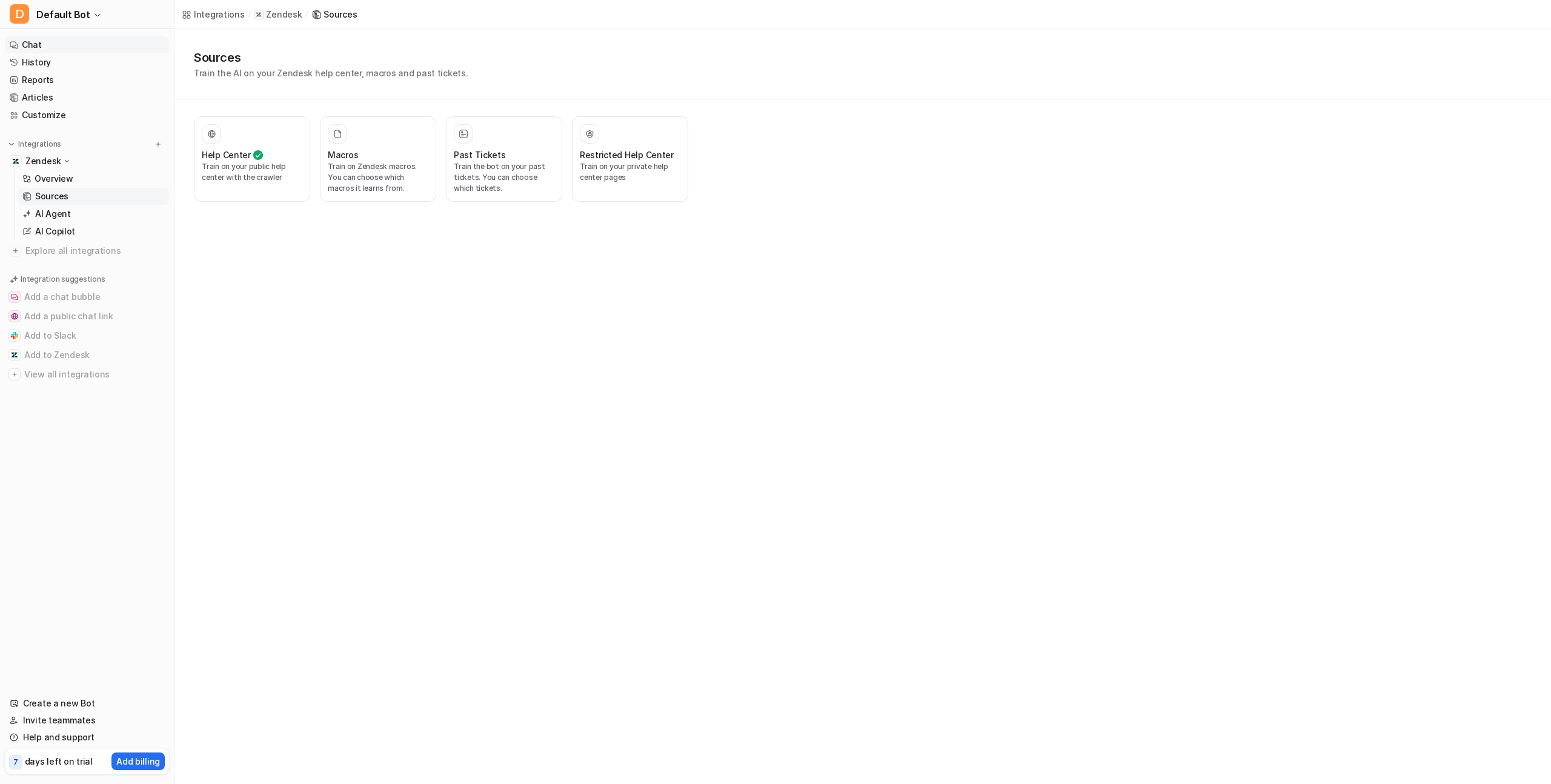
click at [47, 42] on link "Chat" at bounding box center [87, 45] width 164 height 17
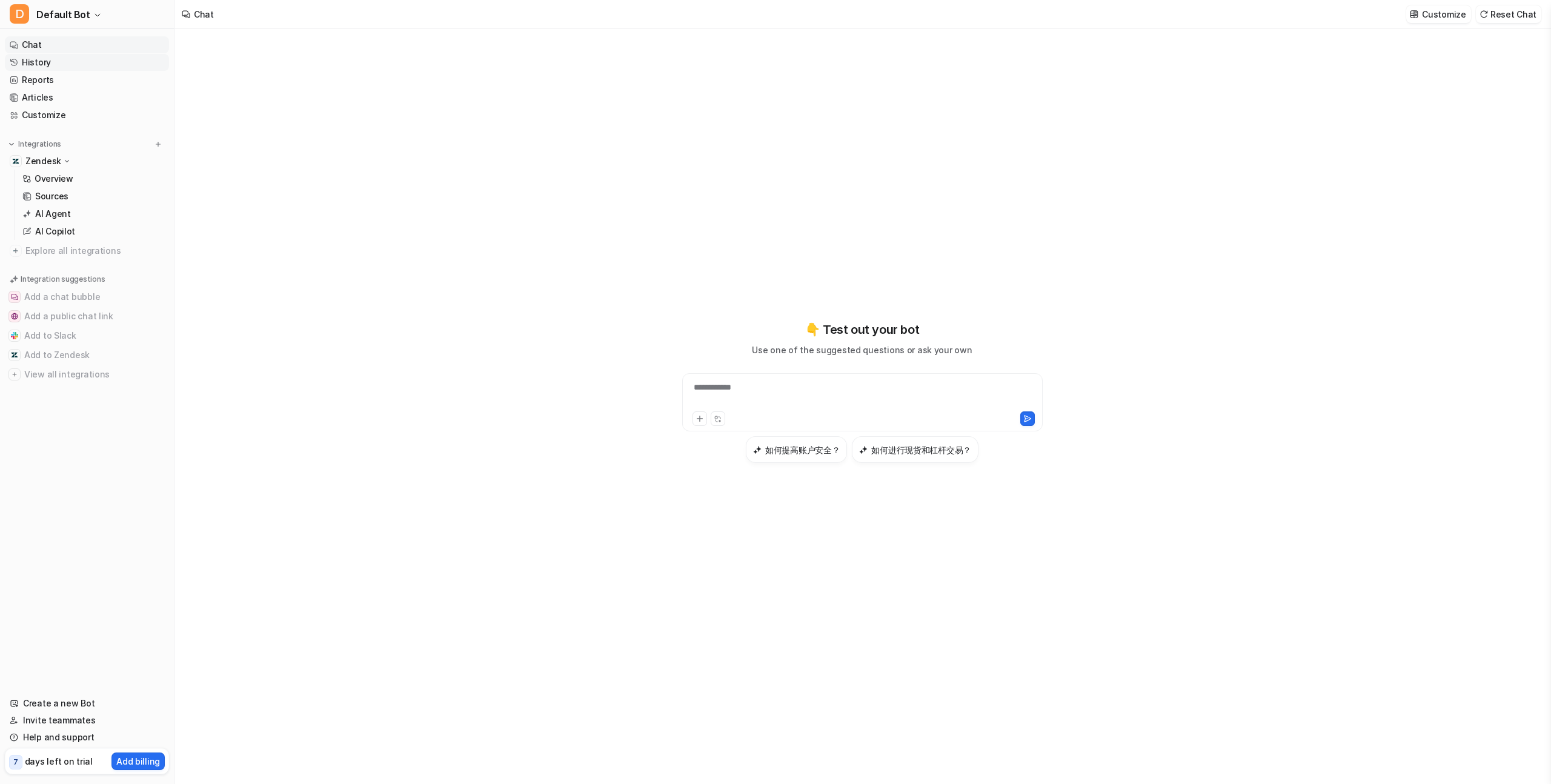
click at [48, 62] on link "History" at bounding box center [87, 63] width 164 height 17
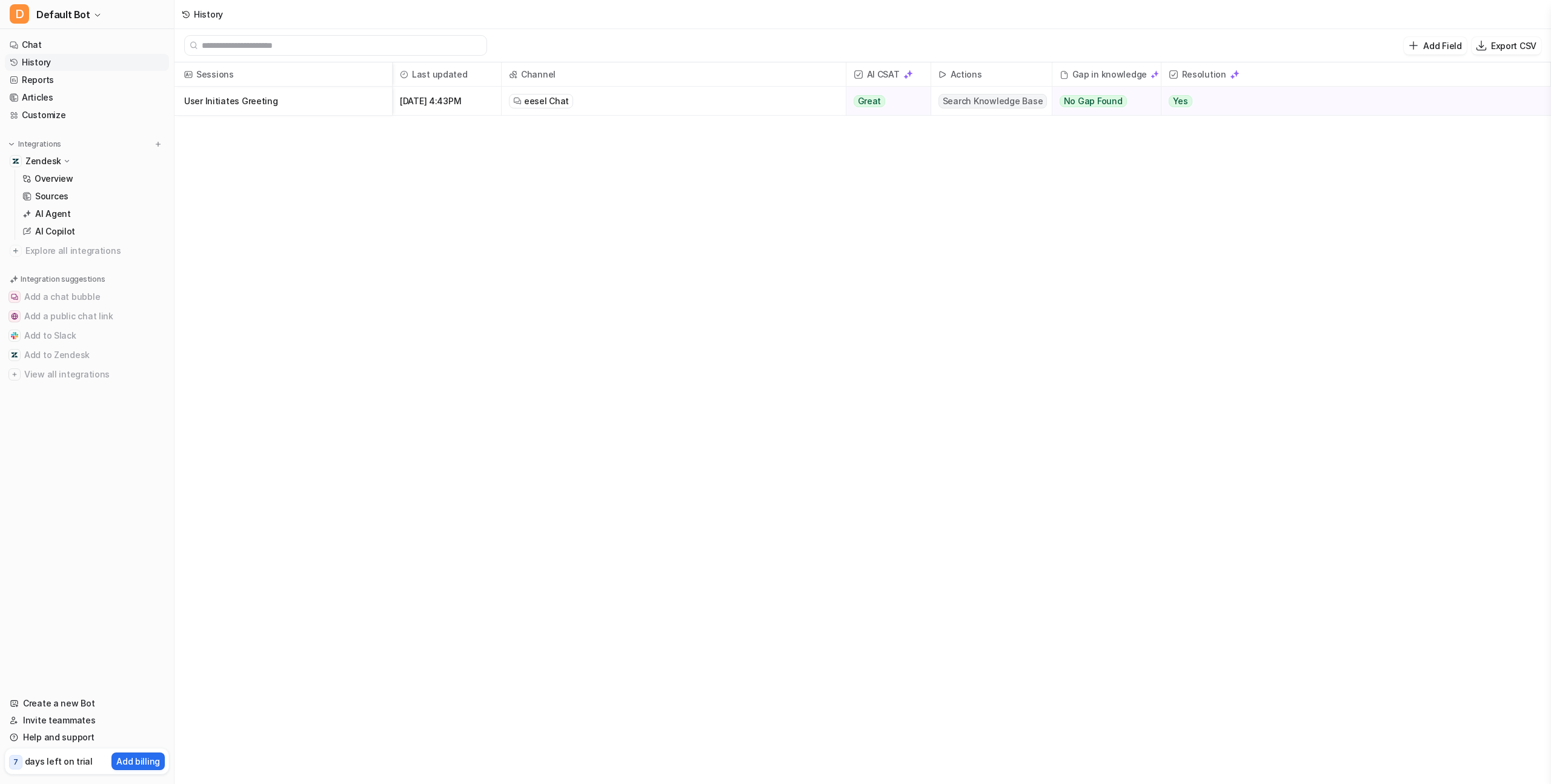
click at [239, 106] on p "User Initiates Greeting" at bounding box center [283, 101] width 198 height 29
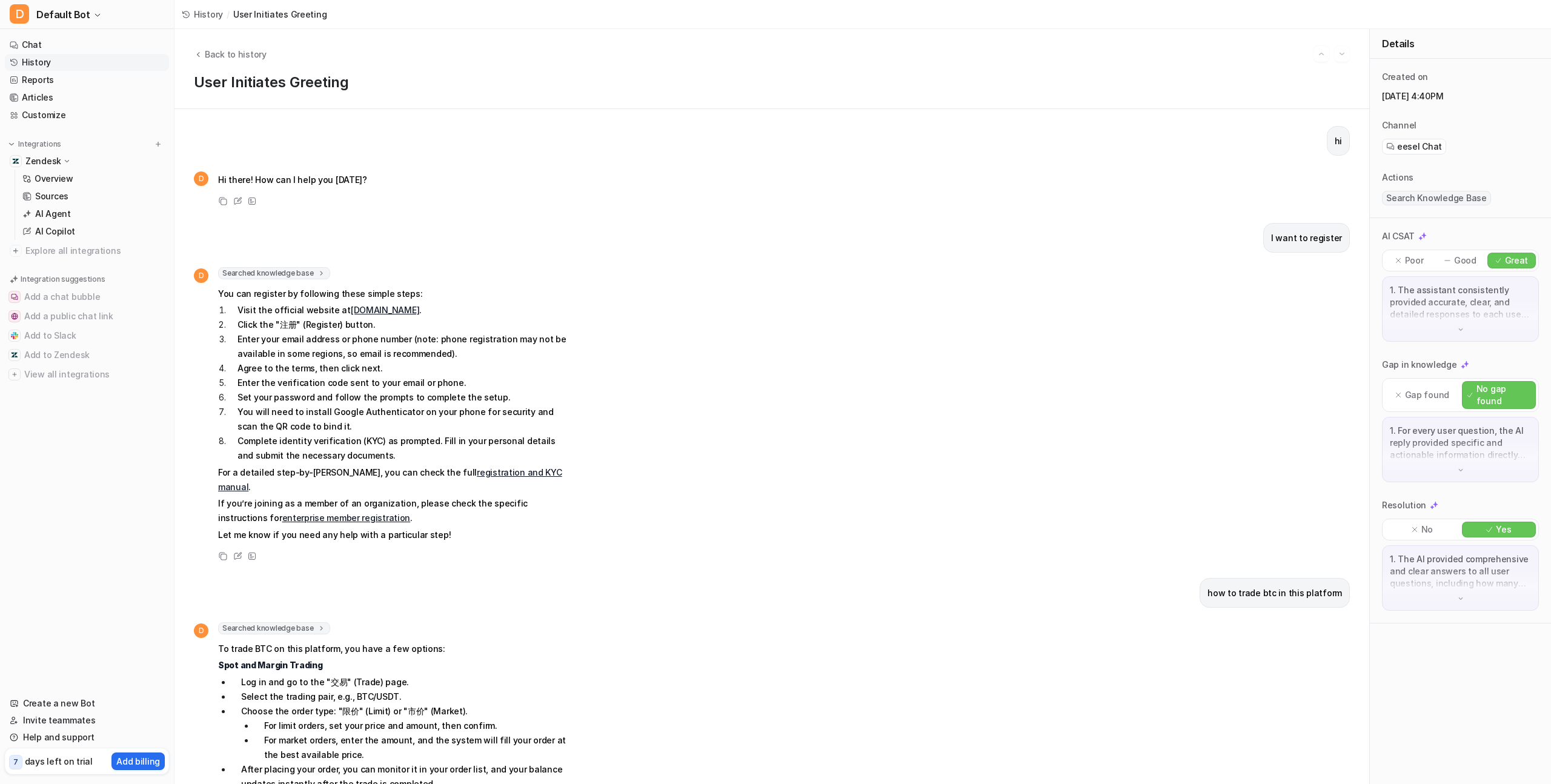
click at [1452, 453] on div "1. For every user question, the AI reply provided specific and actionable infor…" at bounding box center [1460, 450] width 157 height 66
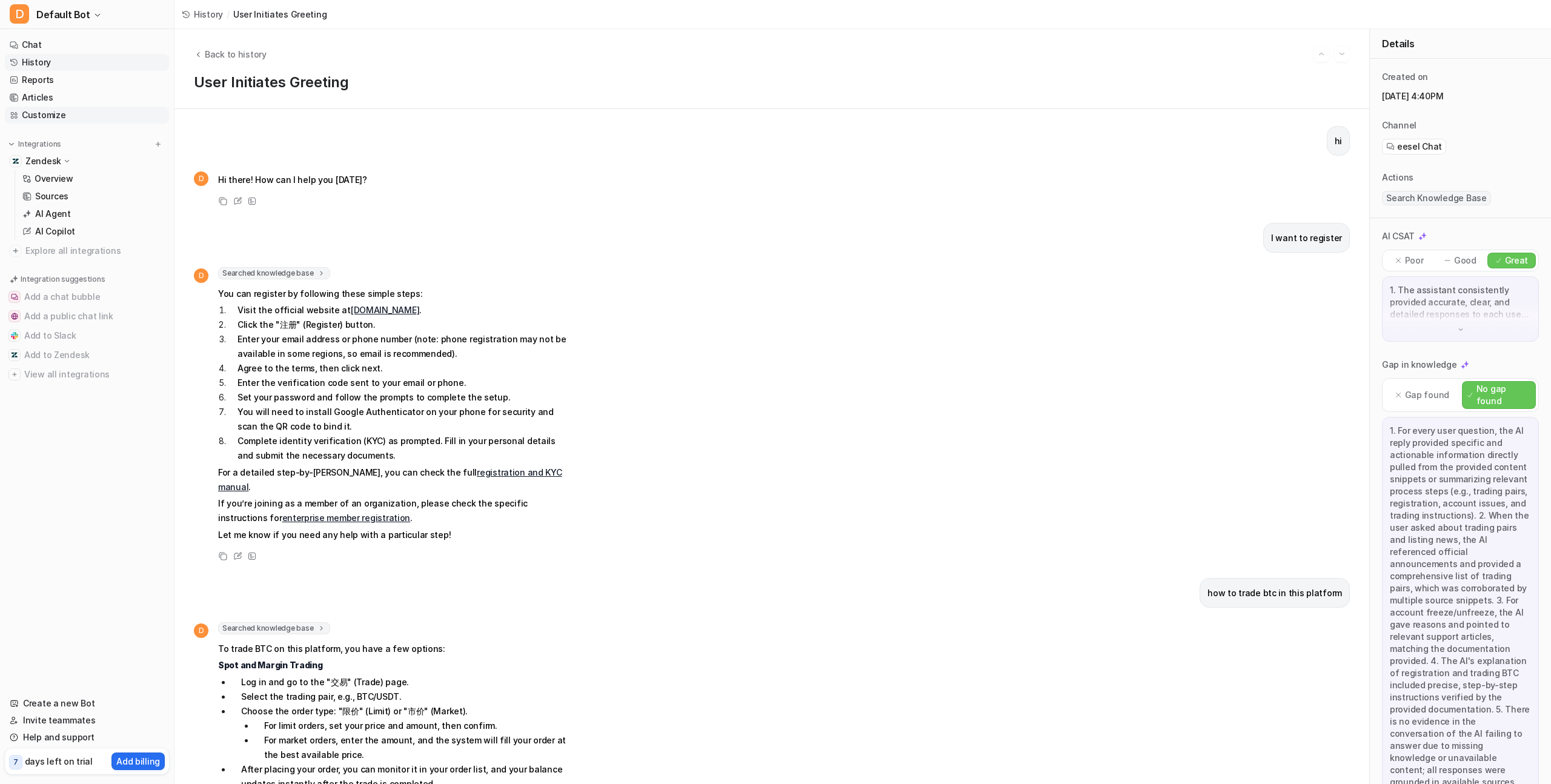
click at [58, 113] on link "Customize" at bounding box center [87, 115] width 164 height 17
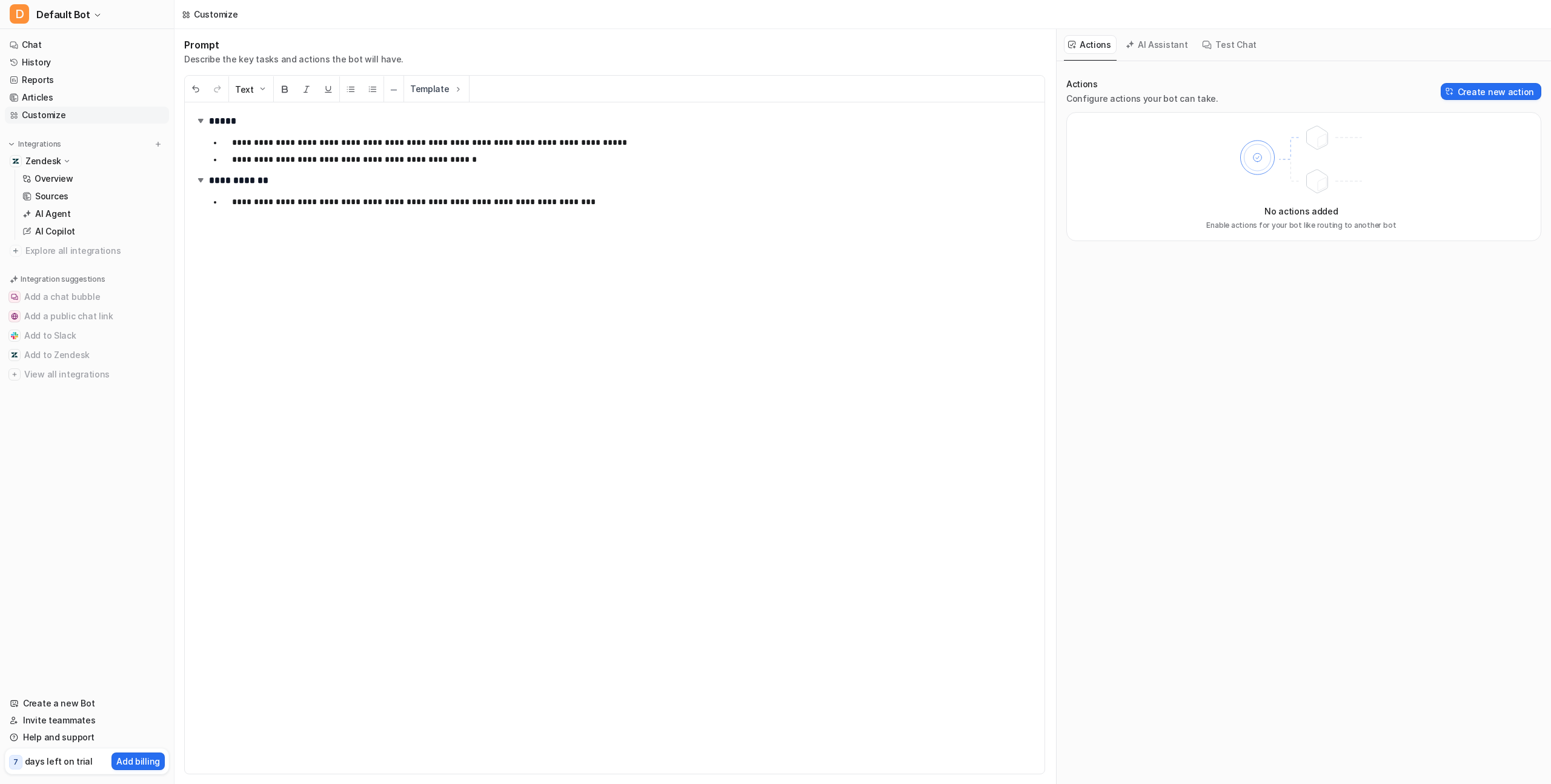
click at [591, 197] on p "**********" at bounding box center [633, 202] width 803 height 15
click at [506, 236] on p at bounding box center [622, 241] width 826 height 15
click at [397, 88] on button "─" at bounding box center [394, 89] width 19 height 26
click at [261, 90] on img at bounding box center [263, 89] width 10 height 10
click at [275, 156] on button "Heading 2" at bounding box center [314, 148] width 164 height 22
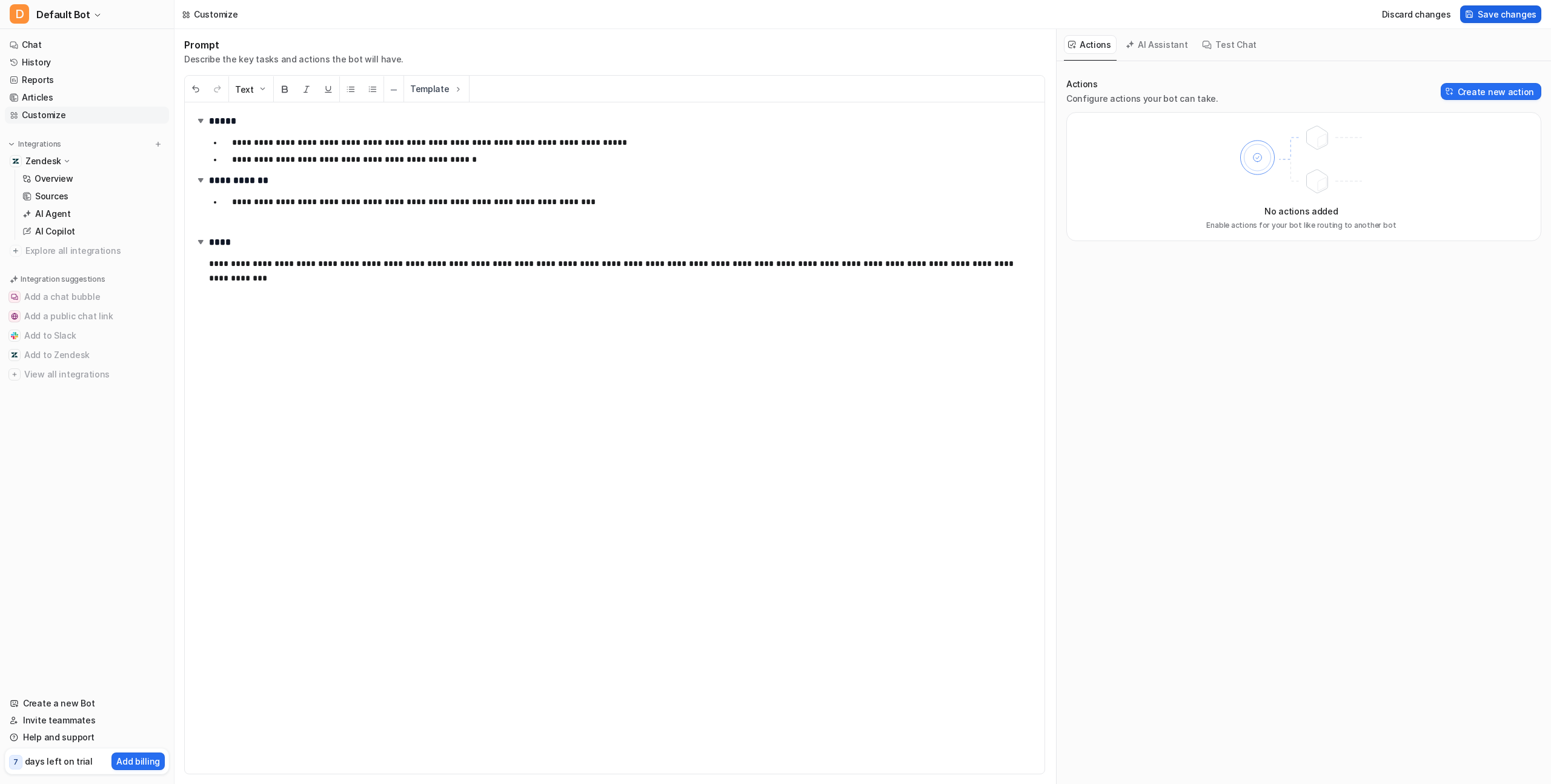
click at [1504, 16] on span "Save changes" at bounding box center [1507, 14] width 59 height 13
click at [1223, 43] on button "Test Chat" at bounding box center [1229, 44] width 64 height 19
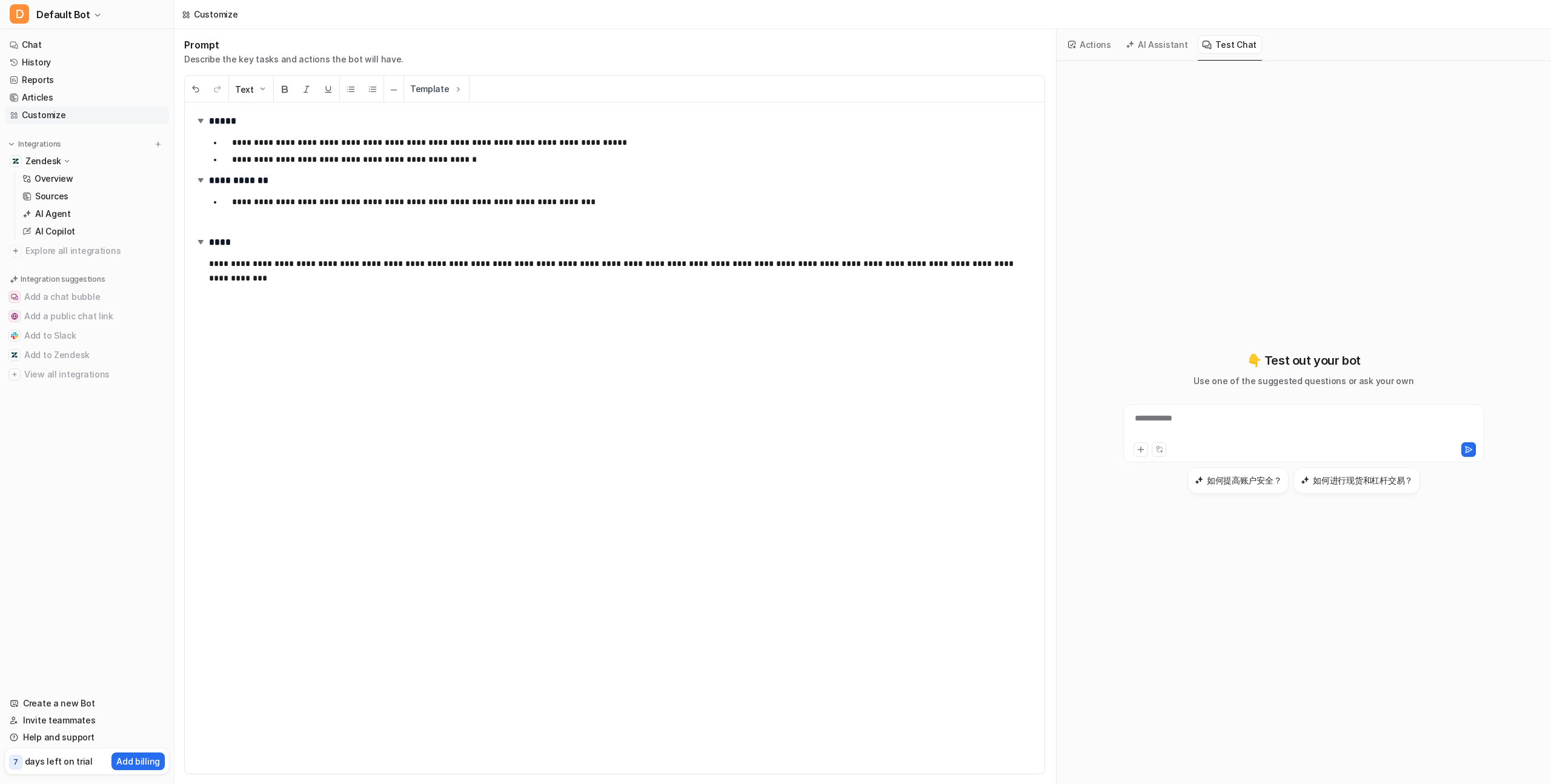
click at [1237, 422] on div "**********" at bounding box center [1303, 426] width 354 height 28
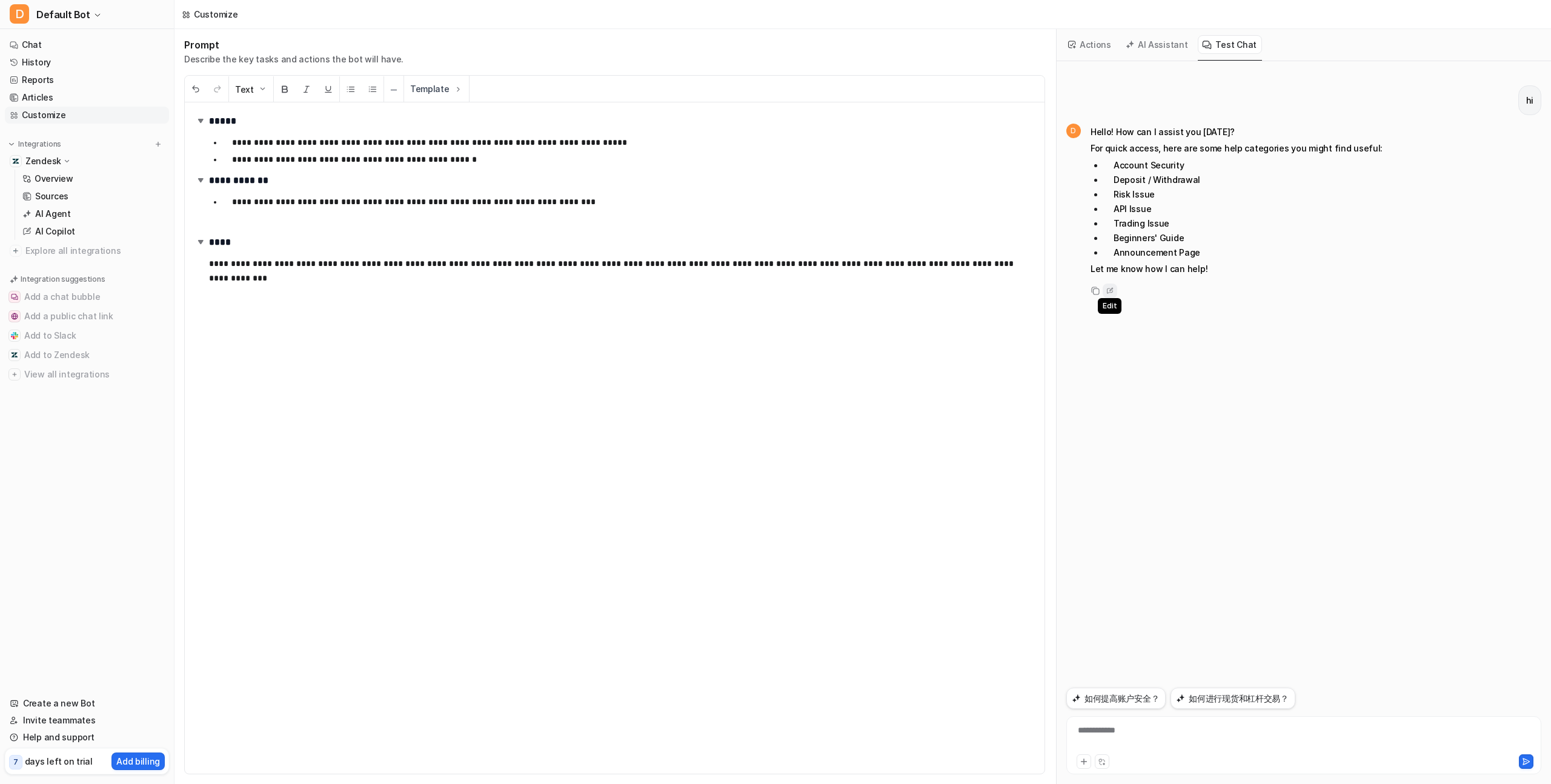
click at [1113, 293] on icon at bounding box center [1110, 291] width 12 height 16
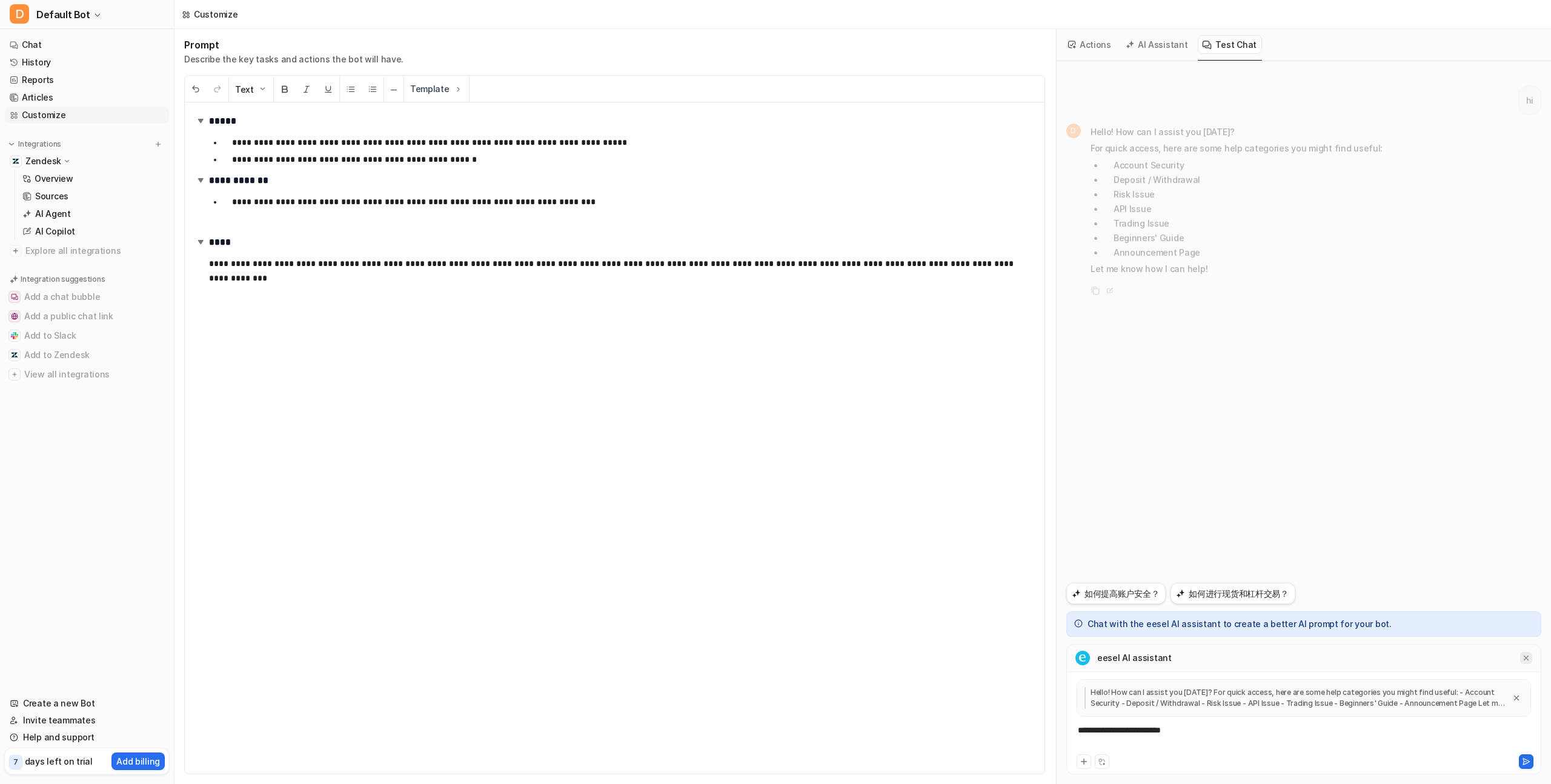
click at [1525, 652] on div at bounding box center [1527, 658] width 12 height 12
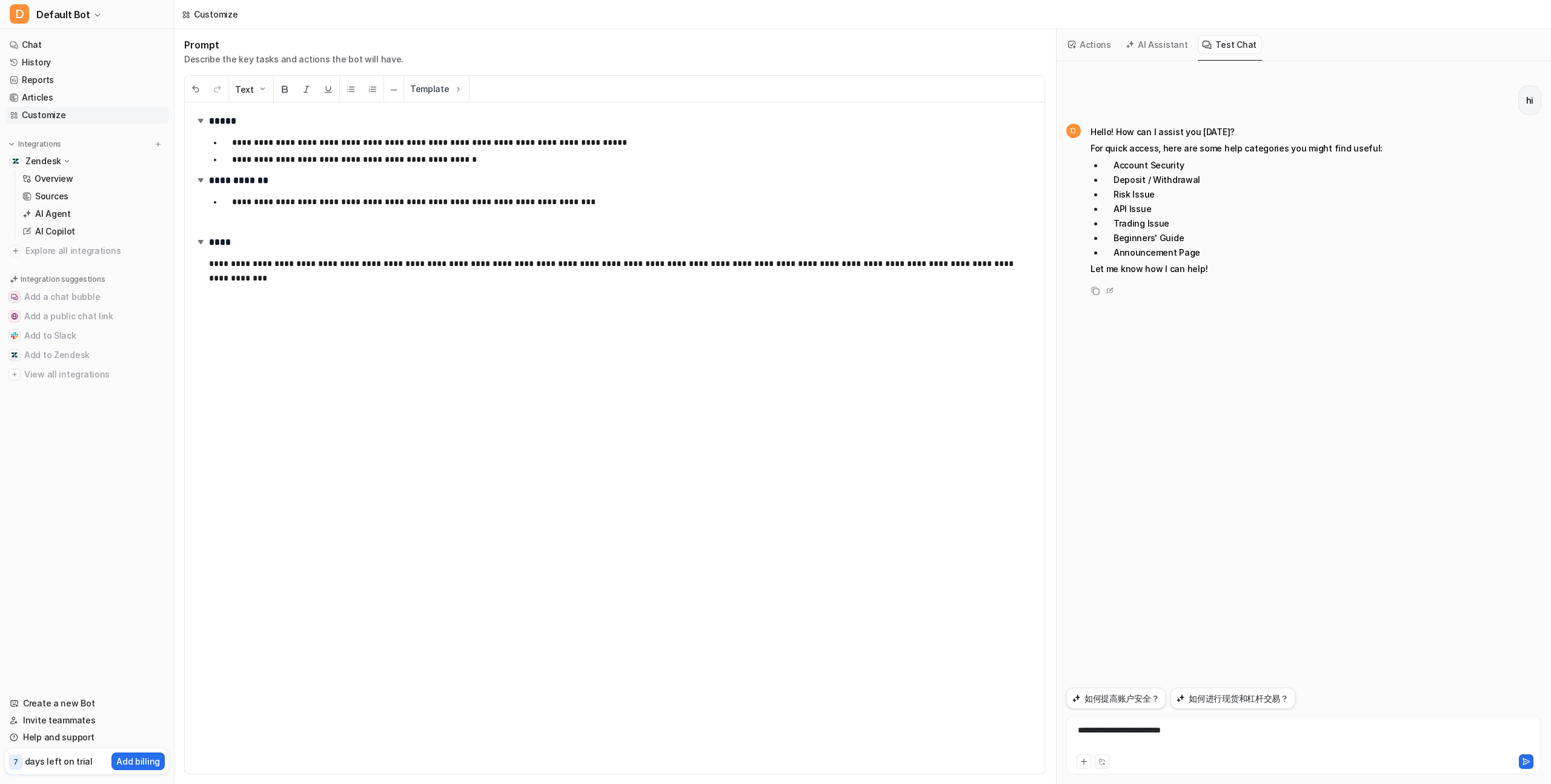
click at [1195, 729] on div "**********" at bounding box center [1304, 738] width 469 height 28
click at [616, 293] on div "**********" at bounding box center [614, 438] width 860 height 672
click at [1158, 47] on button "AI Assistant" at bounding box center [1158, 44] width 72 height 19
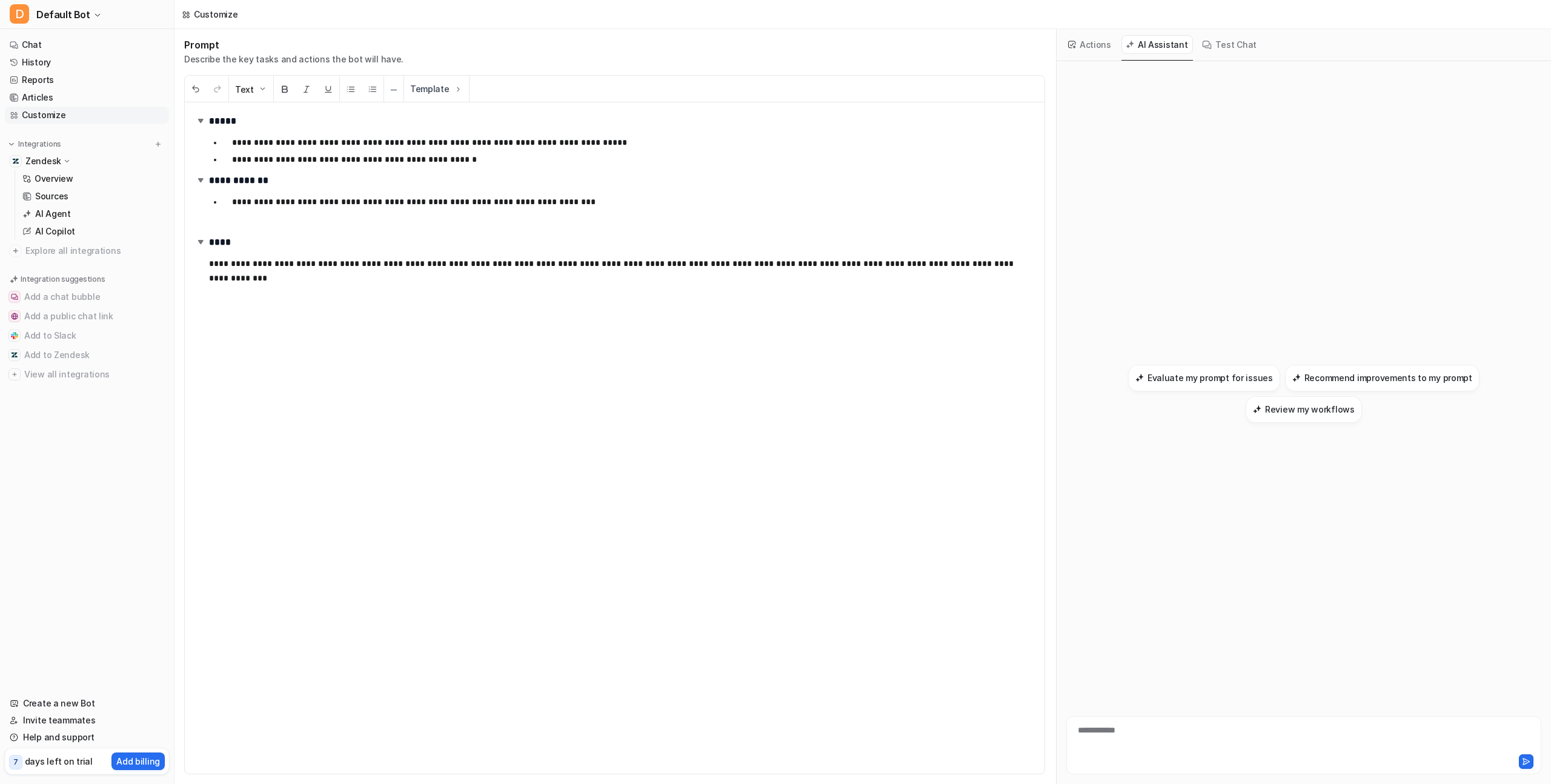
click at [1217, 56] on div "Test Chat" at bounding box center [1229, 45] width 64 height 32
click at [1220, 50] on button "Test Chat" at bounding box center [1229, 44] width 64 height 19
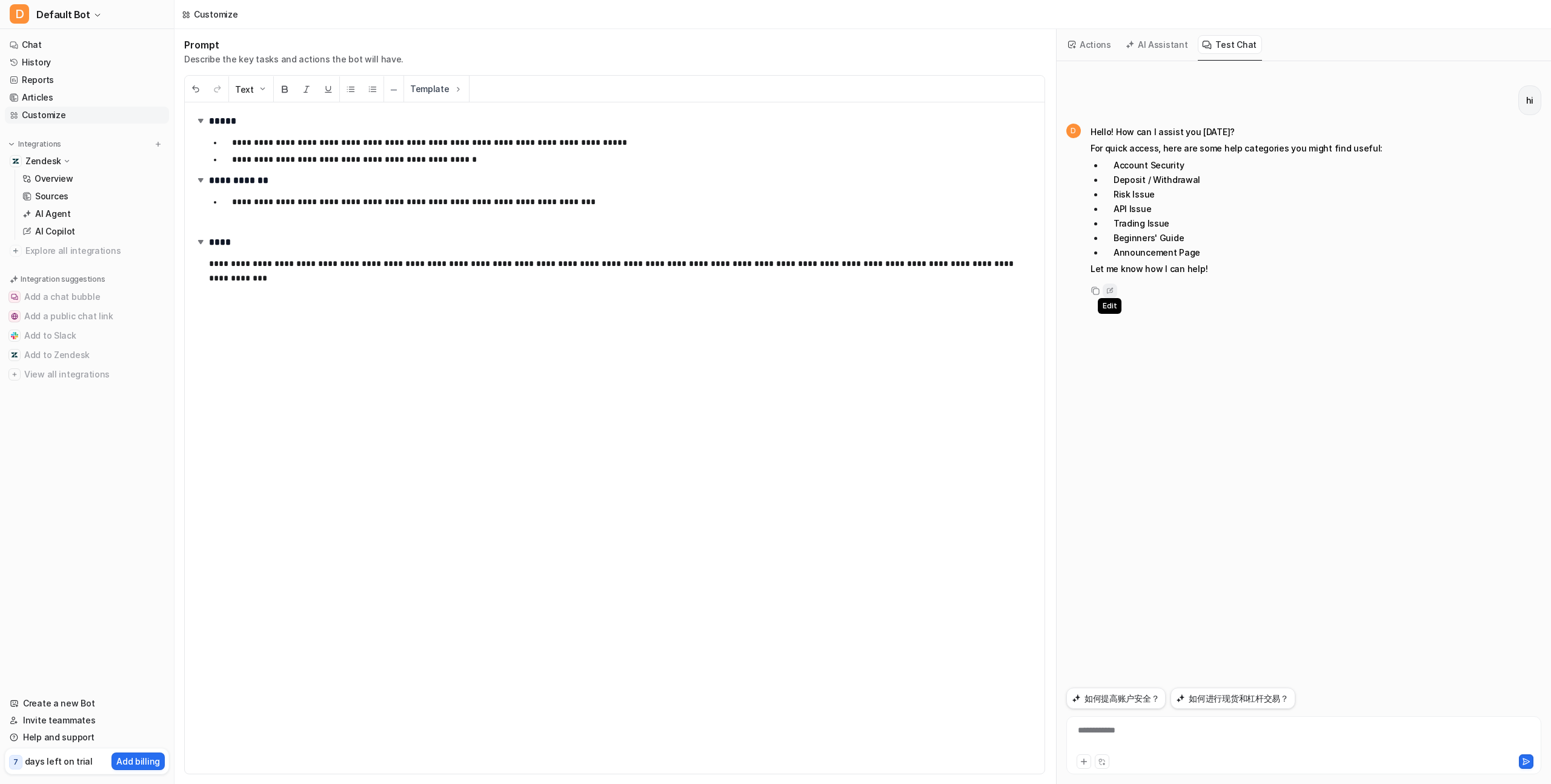
click at [1109, 290] on icon at bounding box center [1110, 291] width 12 height 16
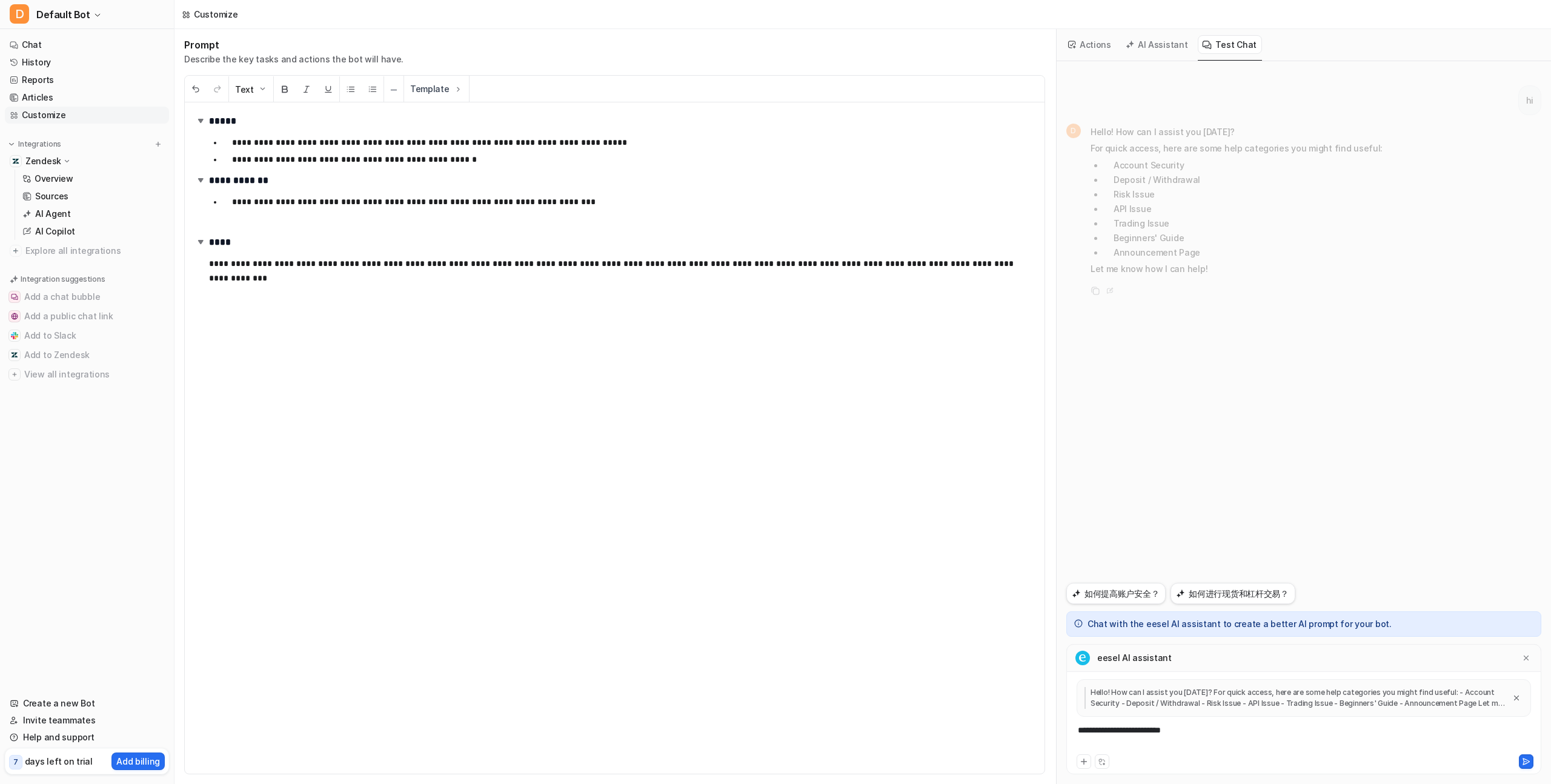
click at [1204, 724] on div "**********" at bounding box center [1304, 738] width 469 height 28
drag, startPoint x: 1204, startPoint y: 735, endPoint x: 1082, endPoint y: 729, distance: 122.1
click at [1082, 731] on div "**********" at bounding box center [1304, 738] width 469 height 28
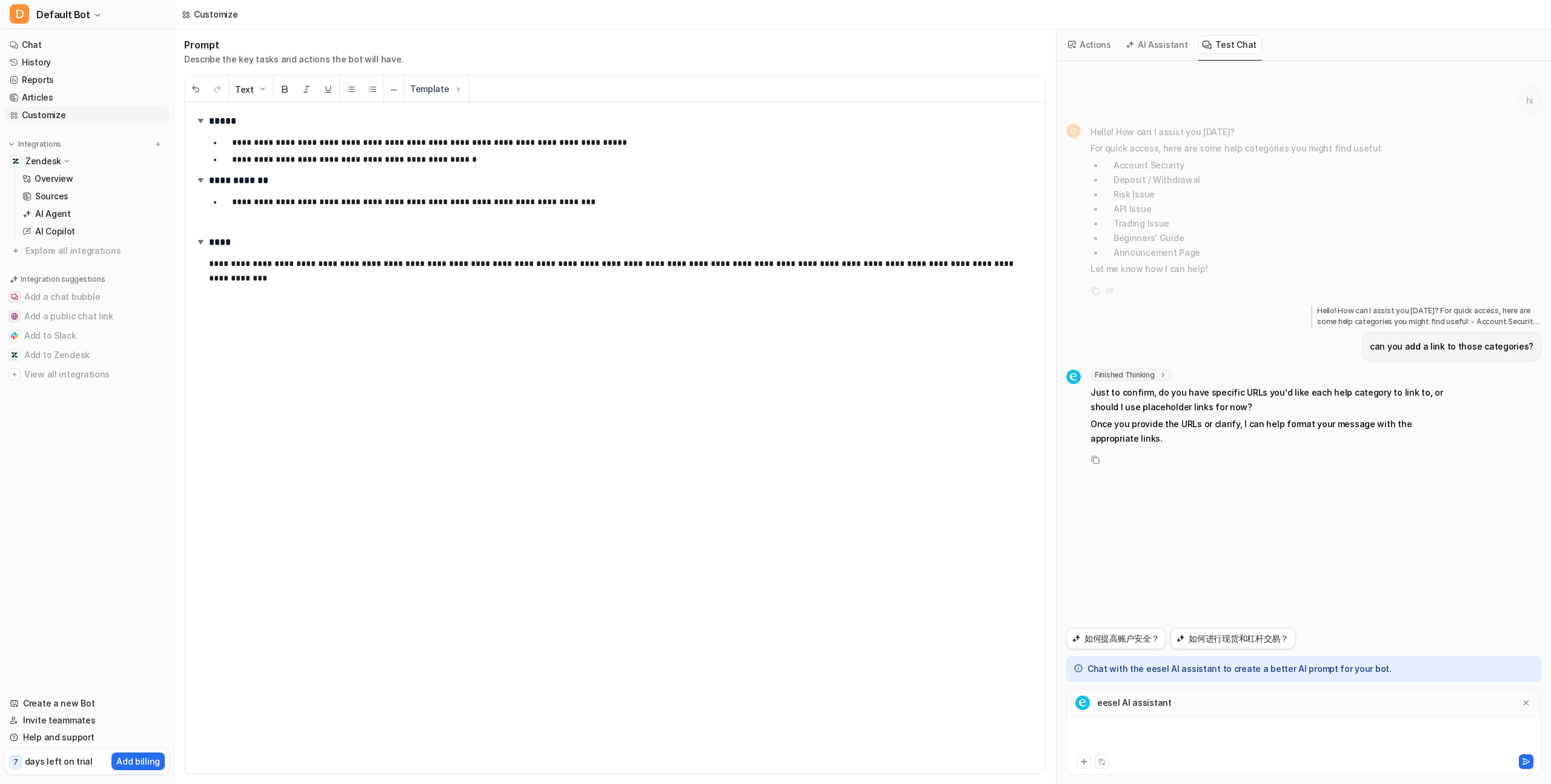
click at [1107, 724] on div at bounding box center [1304, 738] width 469 height 28
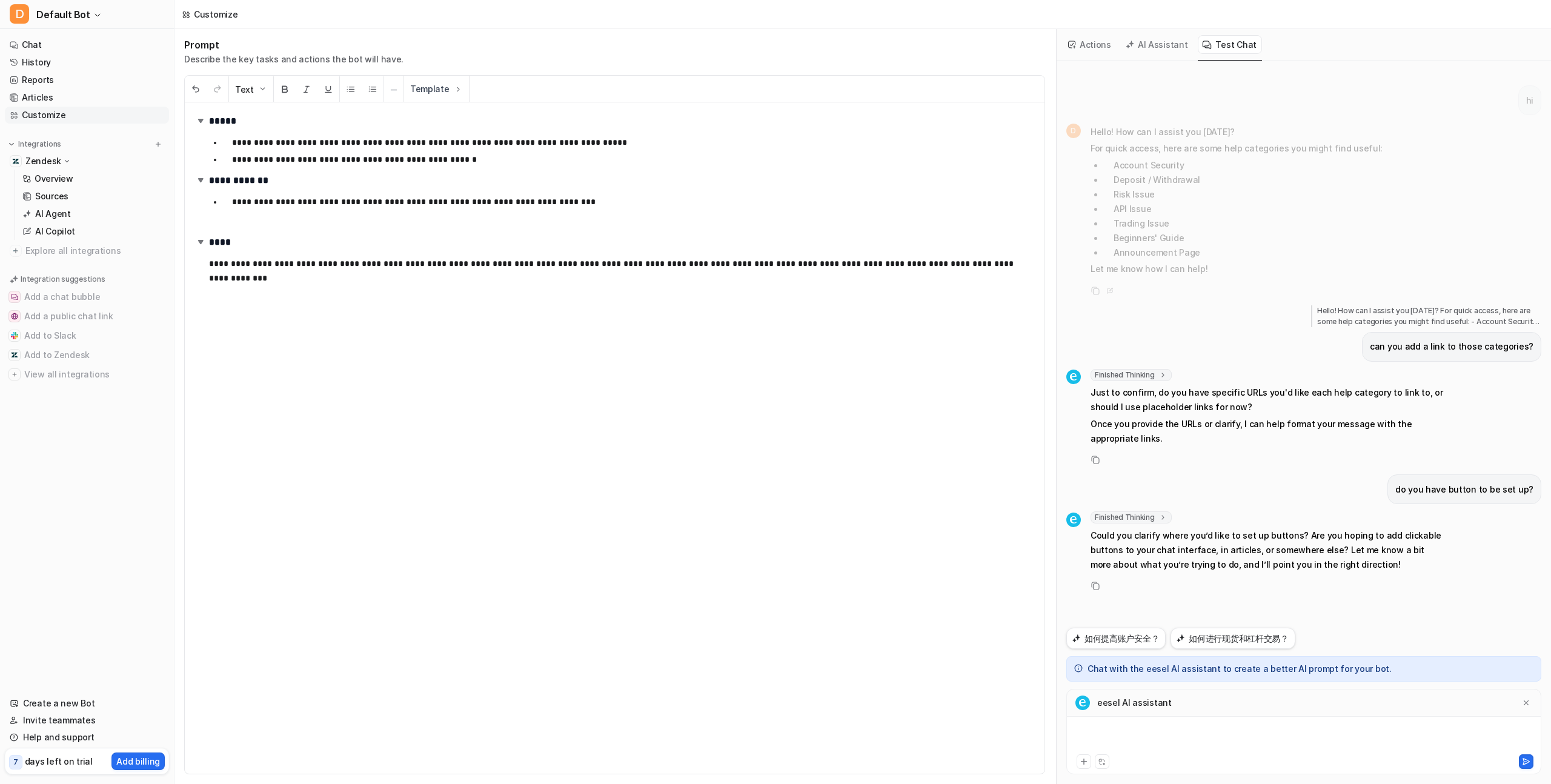
click at [1149, 734] on div at bounding box center [1304, 738] width 469 height 28
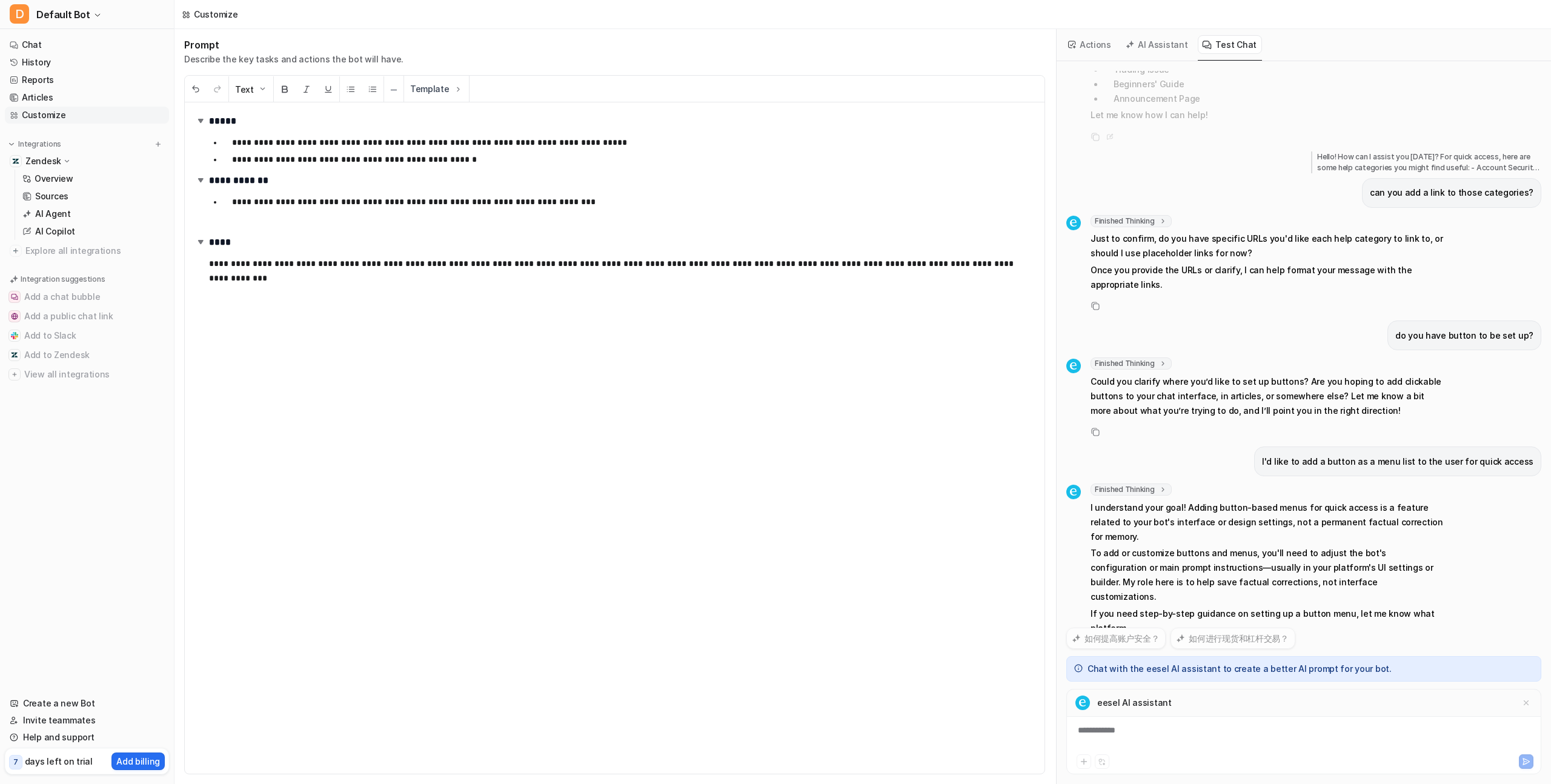
scroll to position [168, 0]
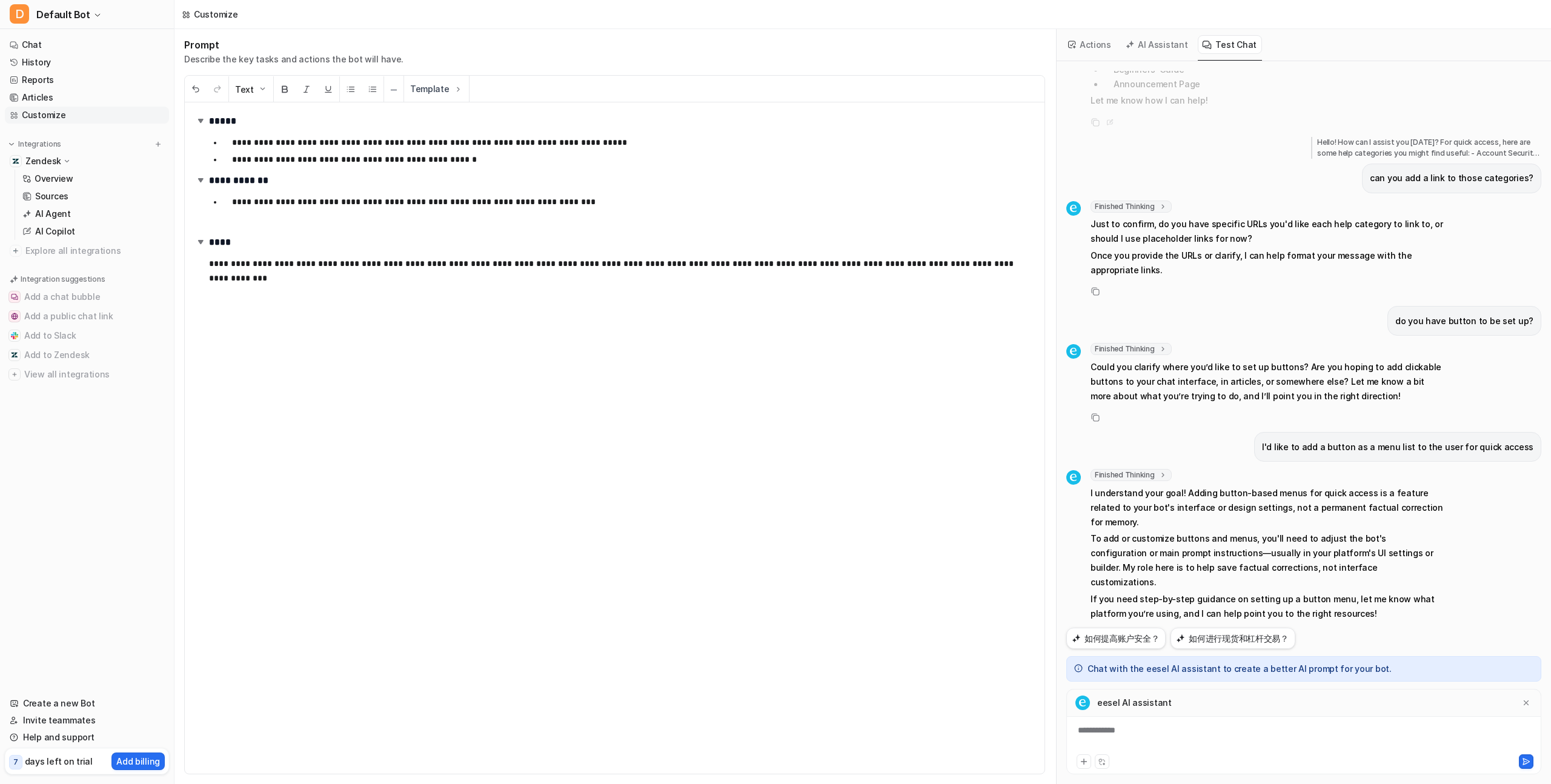
click at [1216, 723] on div "**********" at bounding box center [1304, 732] width 475 height 86
click at [1209, 734] on div at bounding box center [1304, 738] width 469 height 28
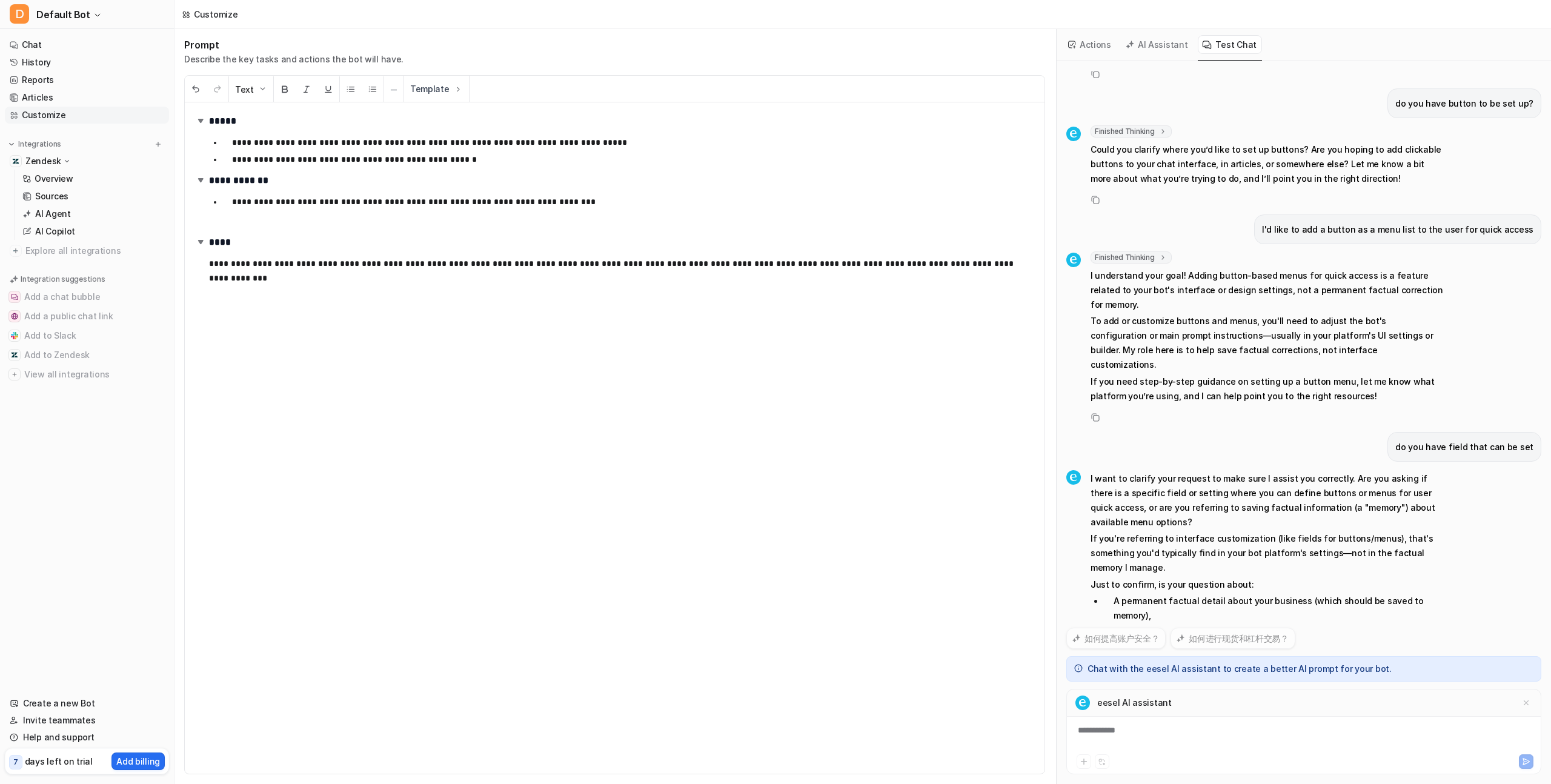
scroll to position [405, 0]
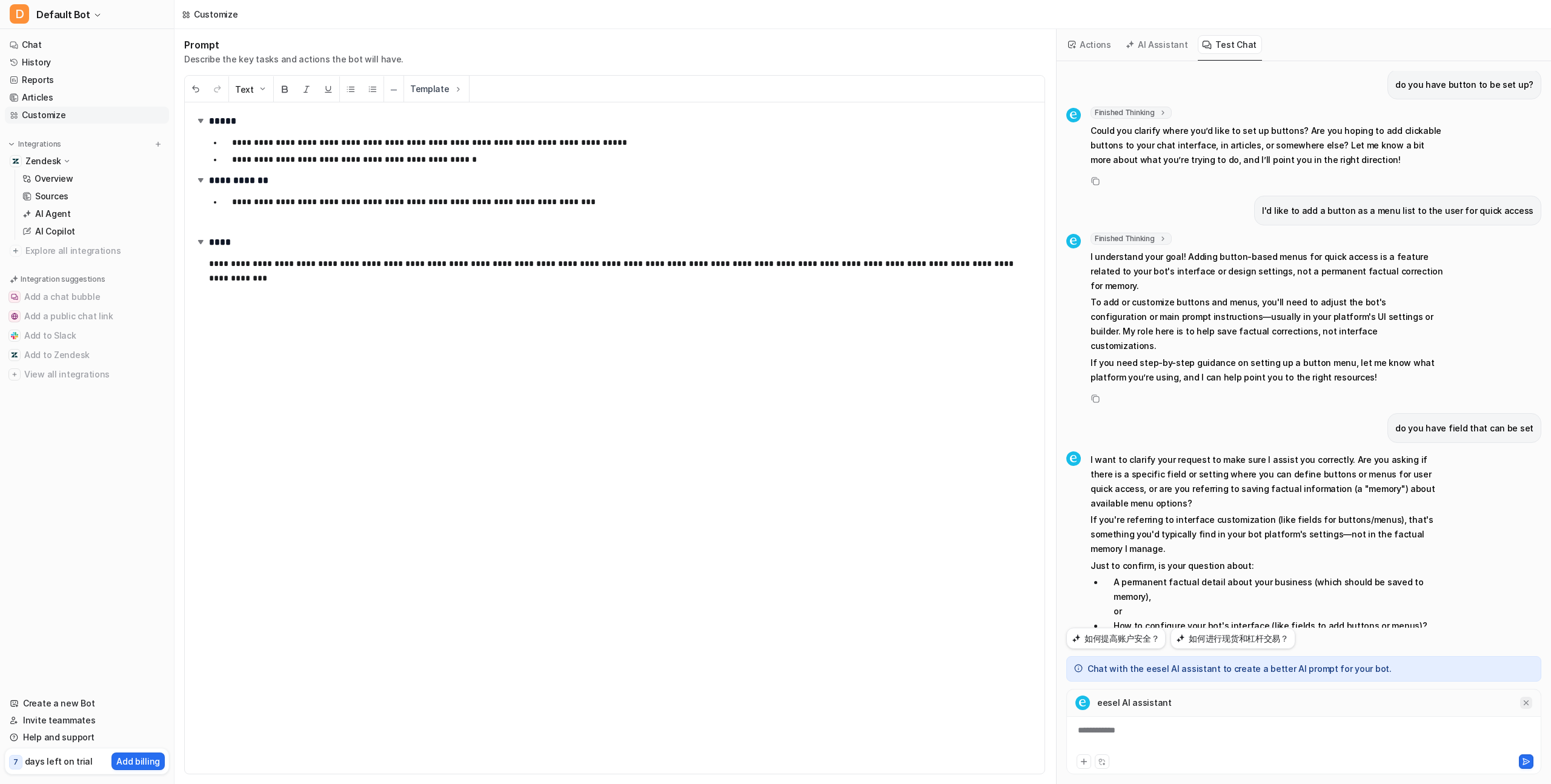
click at [1525, 705] on icon at bounding box center [1527, 703] width 9 height 9
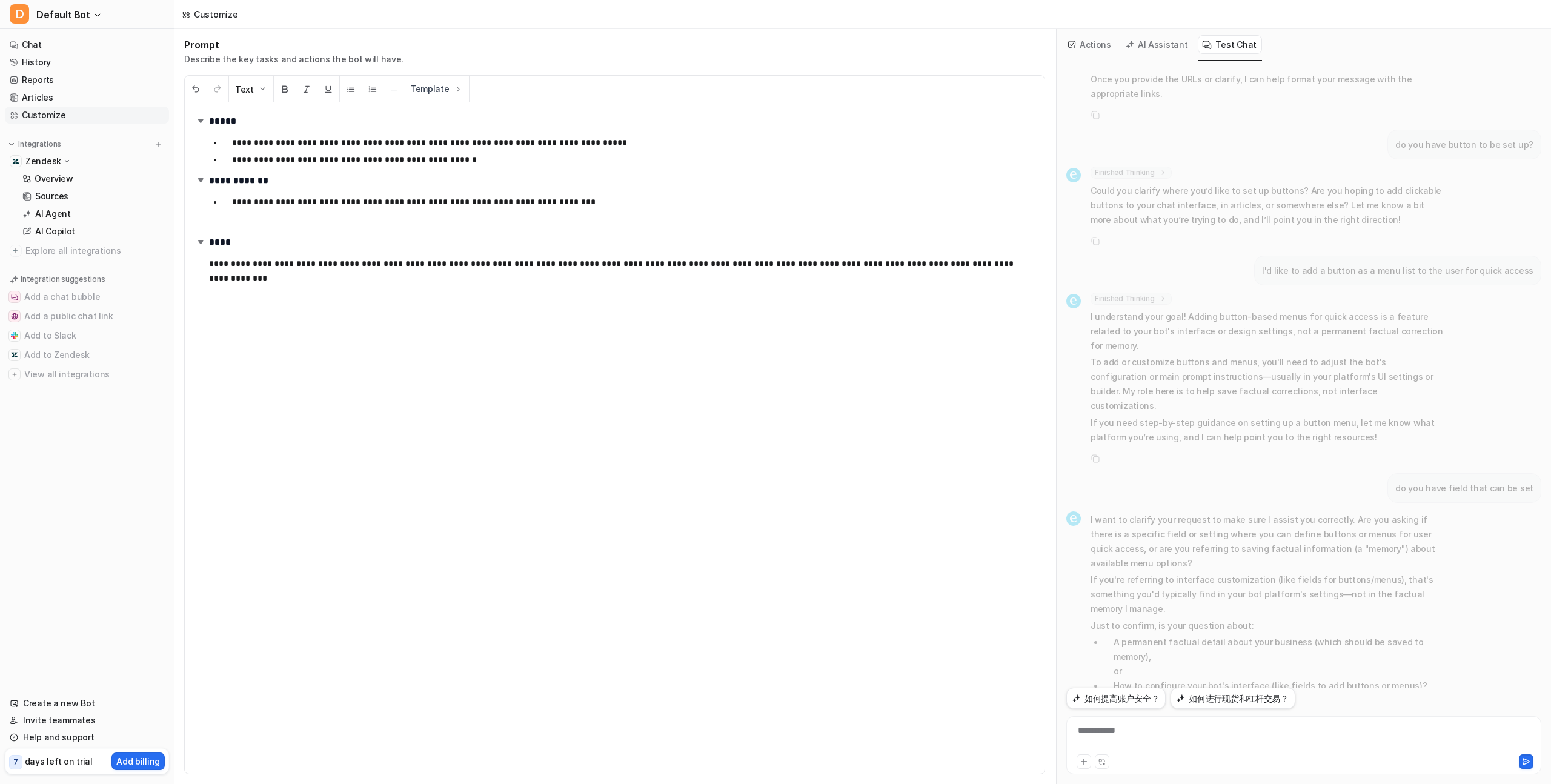
scroll to position [0, 0]
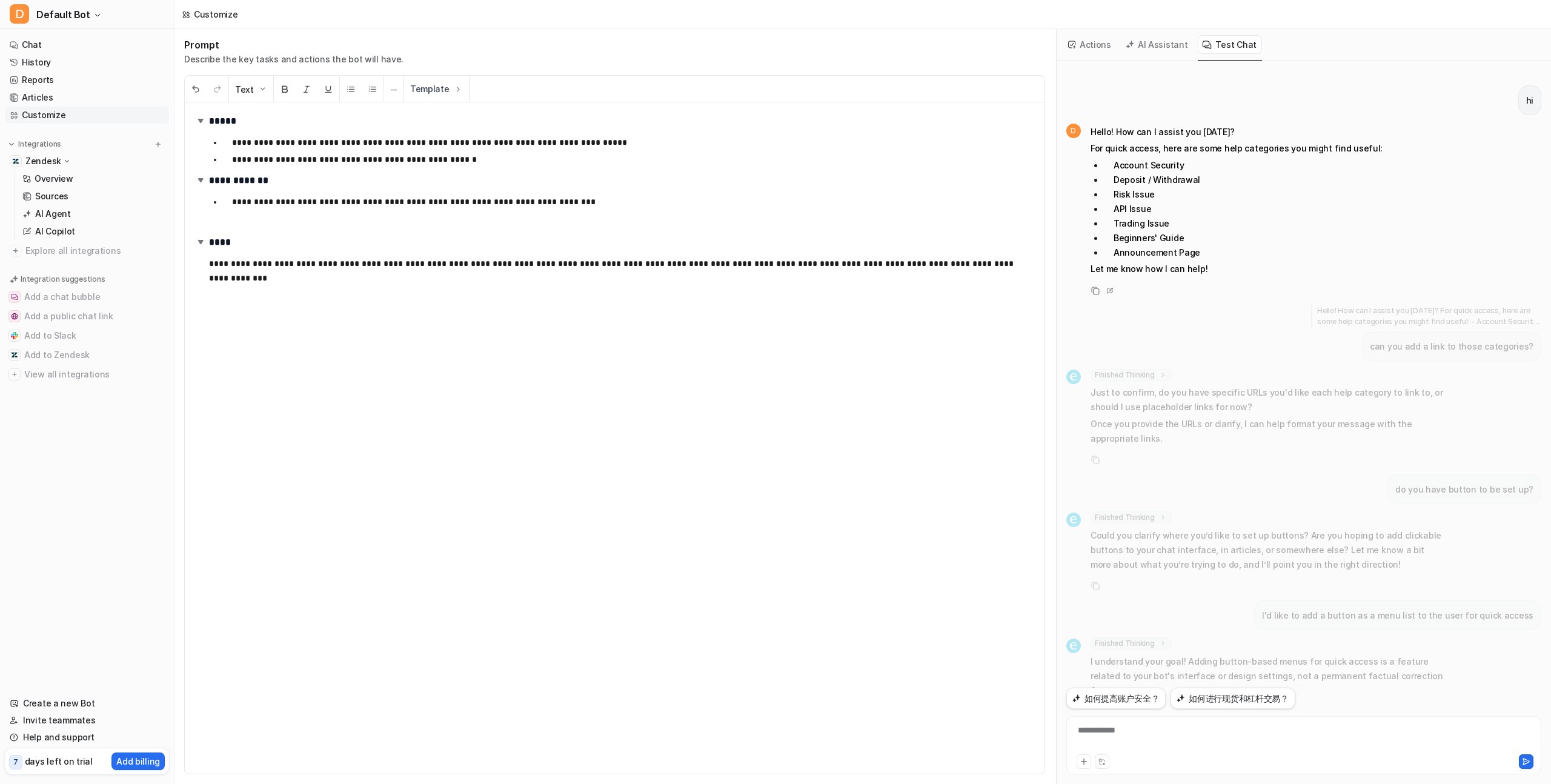
click at [1131, 224] on li "Trading Issue" at bounding box center [1243, 224] width 279 height 15
click at [1156, 224] on li "Trading Issue" at bounding box center [1243, 224] width 279 height 15
copy li "Trading Issue"
click at [1158, 726] on div at bounding box center [1304, 738] width 469 height 28
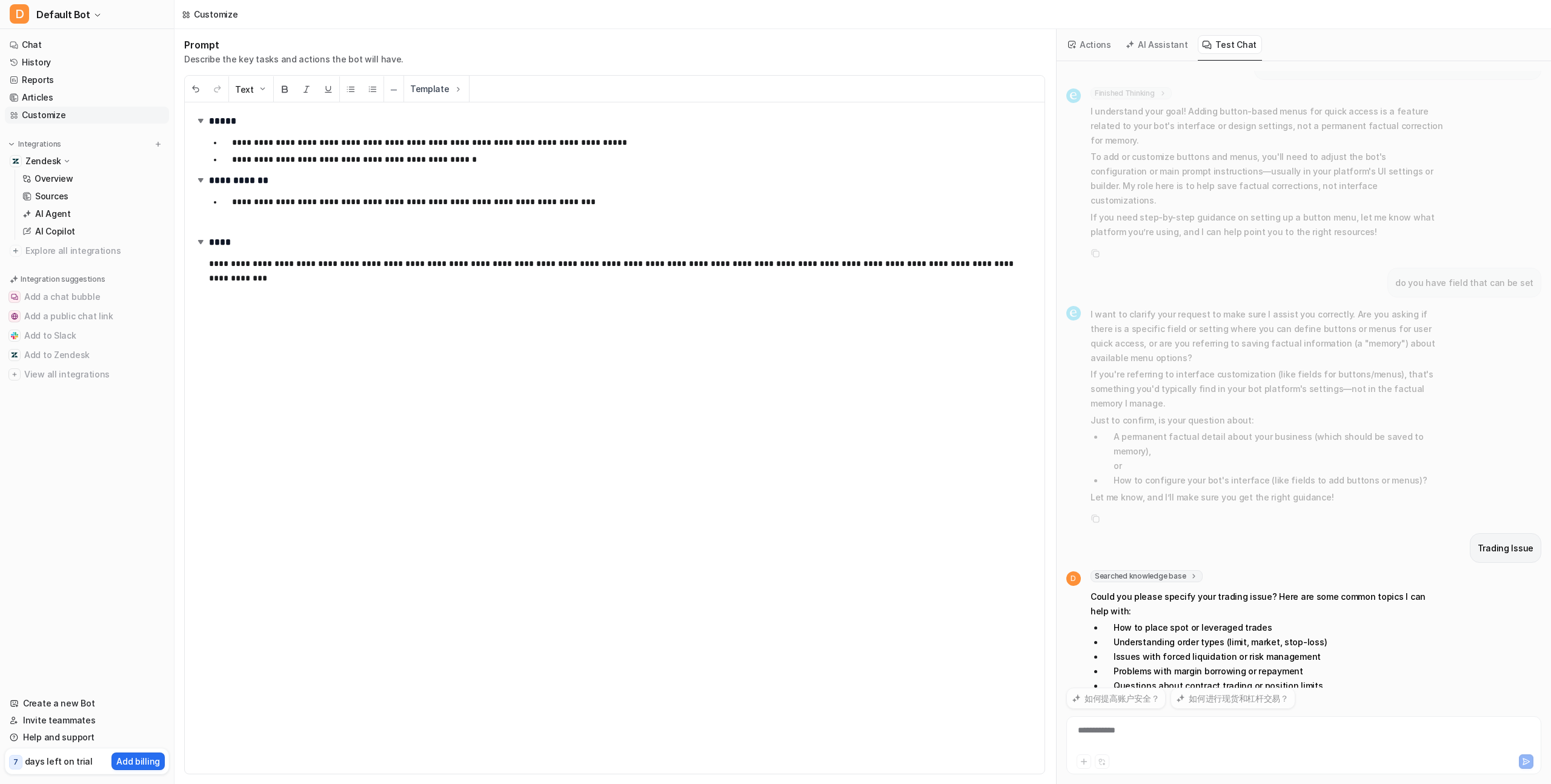
scroll to position [565, 0]
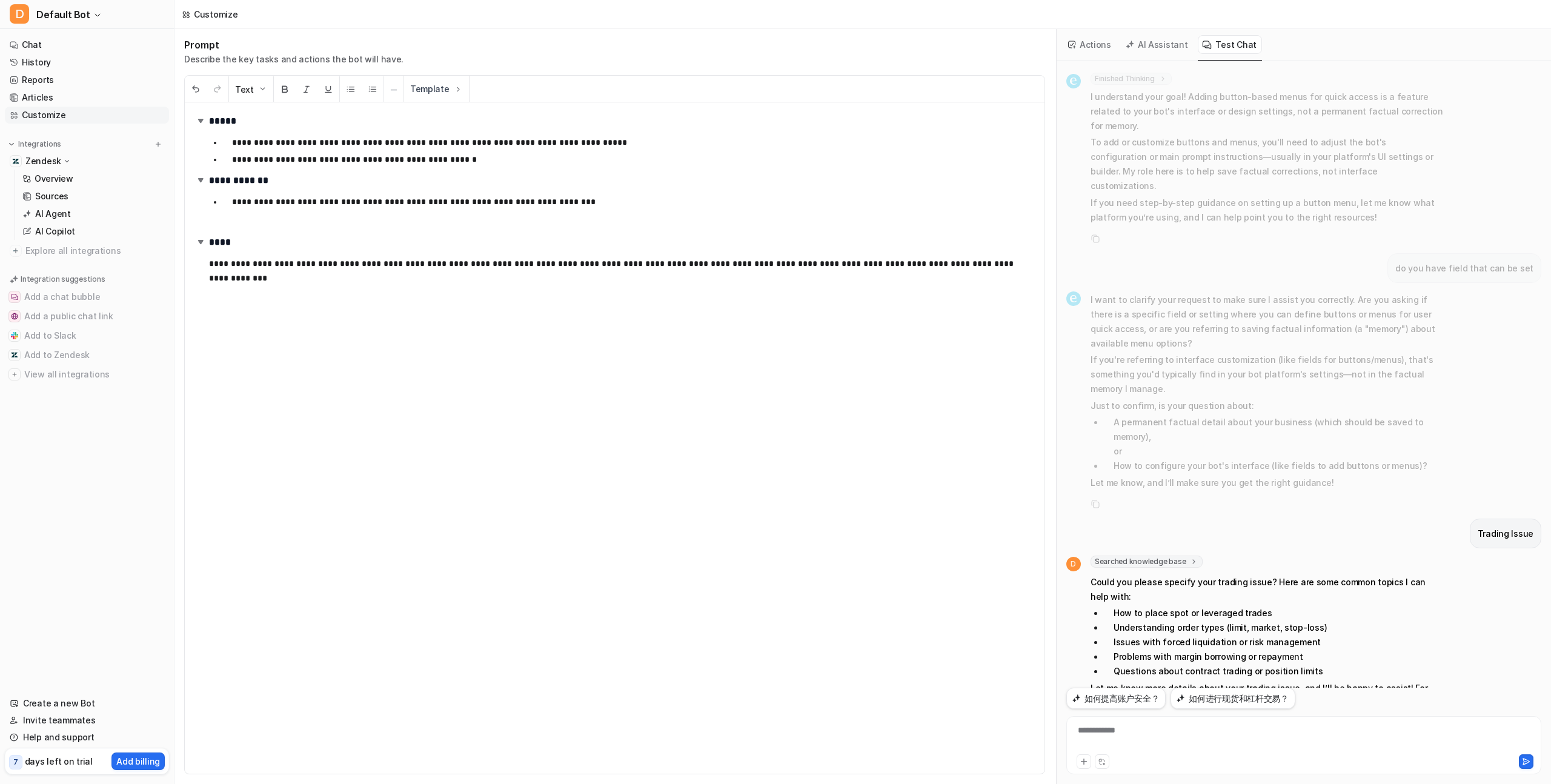
click at [1143, 621] on li "Understanding order types (limit, market, stop-loss)" at bounding box center [1274, 628] width 341 height 15
click at [1323, 621] on li "Understanding order types (limit, market, stop-loss)" at bounding box center [1274, 628] width 341 height 15
copy ul "Understanding order types (limit, market, stop-loss)"
click at [1164, 724] on div at bounding box center [1304, 738] width 469 height 28
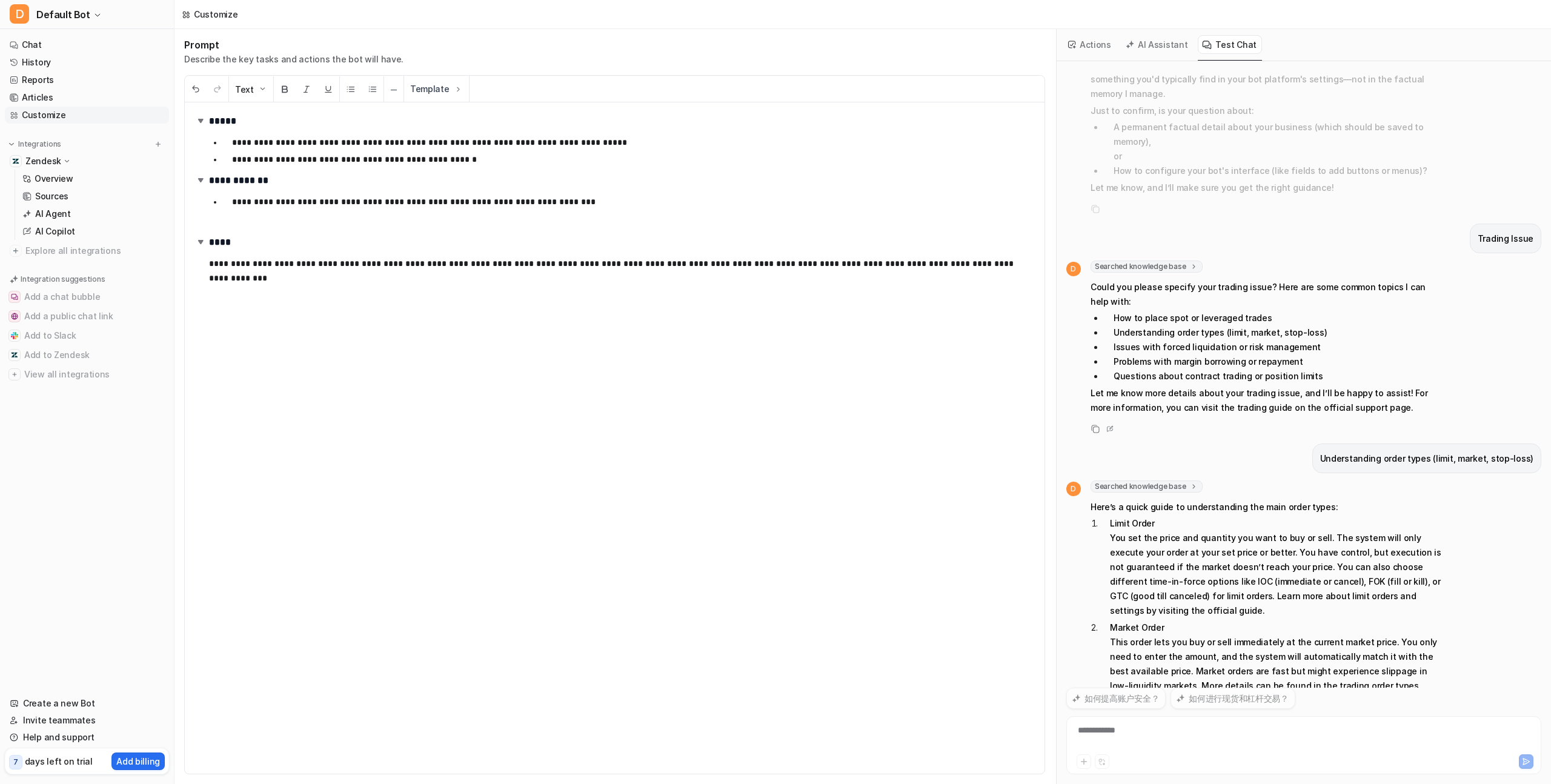
scroll to position [875, 0]
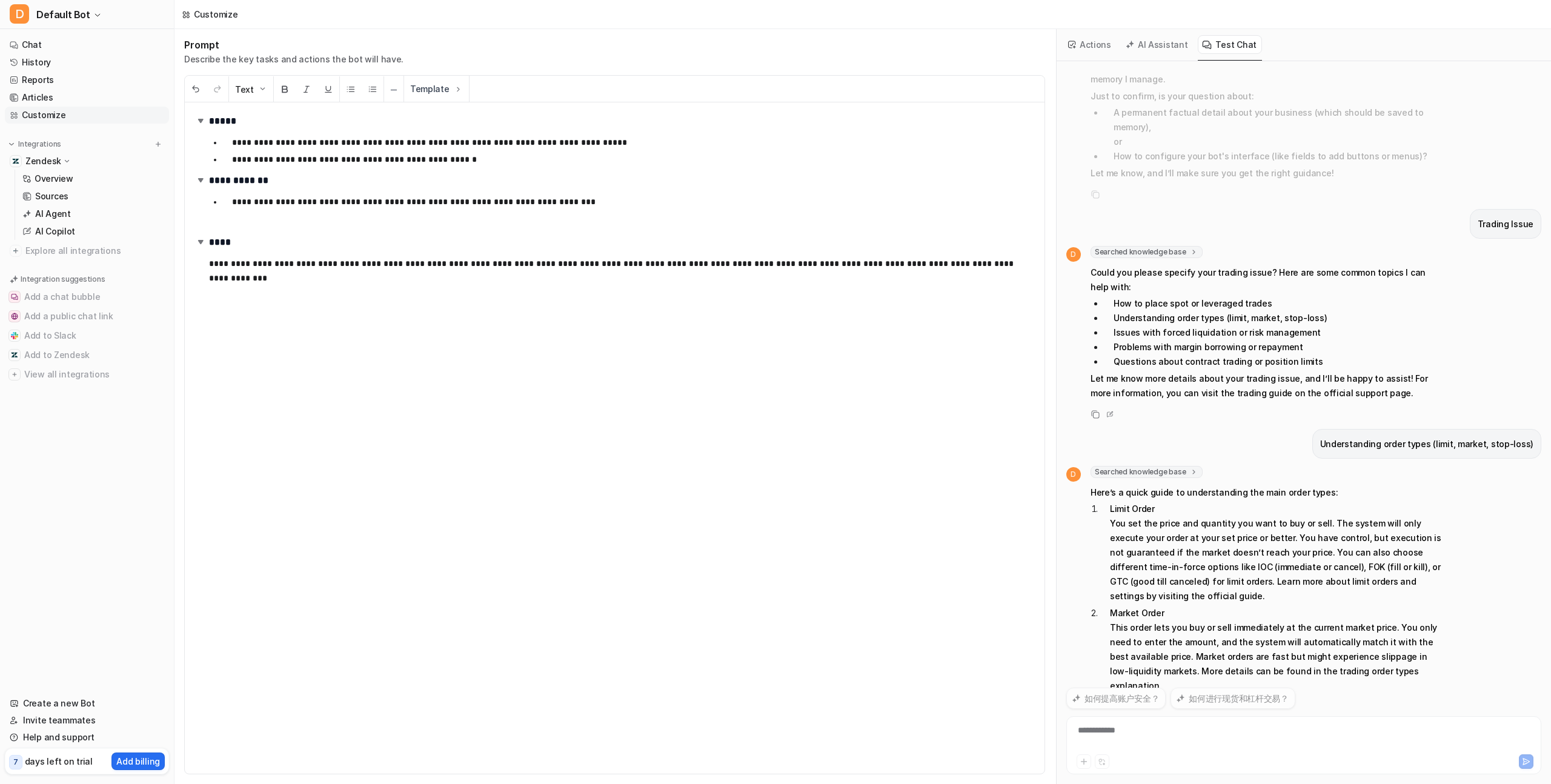
click at [1154, 731] on div "**********" at bounding box center [1304, 738] width 469 height 28
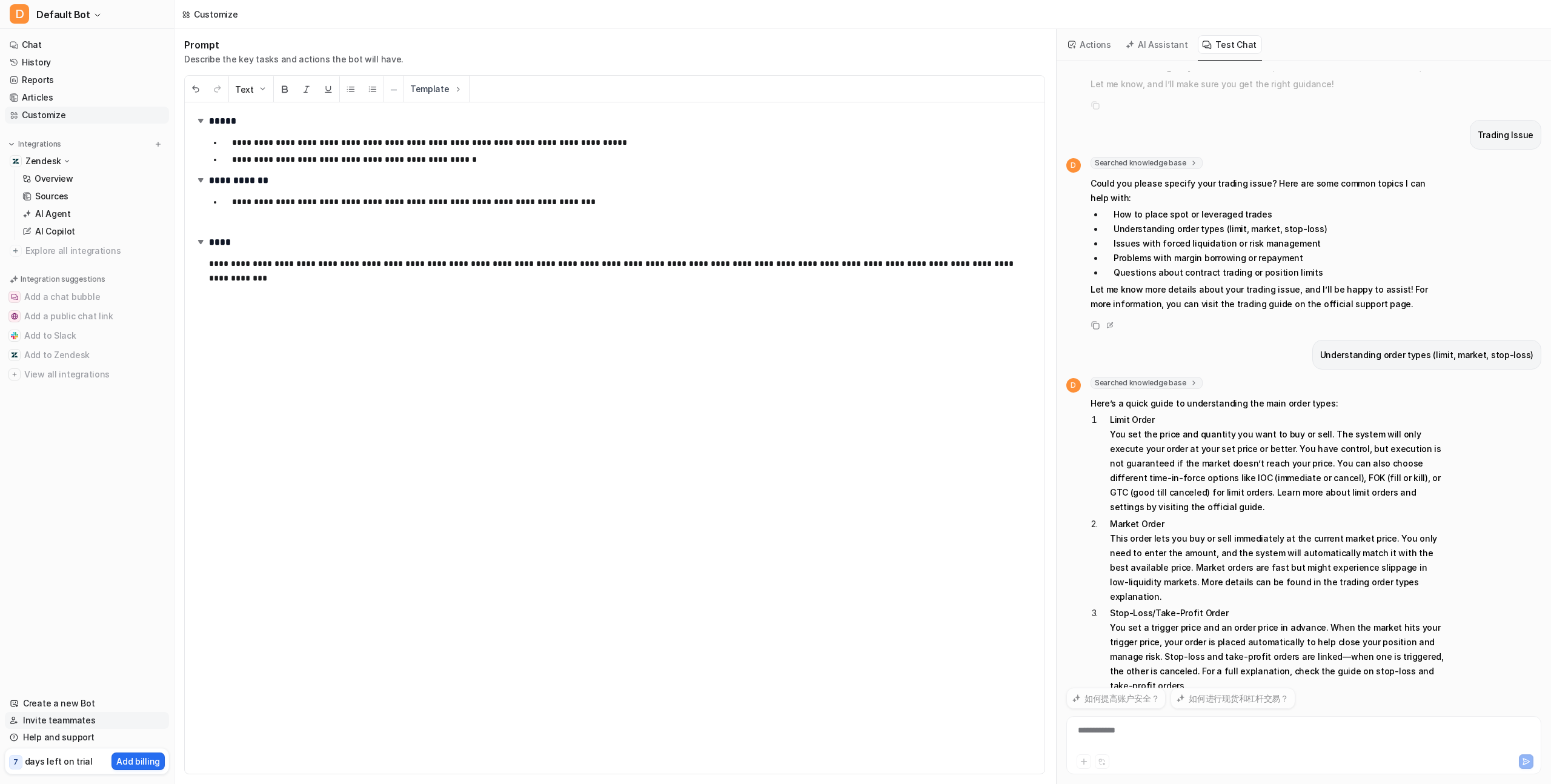
scroll to position [980, 0]
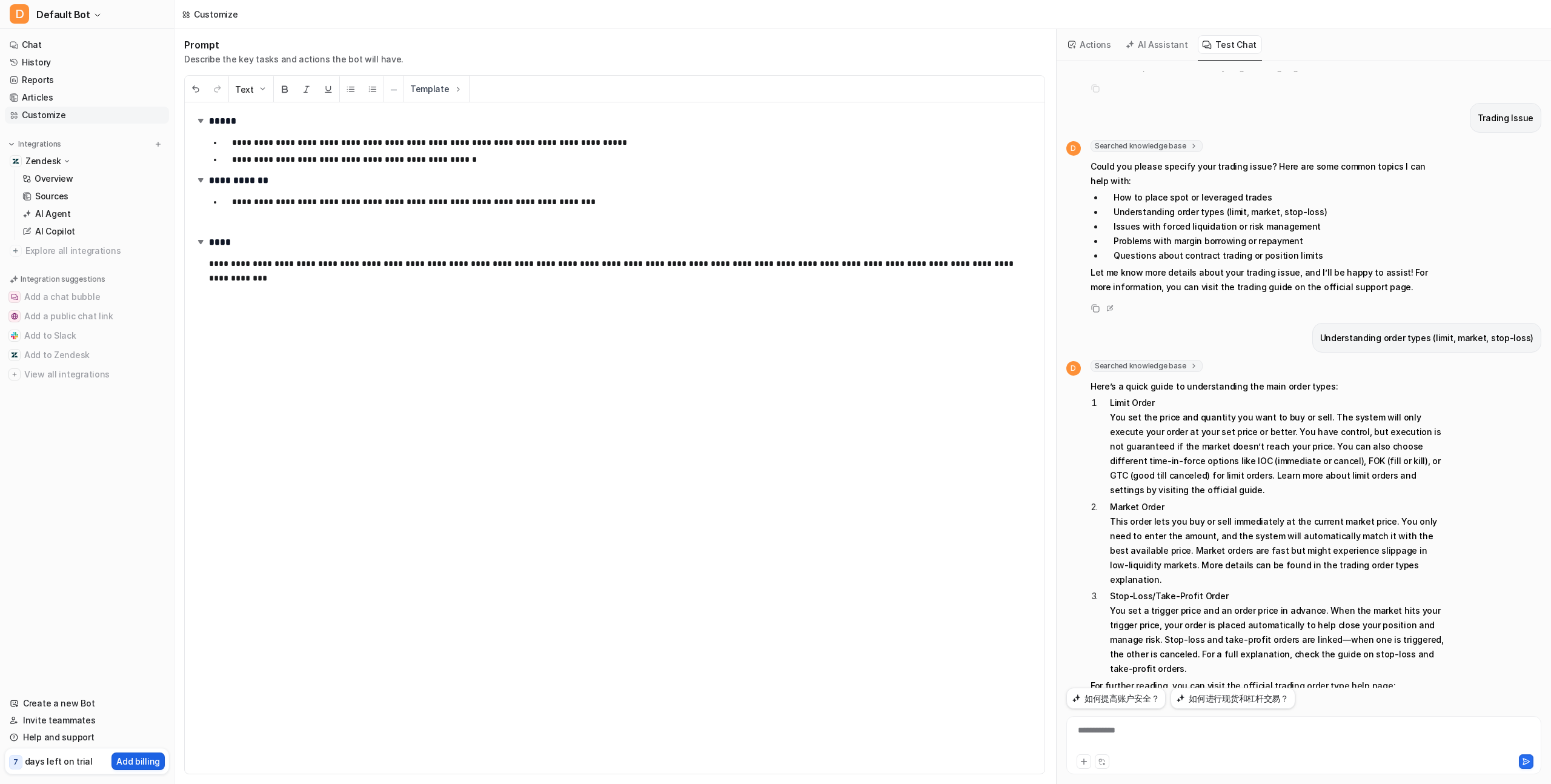
click at [147, 763] on p "Add billing" at bounding box center [138, 761] width 44 height 13
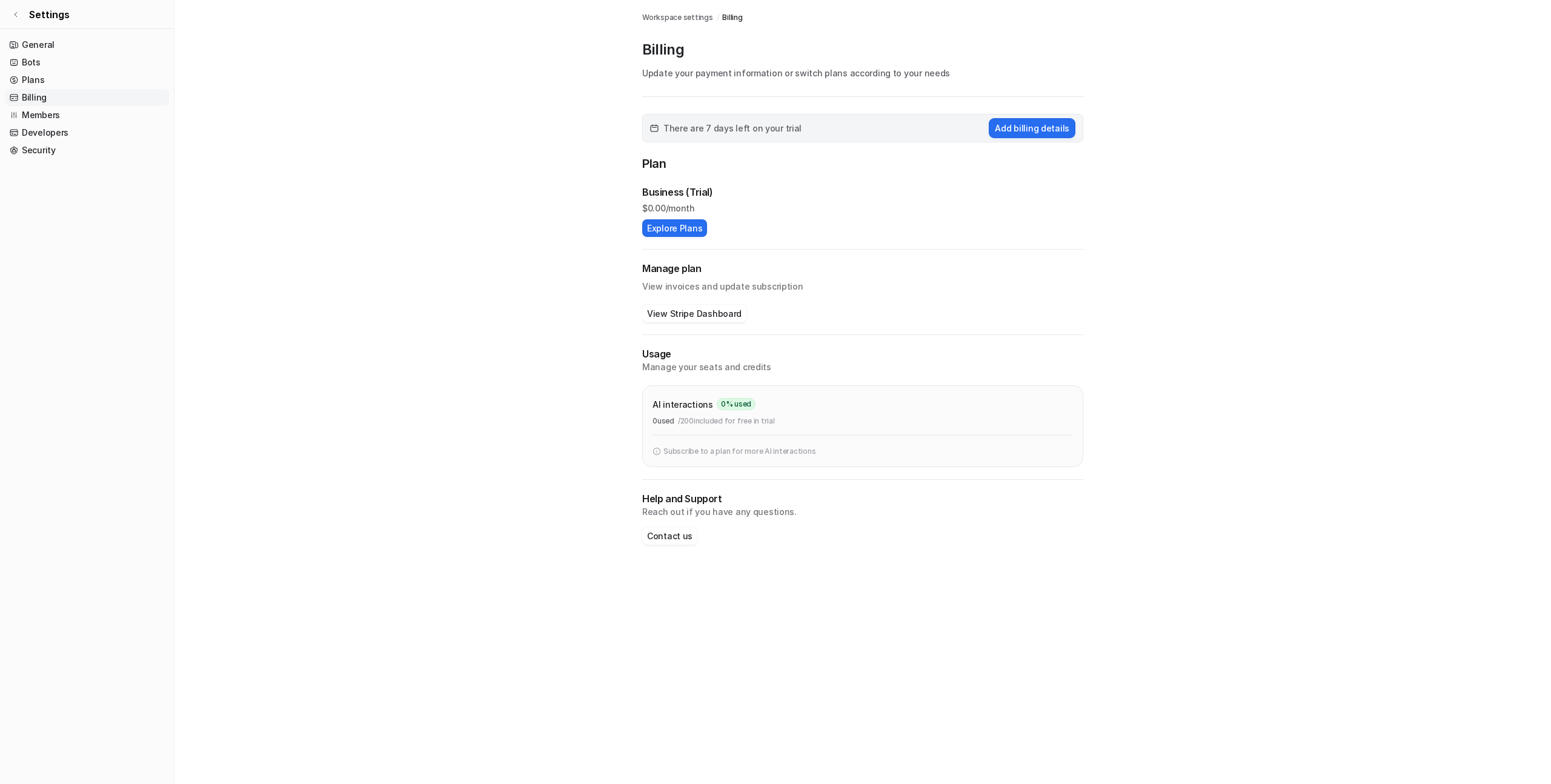
click at [676, 194] on p "Business (Trial)" at bounding box center [678, 192] width 71 height 15
click at [684, 309] on button "View Stripe Dashboard" at bounding box center [694, 314] width 104 height 18
click at [66, 126] on link "Developers" at bounding box center [87, 132] width 164 height 17
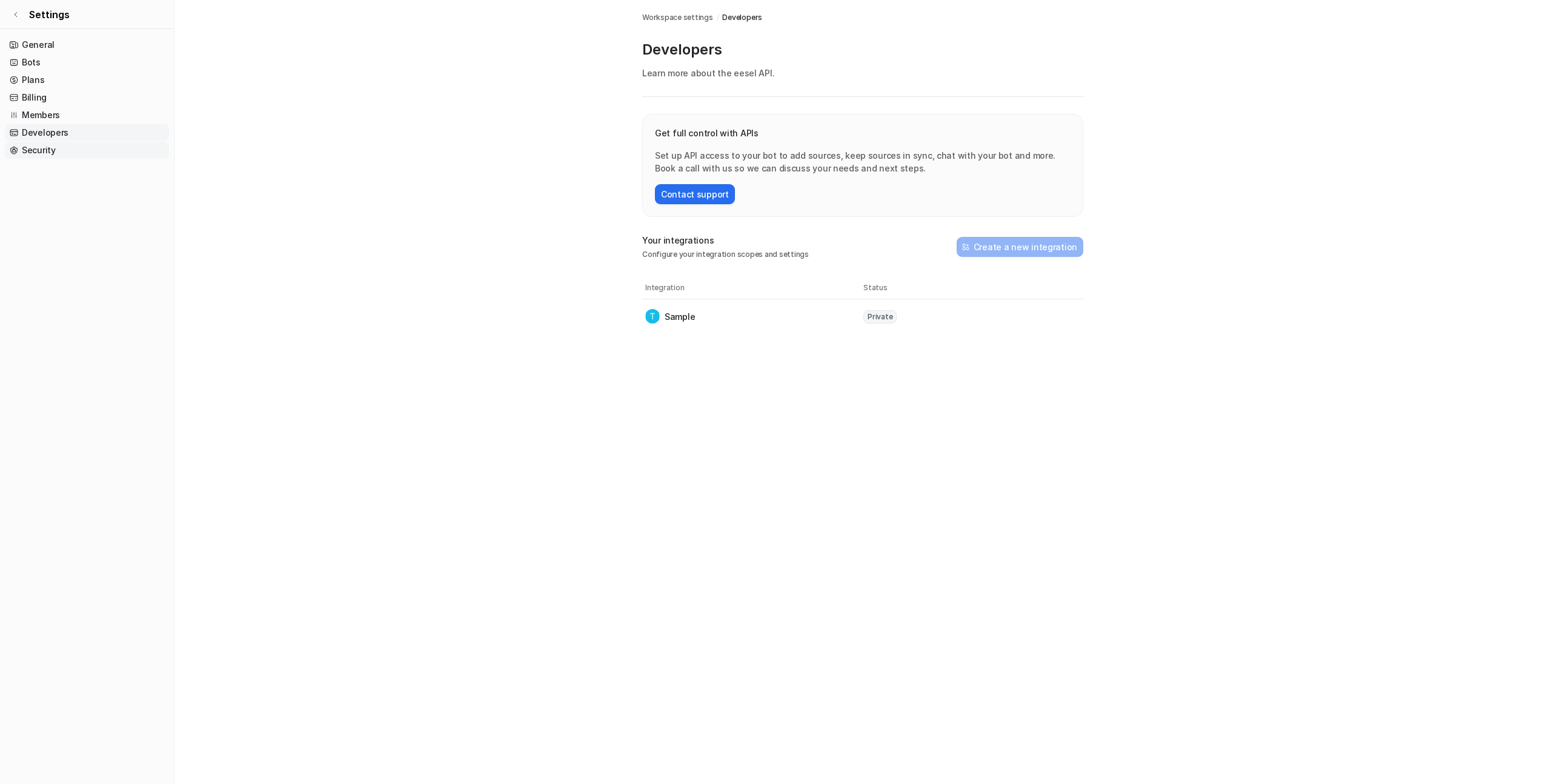
click at [61, 144] on link "Security" at bounding box center [87, 150] width 164 height 17
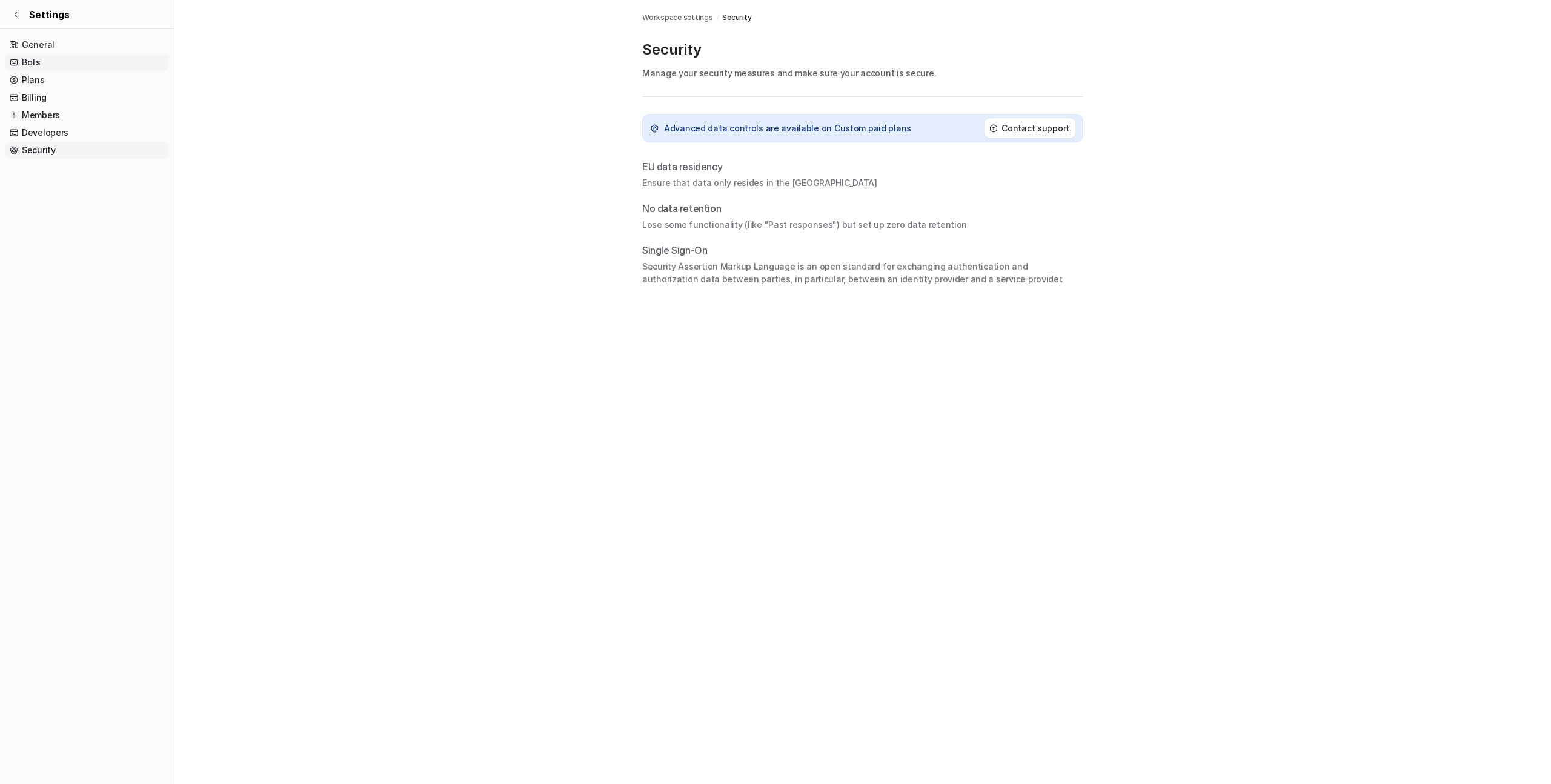
click at [60, 67] on link "Bots" at bounding box center [87, 63] width 164 height 17
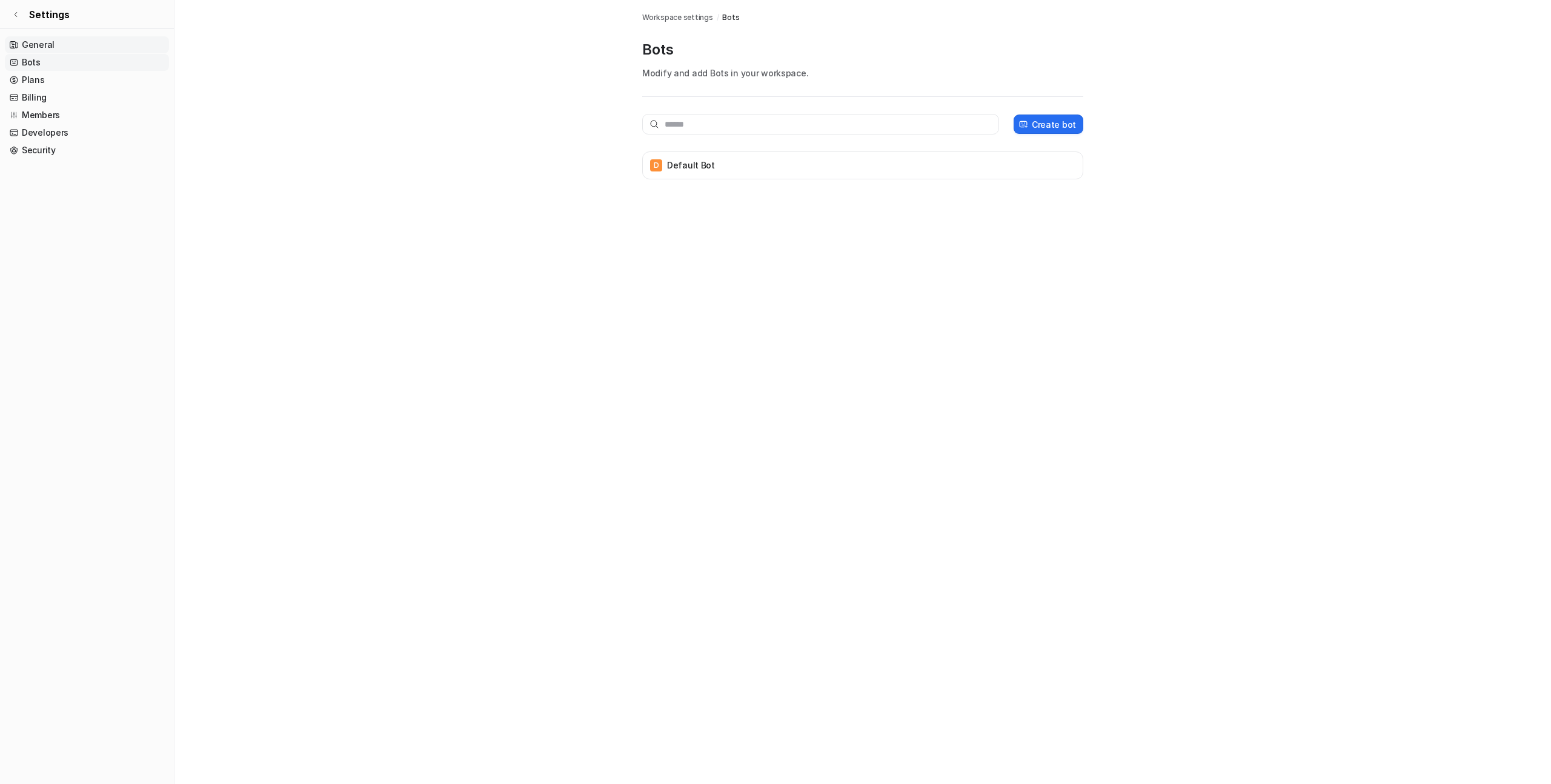
click at [65, 45] on link "General" at bounding box center [87, 45] width 164 height 17
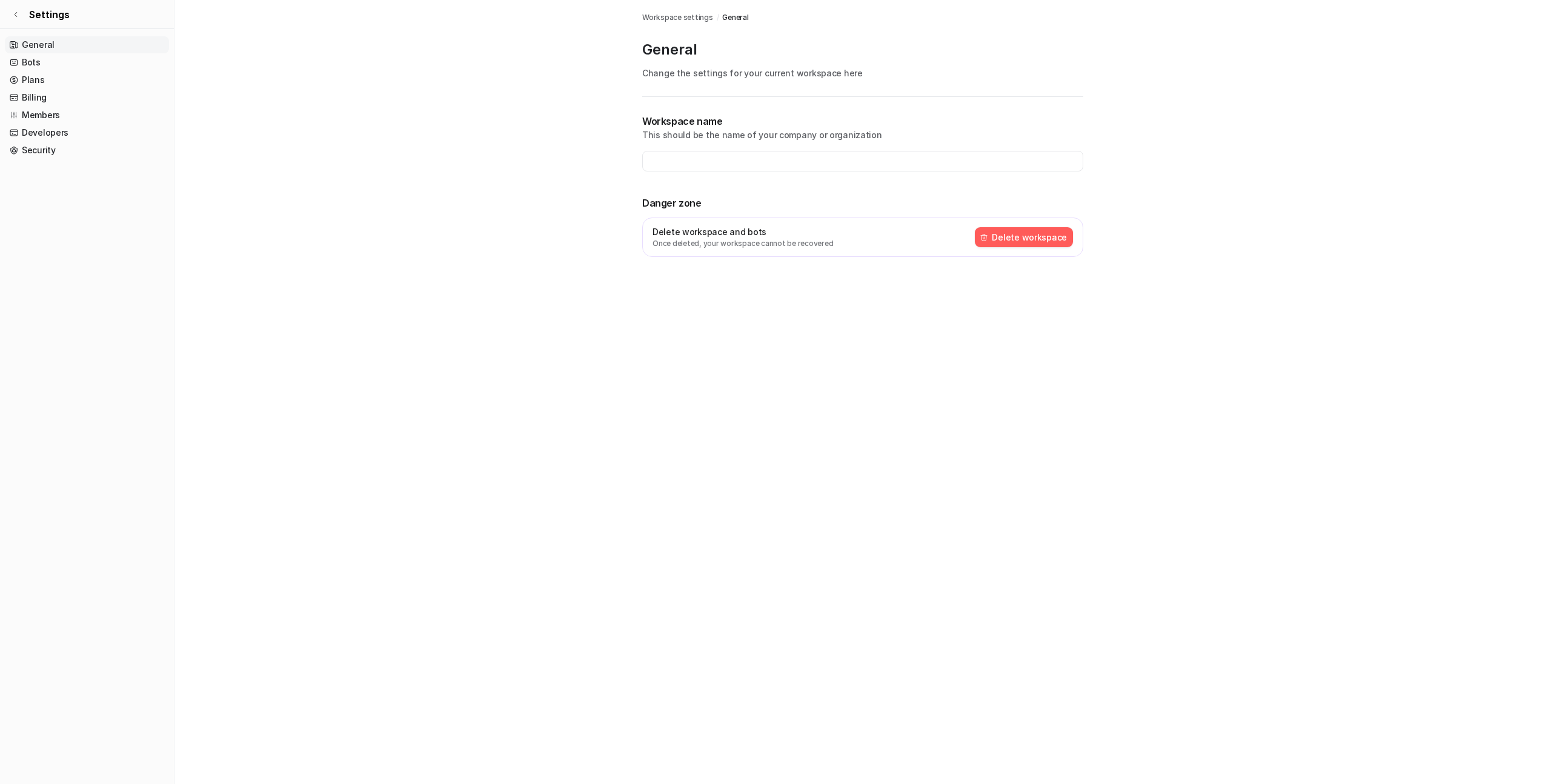
type input "**********"
click at [60, 73] on link "Plans" at bounding box center [87, 80] width 164 height 17
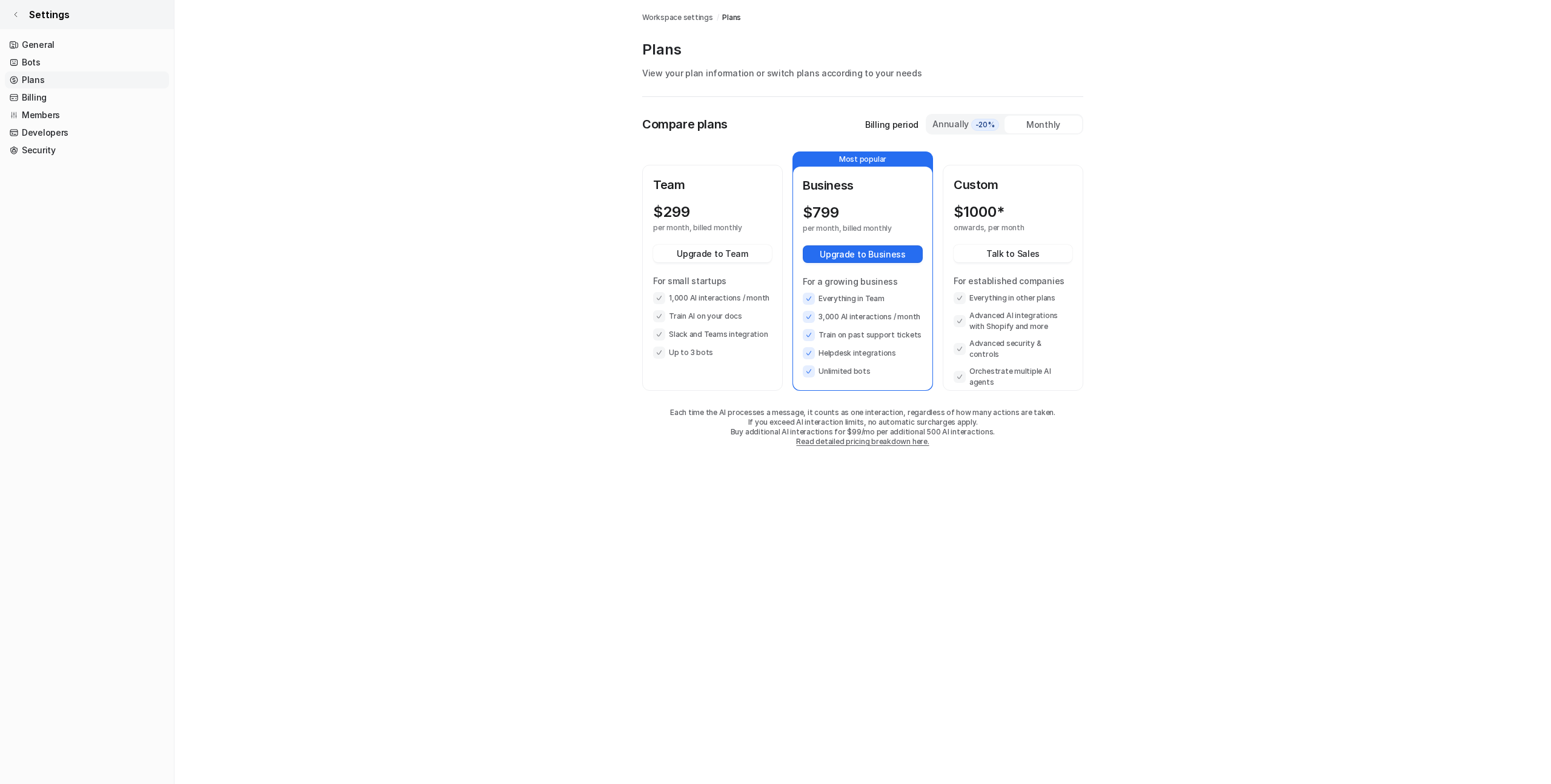
click at [63, 21] on link "Settings" at bounding box center [87, 15] width 174 height 29
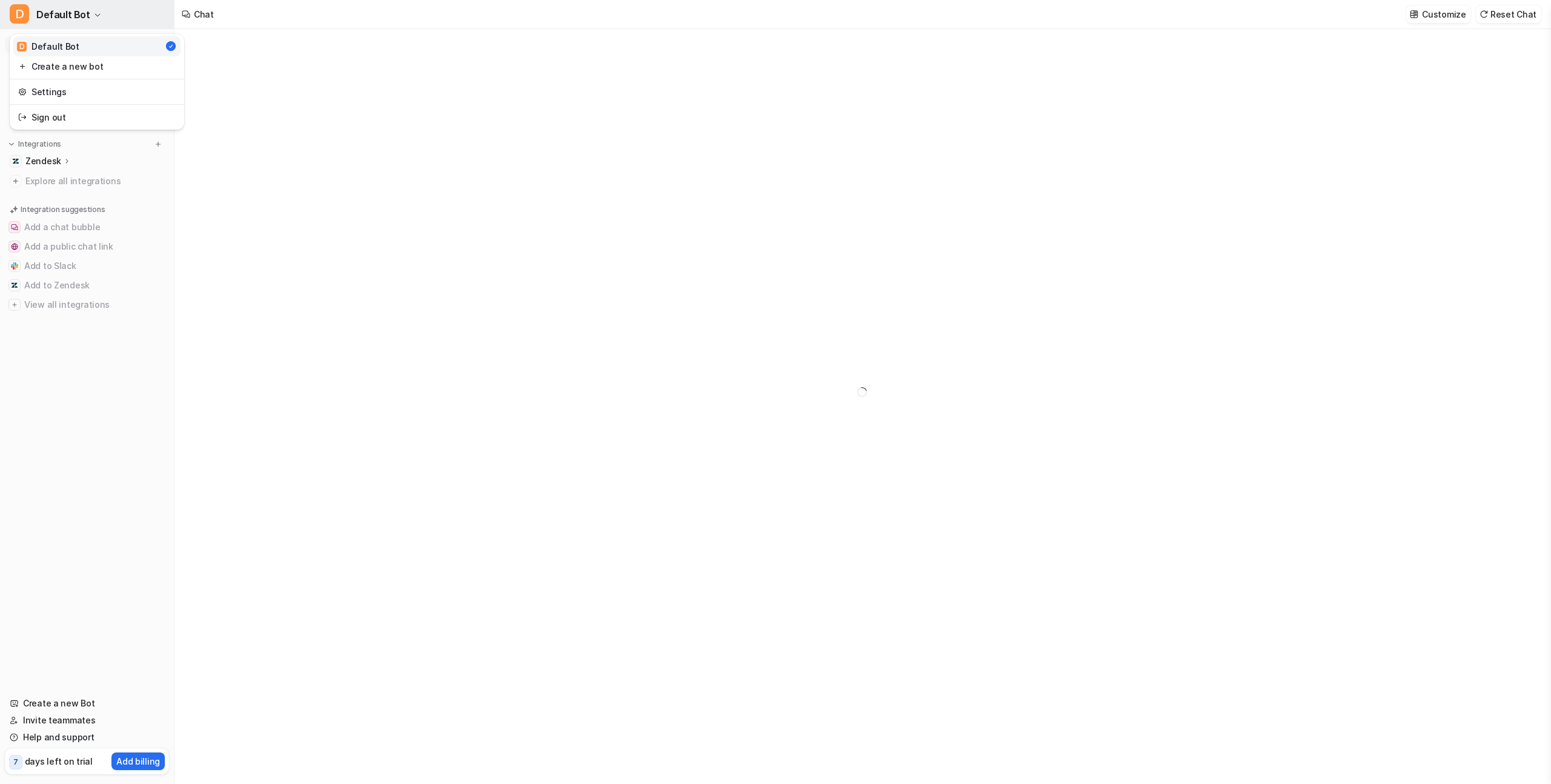
type textarea "**********"
click at [81, 9] on span "Default Bot" at bounding box center [63, 15] width 54 height 17
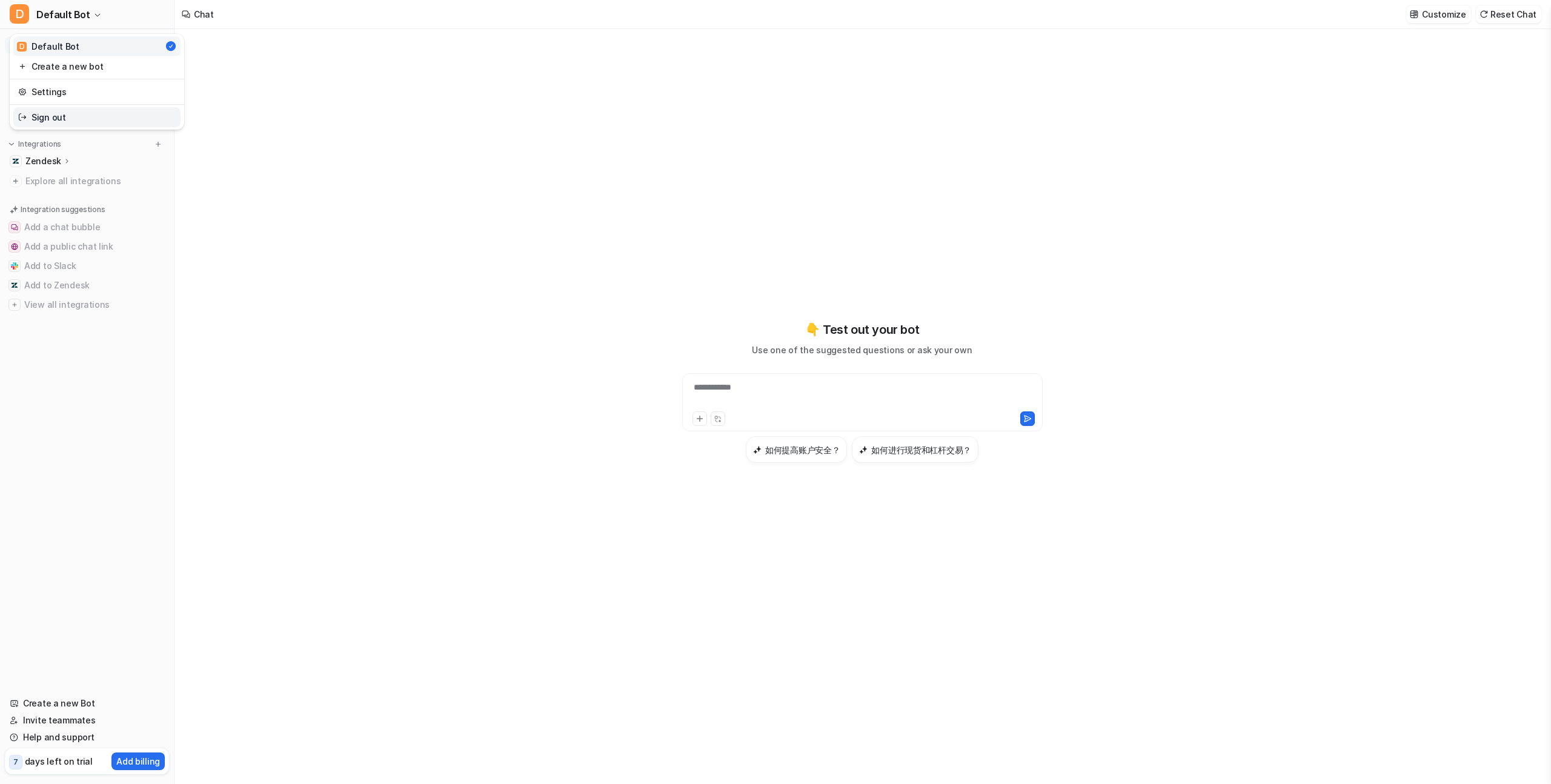
click at [72, 109] on link "Sign out" at bounding box center [97, 117] width 167 height 20
